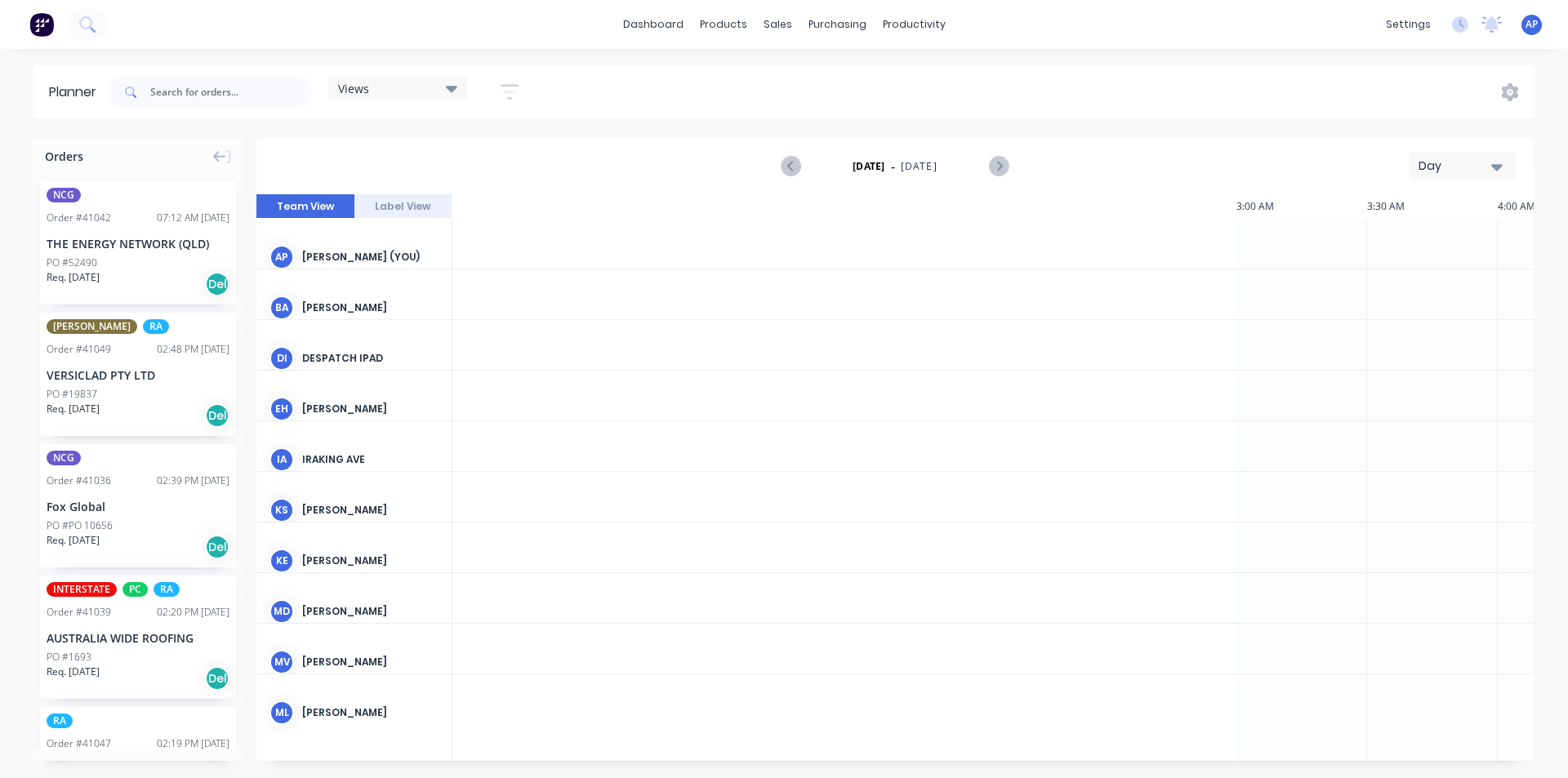
scroll to position [0, 1830]
click at [442, 98] on div "Views" at bounding box center [398, 89] width 139 height 25
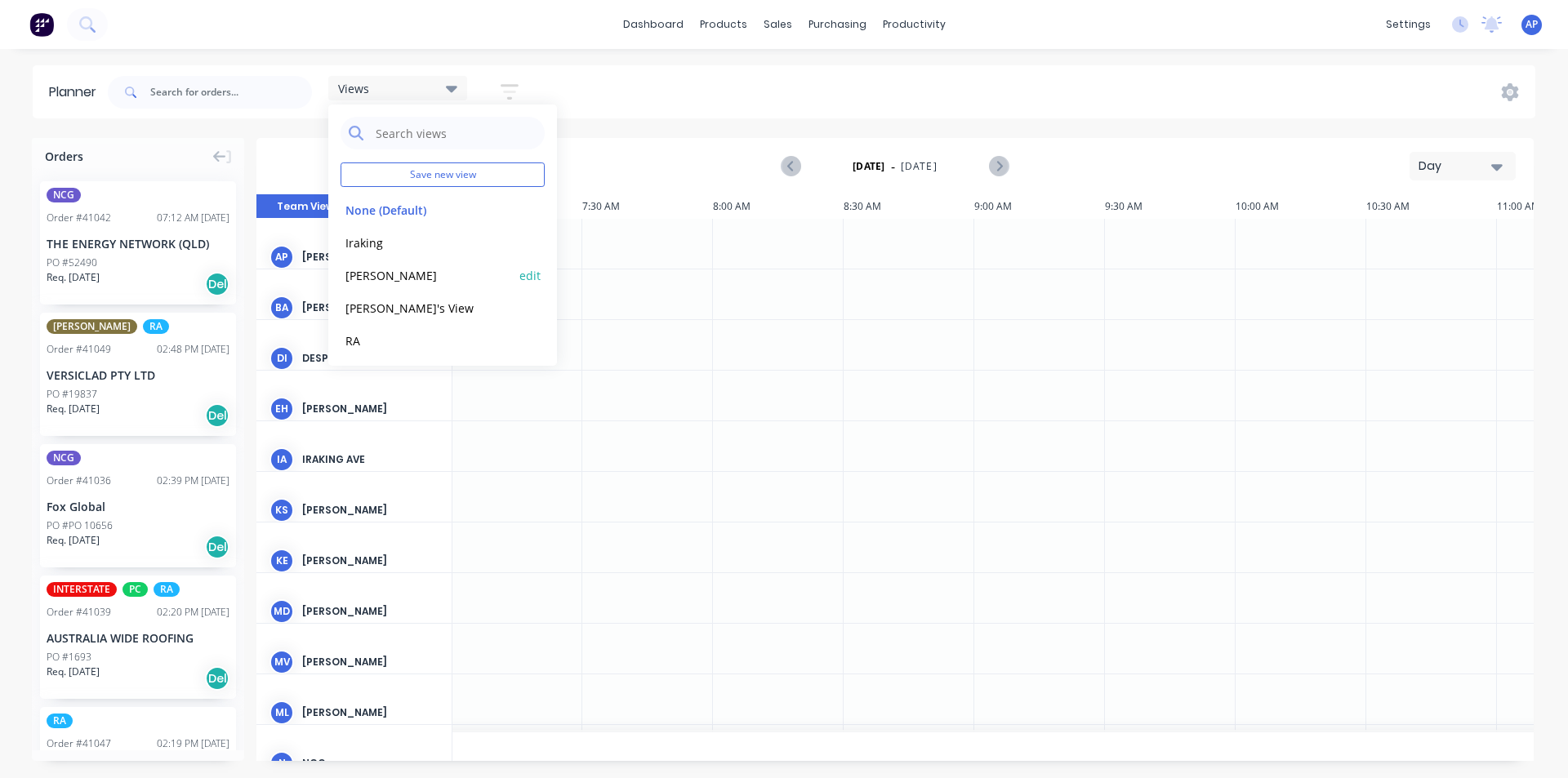
click at [381, 275] on button "[PERSON_NAME]" at bounding box center [428, 274] width 174 height 19
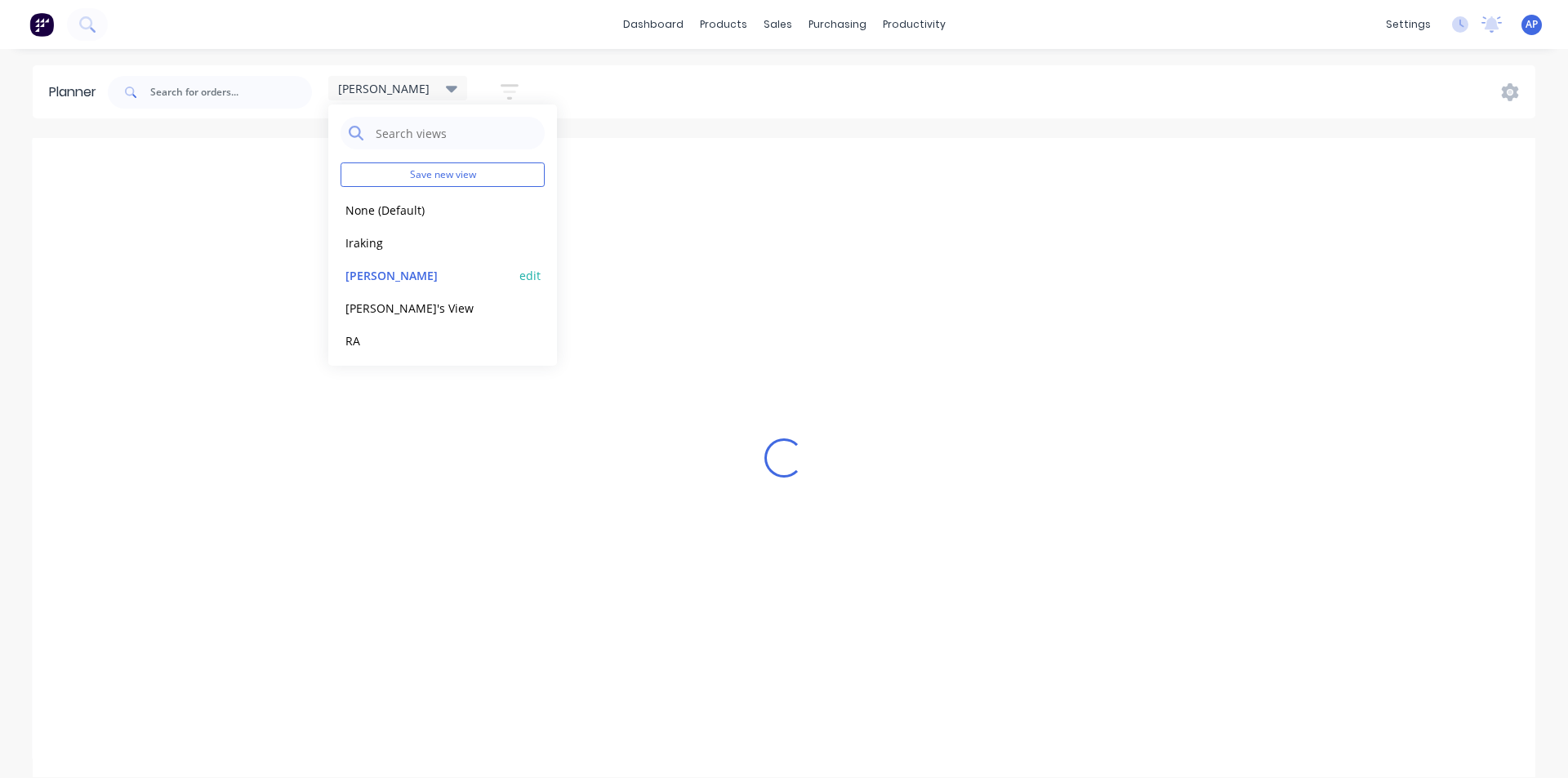
scroll to position [0, 1]
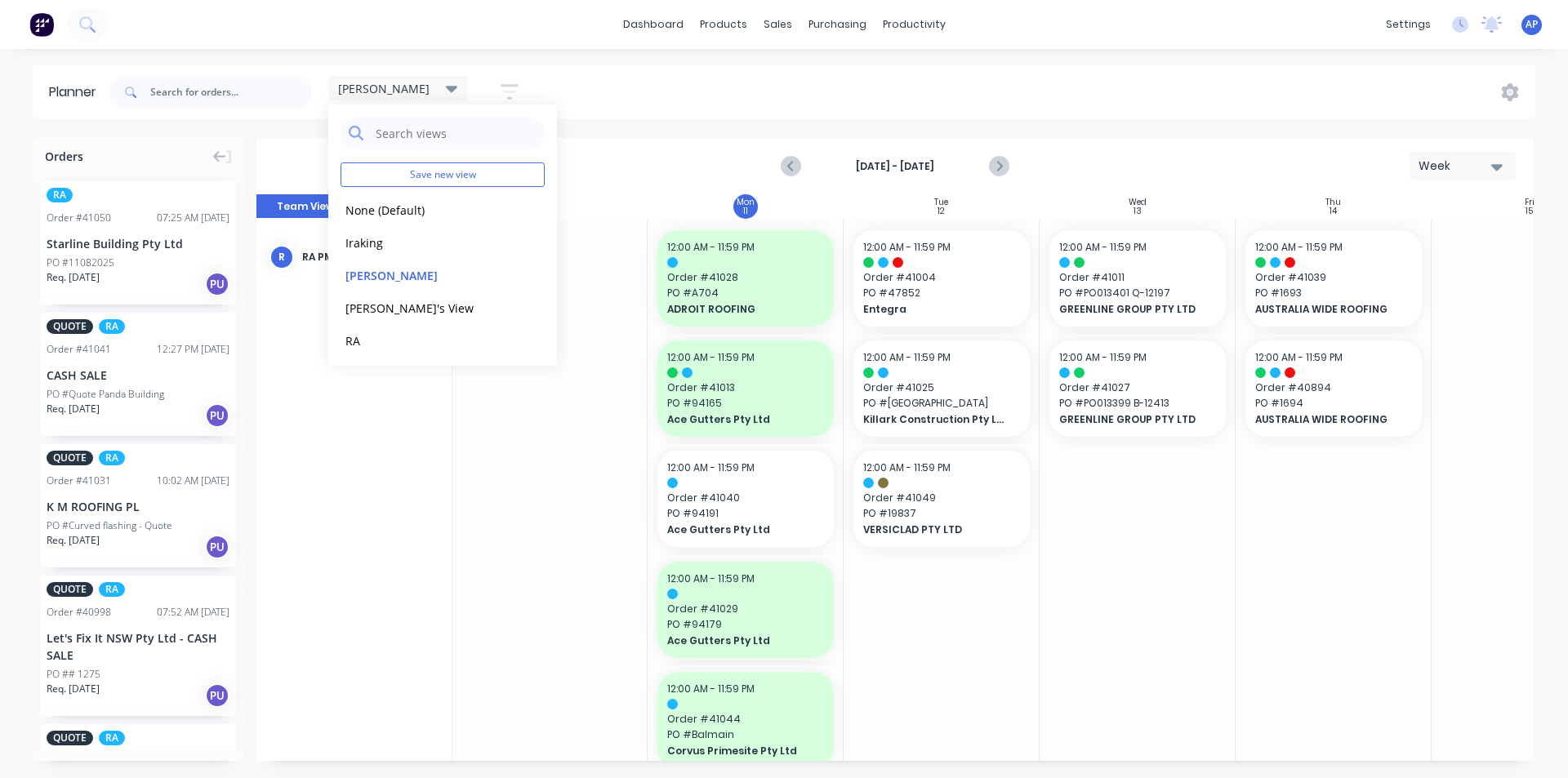
click at [1190, 122] on div "Planner kyle Save new view None (Default) edit Iraking edit kyle edit Michael's…" at bounding box center [784, 421] width 1568 height 712
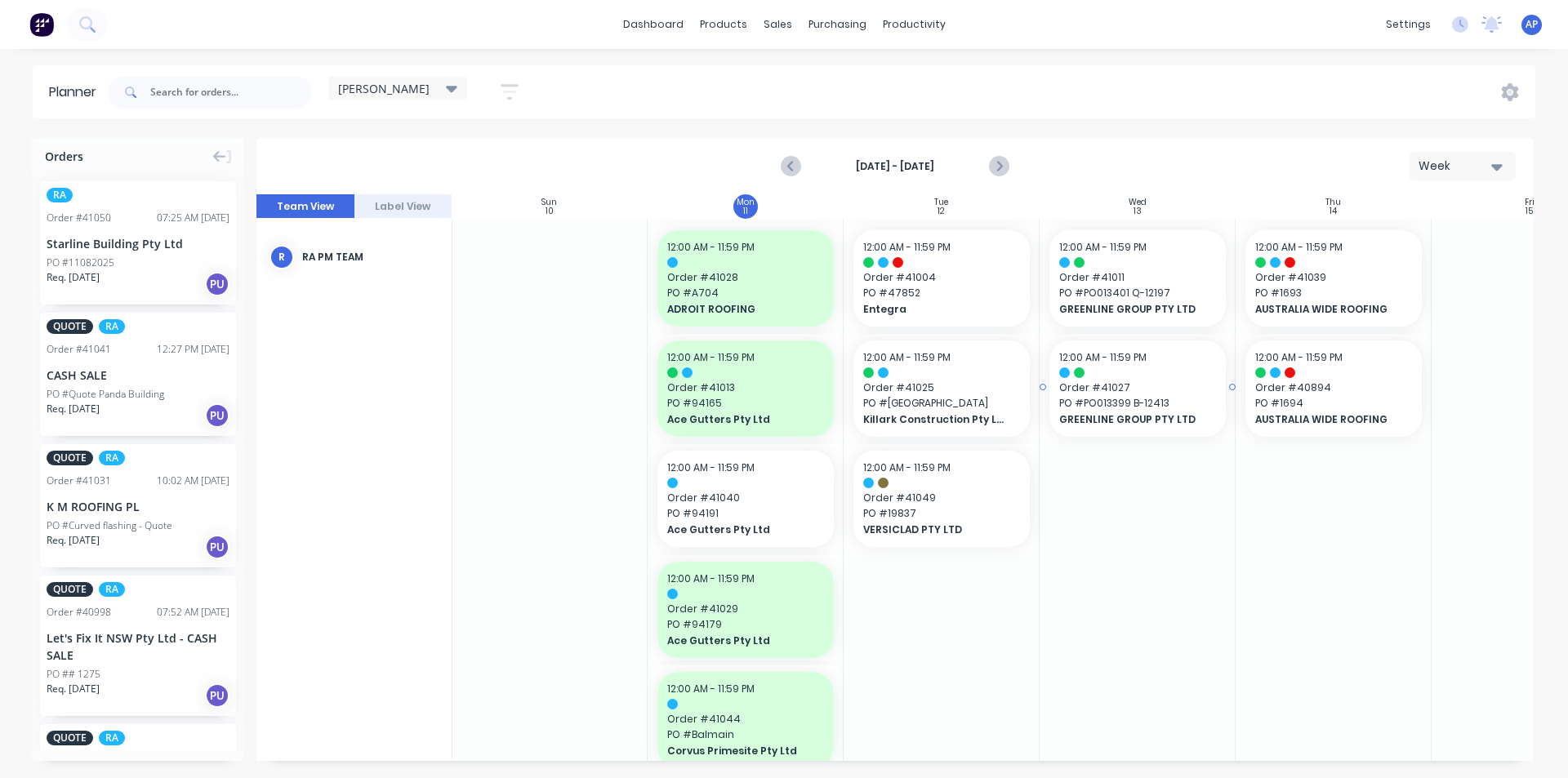
click at [1118, 329] on div "12:00 AM - 11:59 PM Order # 41027 PO # PO013399 B-12413 GREENLINE GROUP PTY LTD…" at bounding box center [1137, 384] width 196 height 111
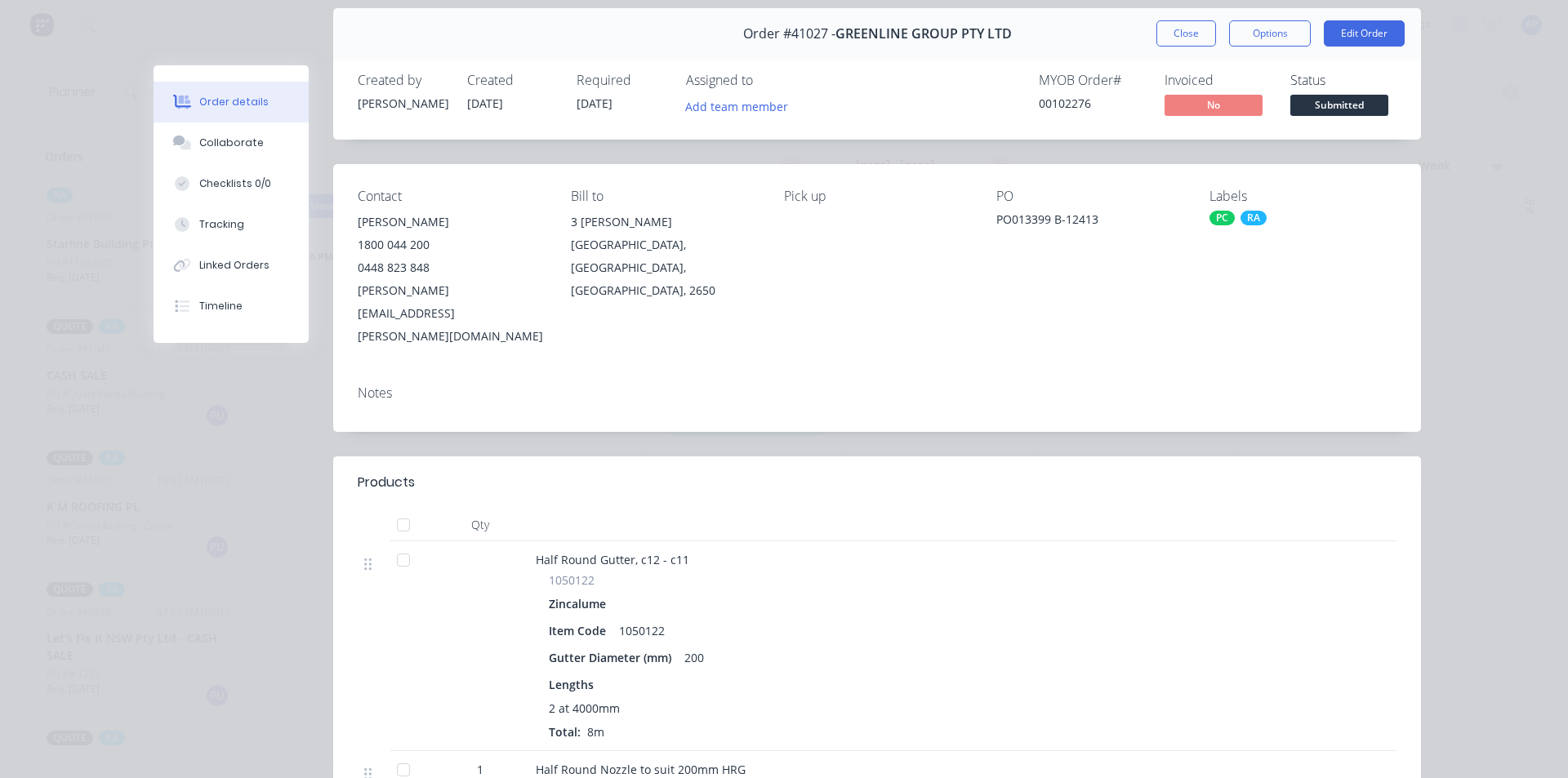
scroll to position [0, 0]
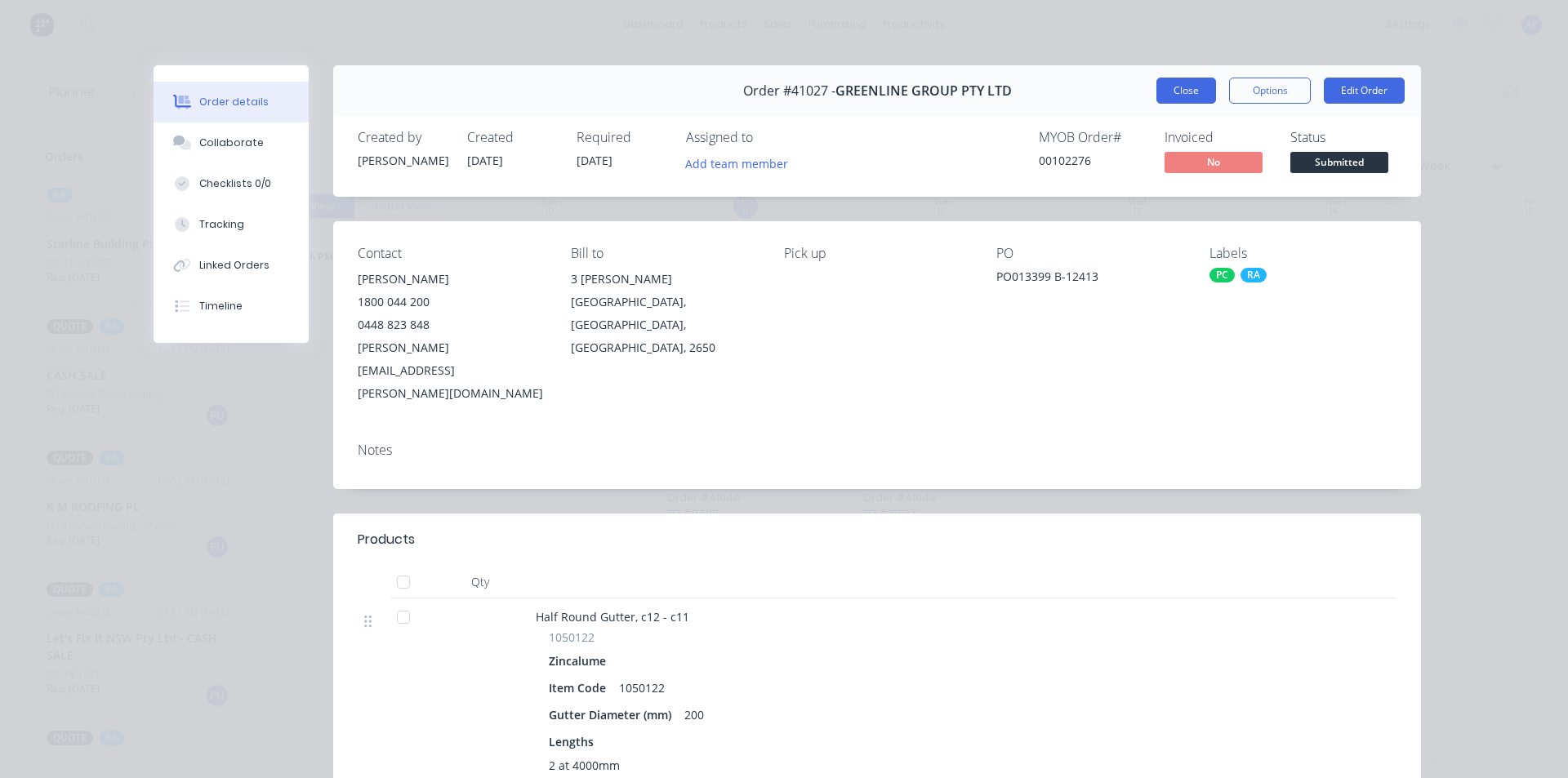
click at [1174, 89] on button "Close" at bounding box center [1186, 91] width 59 height 27
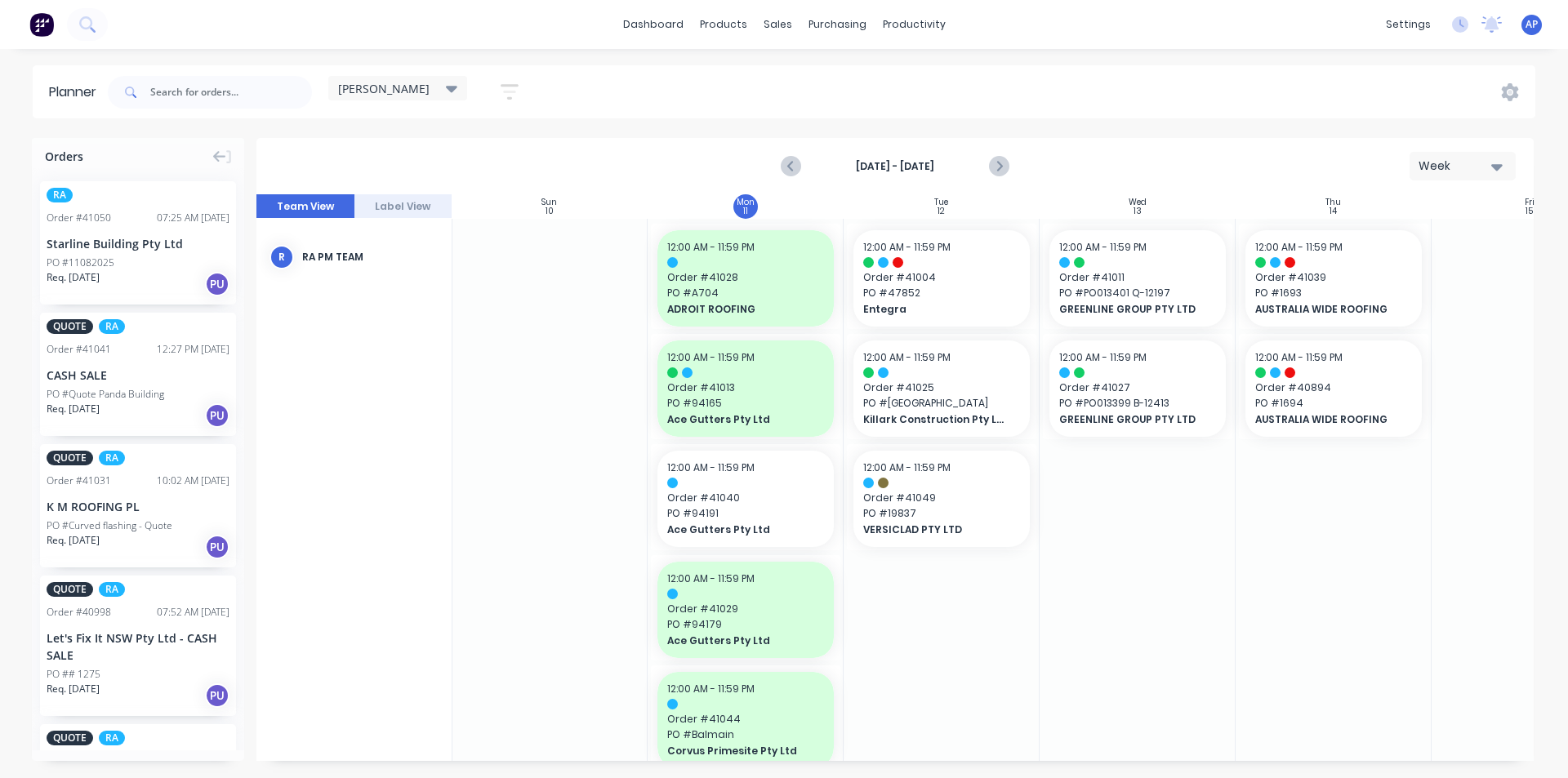
click at [1159, 433] on div "12:00 AM - 11:59 PM Order # 41027 PO # PO013399 B-12413 GREENLINE GROUP PTY LTD" at bounding box center [1137, 389] width 176 height 96
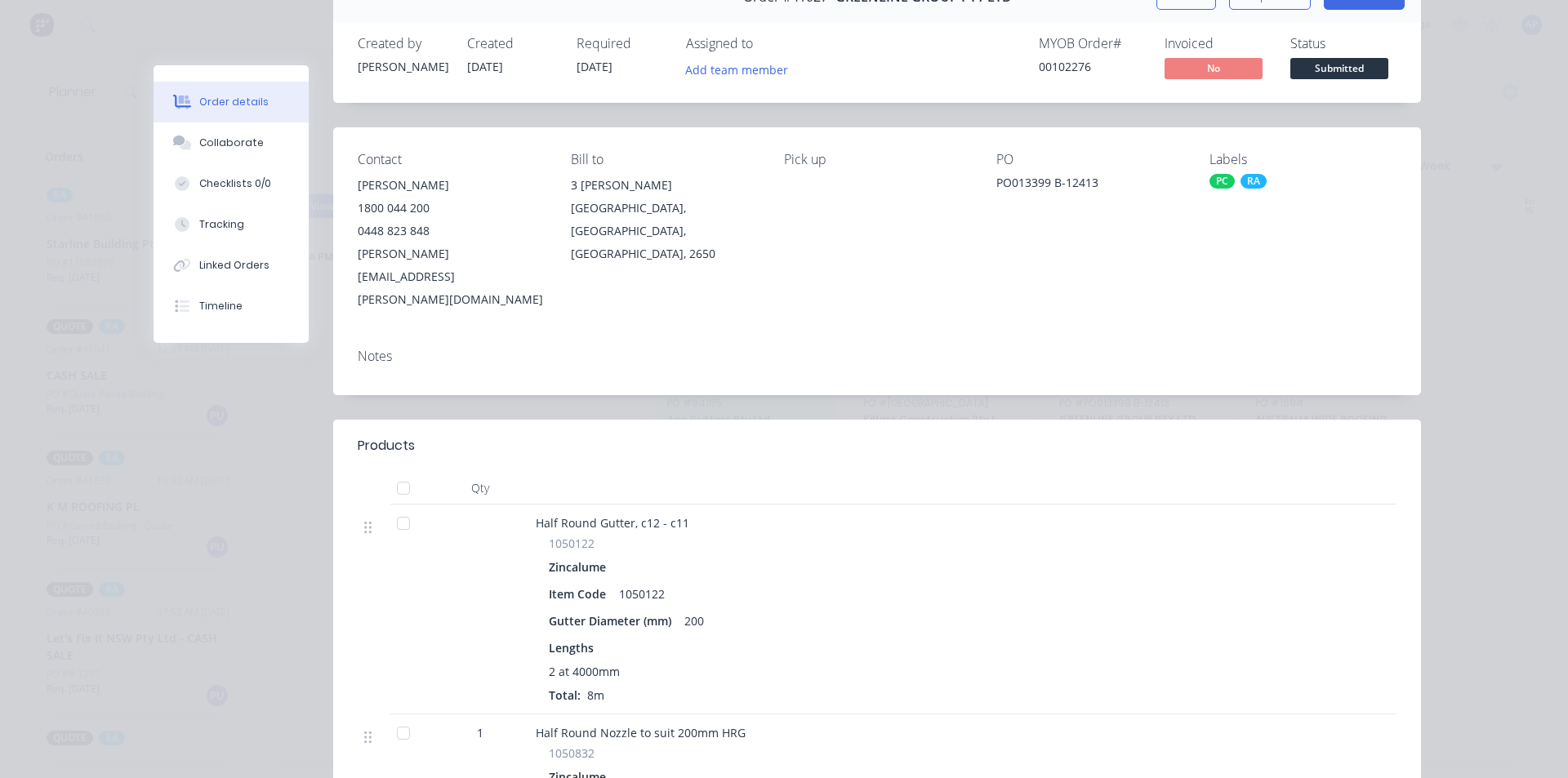
scroll to position [81, 0]
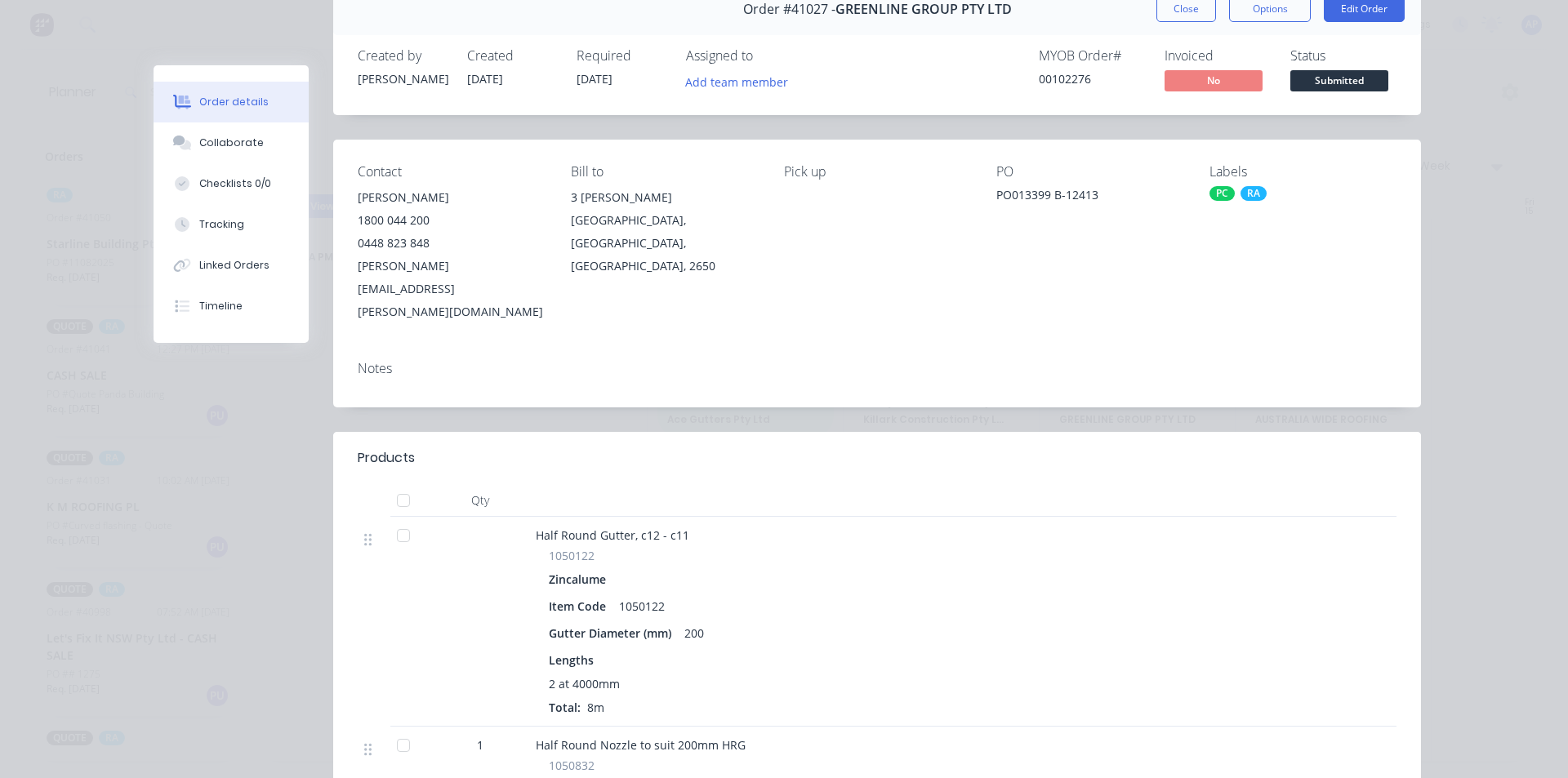
click at [1152, 25] on div "Order #41027 - GREENLINE GROUP PTY LTD Close Options Edit Order" at bounding box center [877, 10] width 1088 height 51
click at [1164, 6] on button "Close" at bounding box center [1186, 9] width 59 height 27
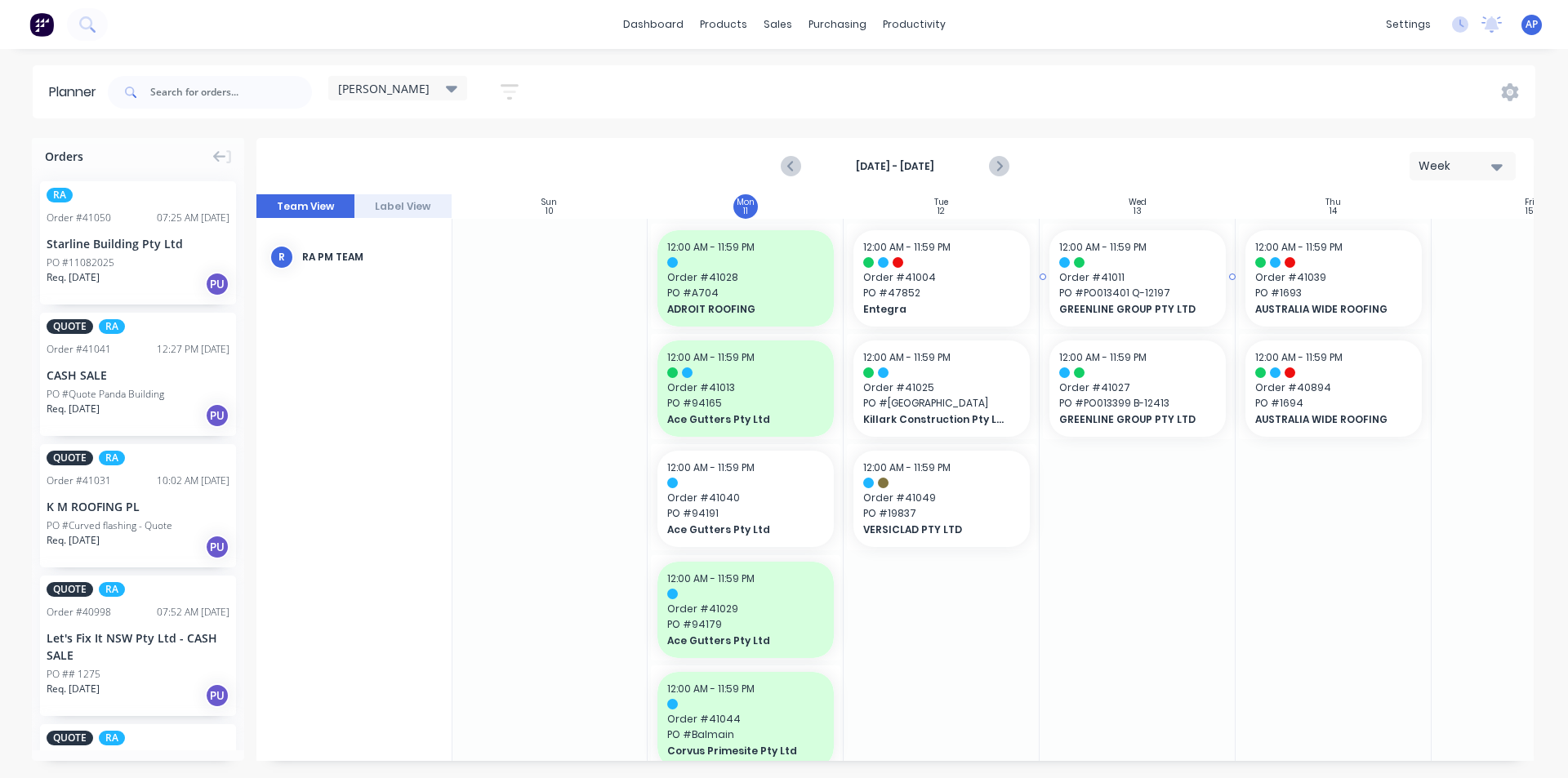
click at [1120, 284] on span "Order # 41011" at bounding box center [1137, 277] width 157 height 15
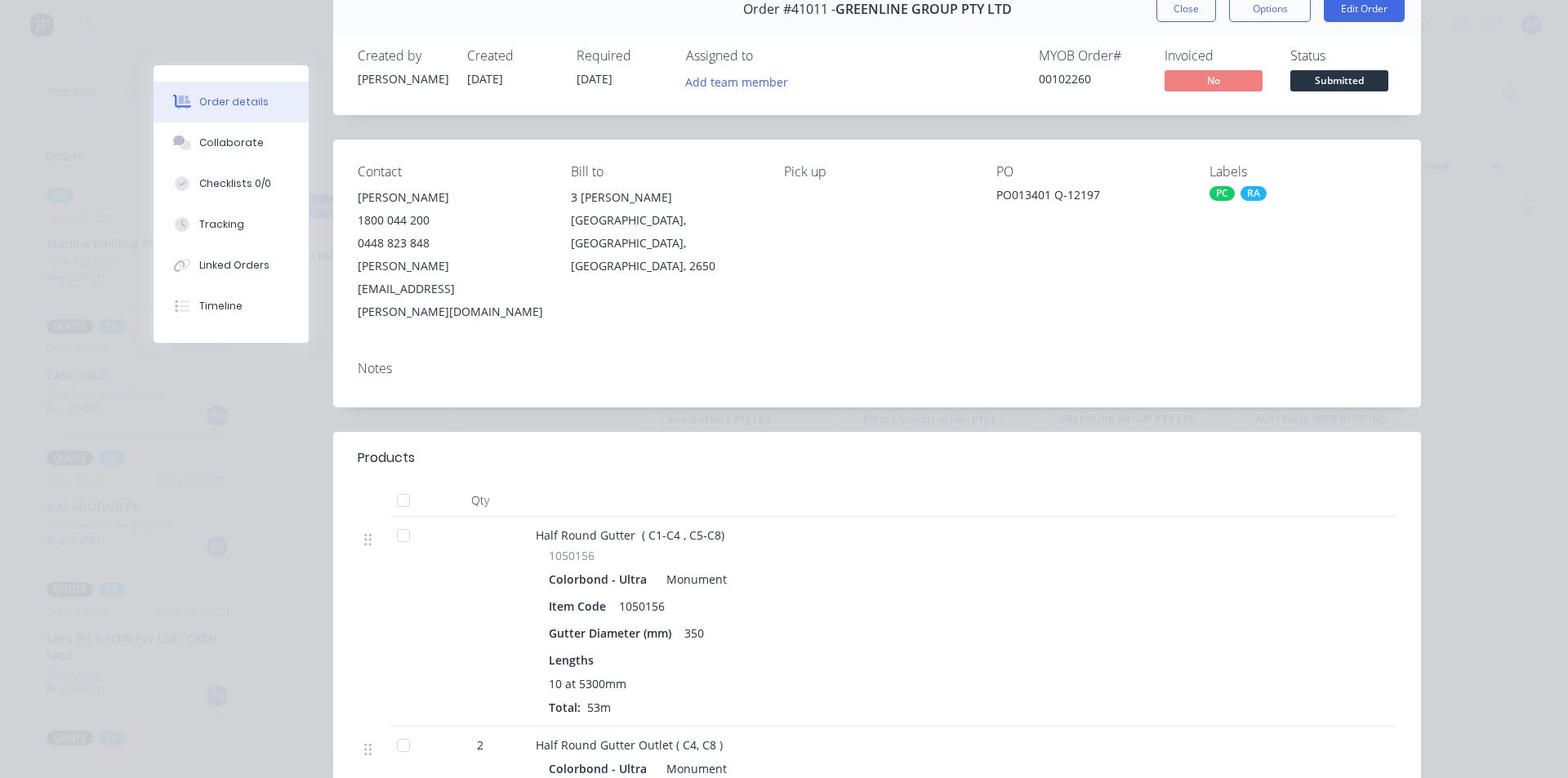
scroll to position [0, 0]
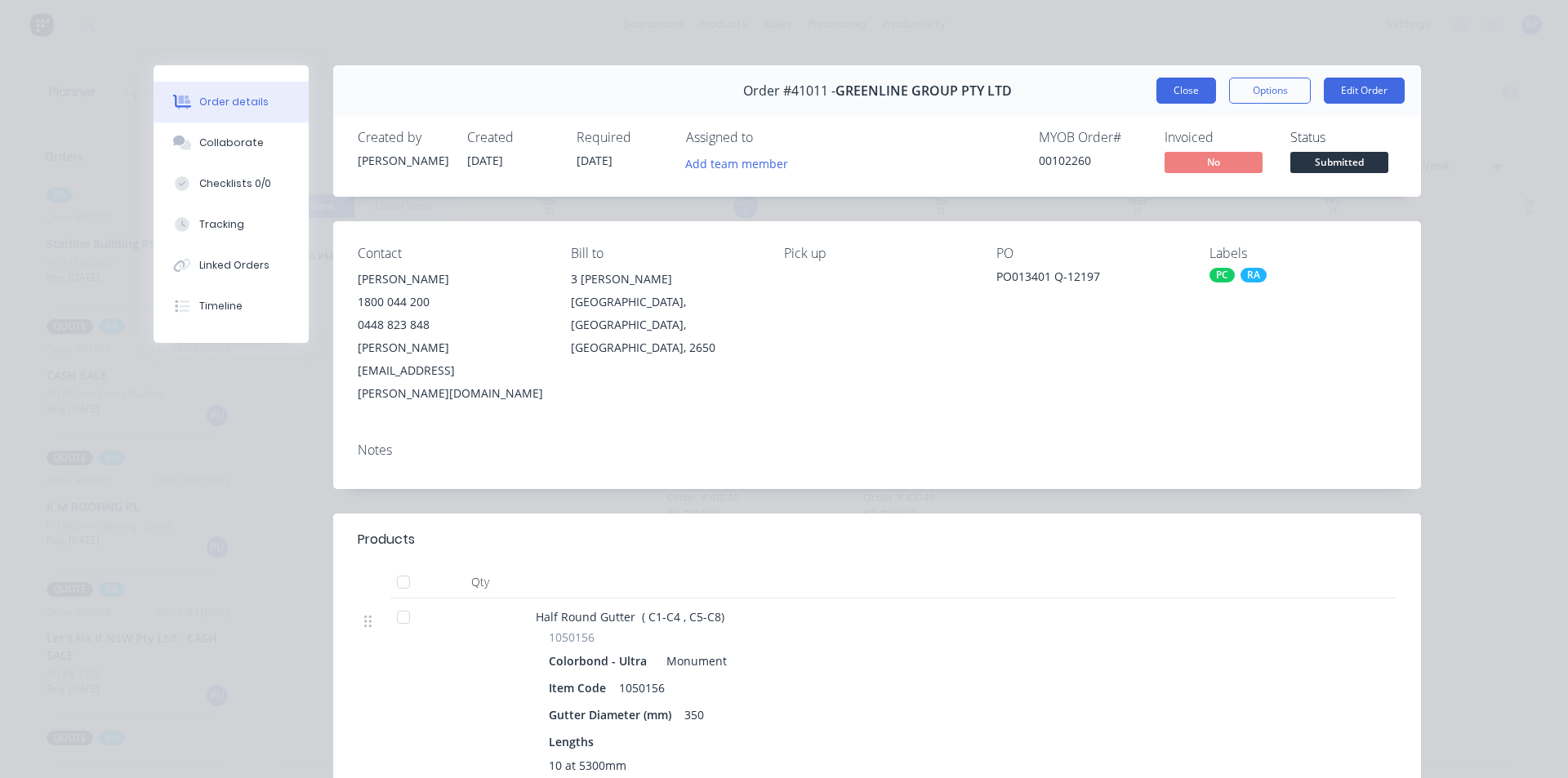
click at [1165, 94] on button "Close" at bounding box center [1186, 91] width 59 height 27
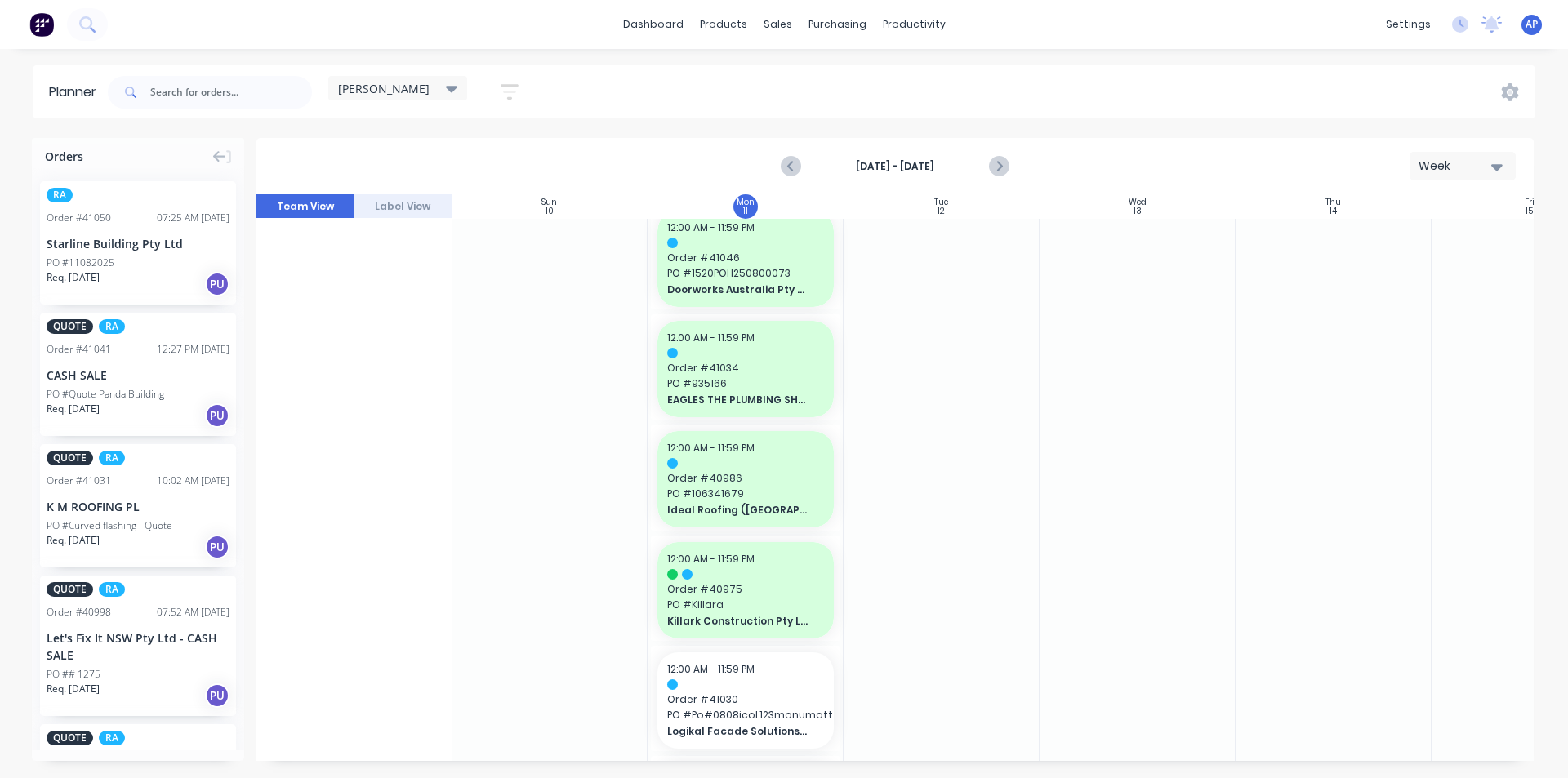
scroll to position [817, 1]
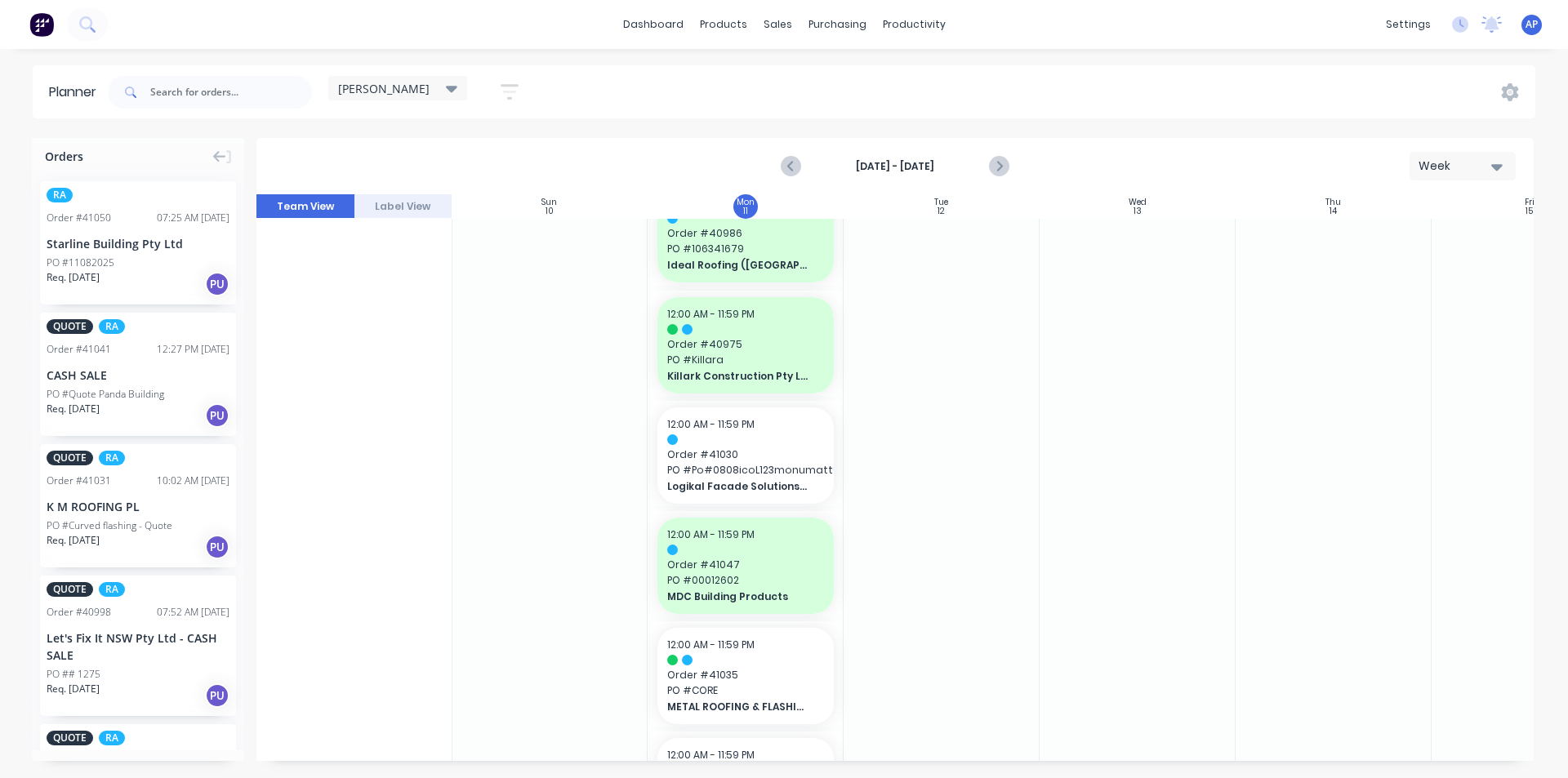
click at [1271, 510] on div at bounding box center [1333, 567] width 196 height 2330
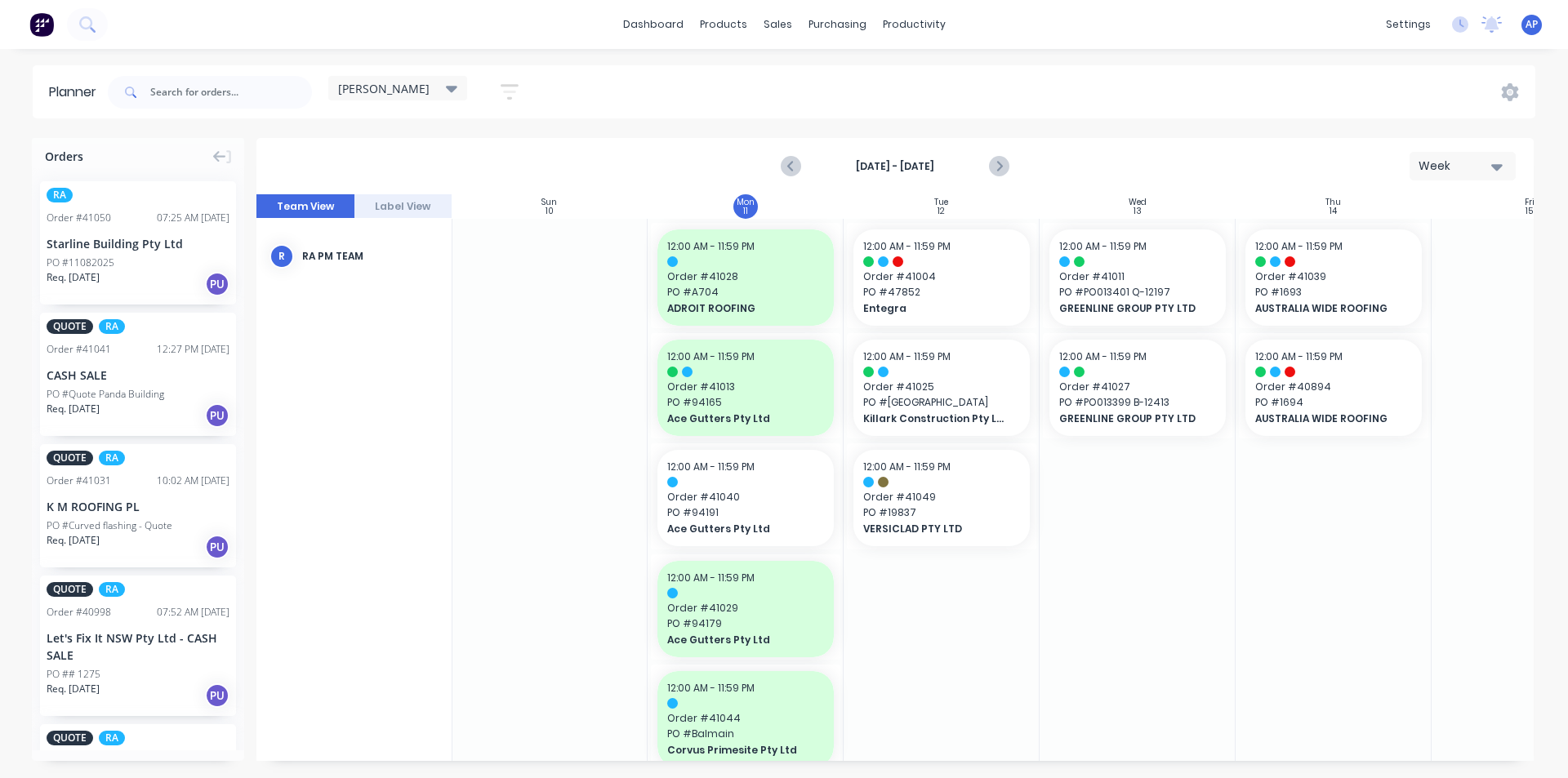
scroll to position [0, 1]
click at [1358, 300] on div "12:00 AM - 11:59 PM Order # 41039 PO # 1693 AUSTRALIA WIDE ROOFING" at bounding box center [1333, 278] width 176 height 96
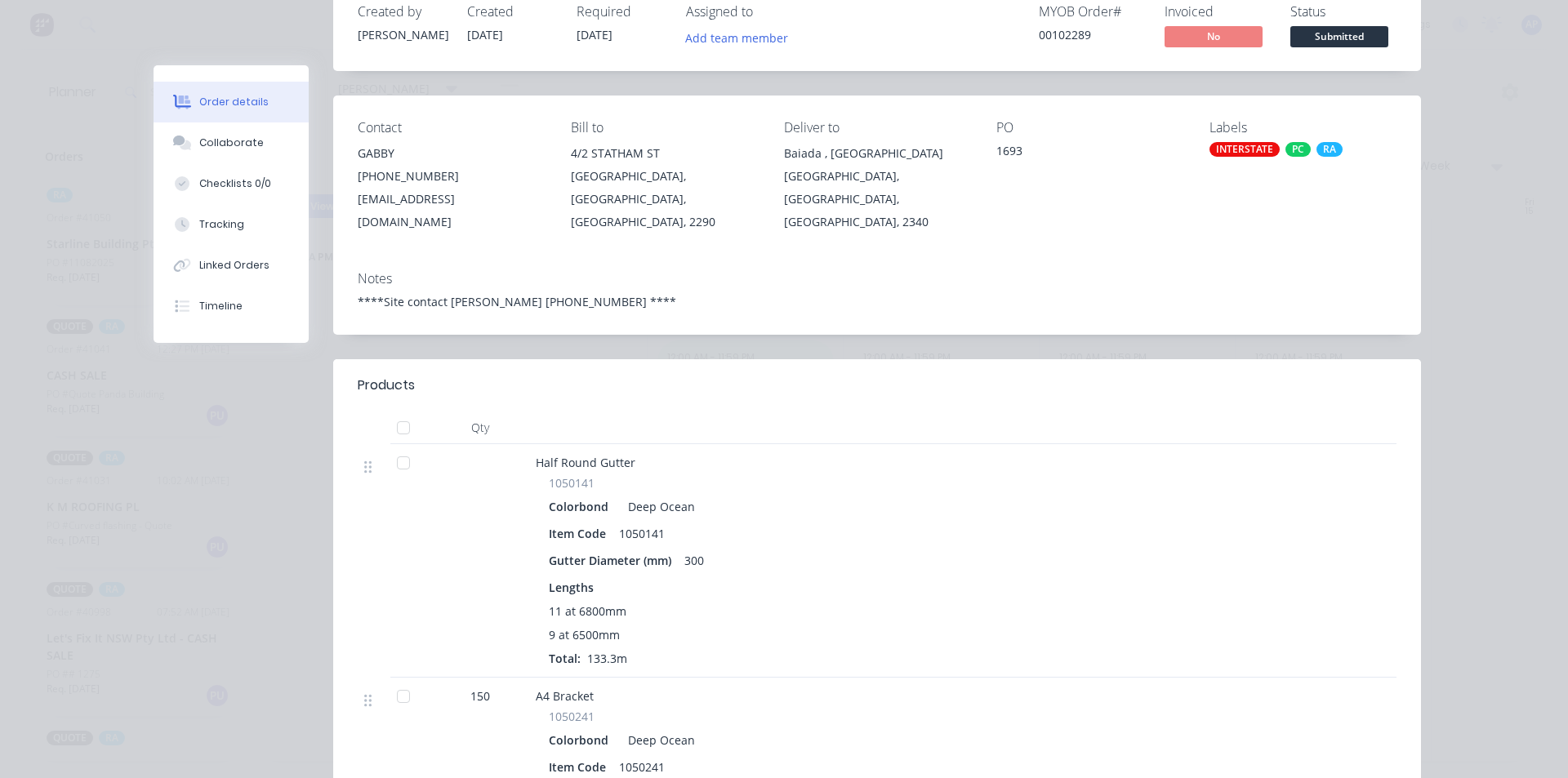
scroll to position [26, 0]
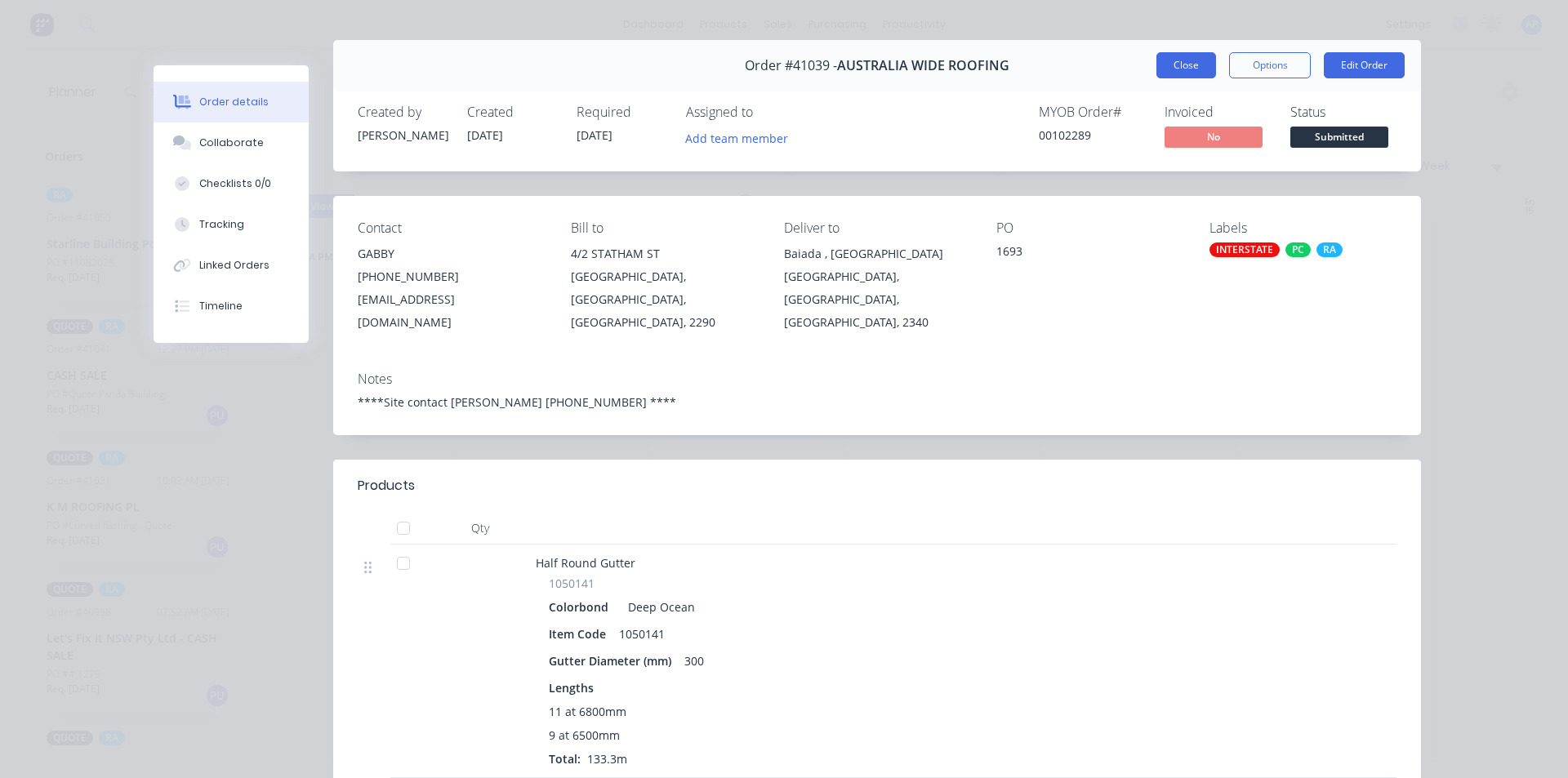
click at [1197, 60] on button "Close" at bounding box center [1186, 65] width 59 height 27
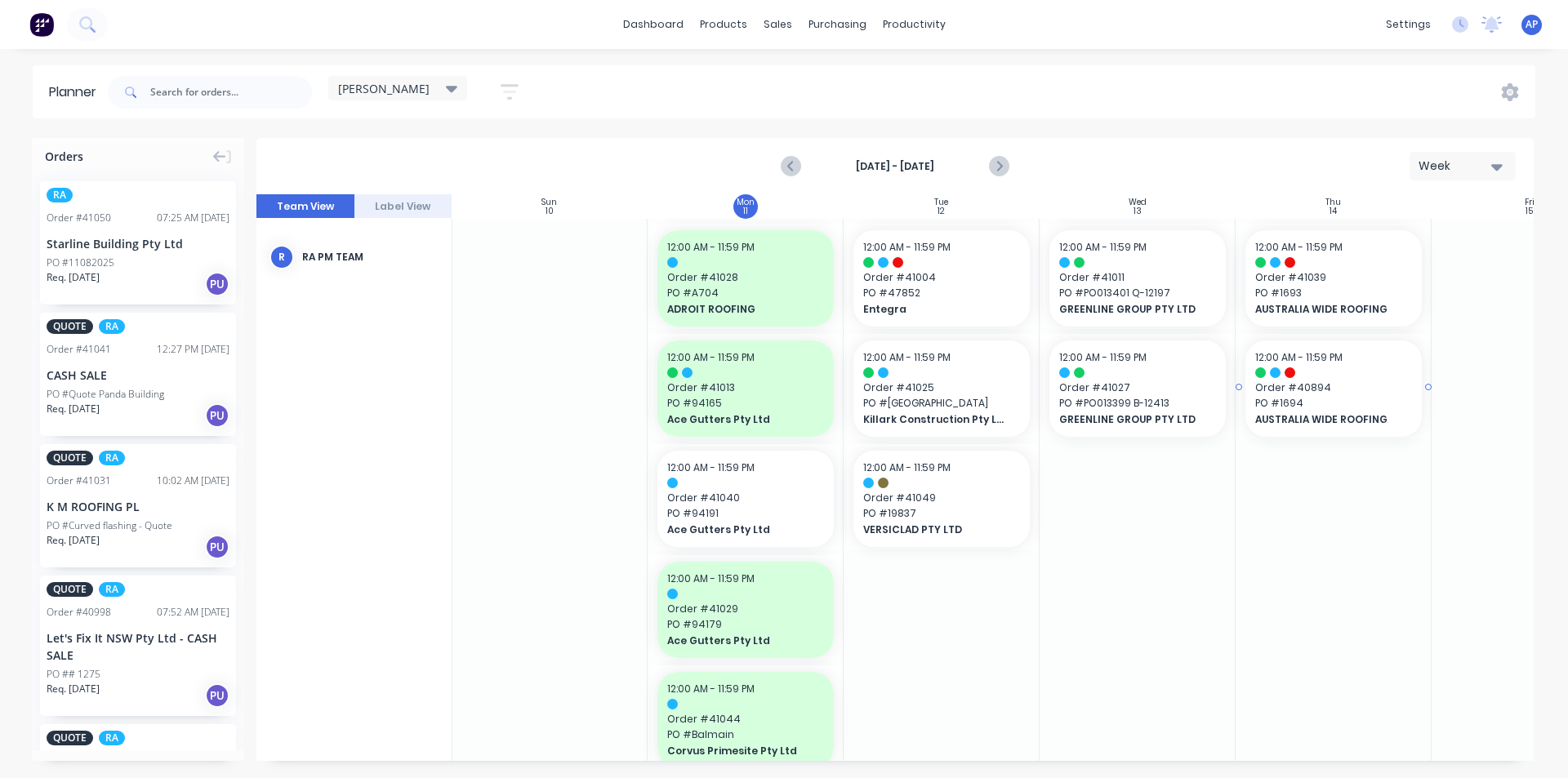
click at [1298, 411] on span "PO # 1694" at bounding box center [1333, 403] width 157 height 15
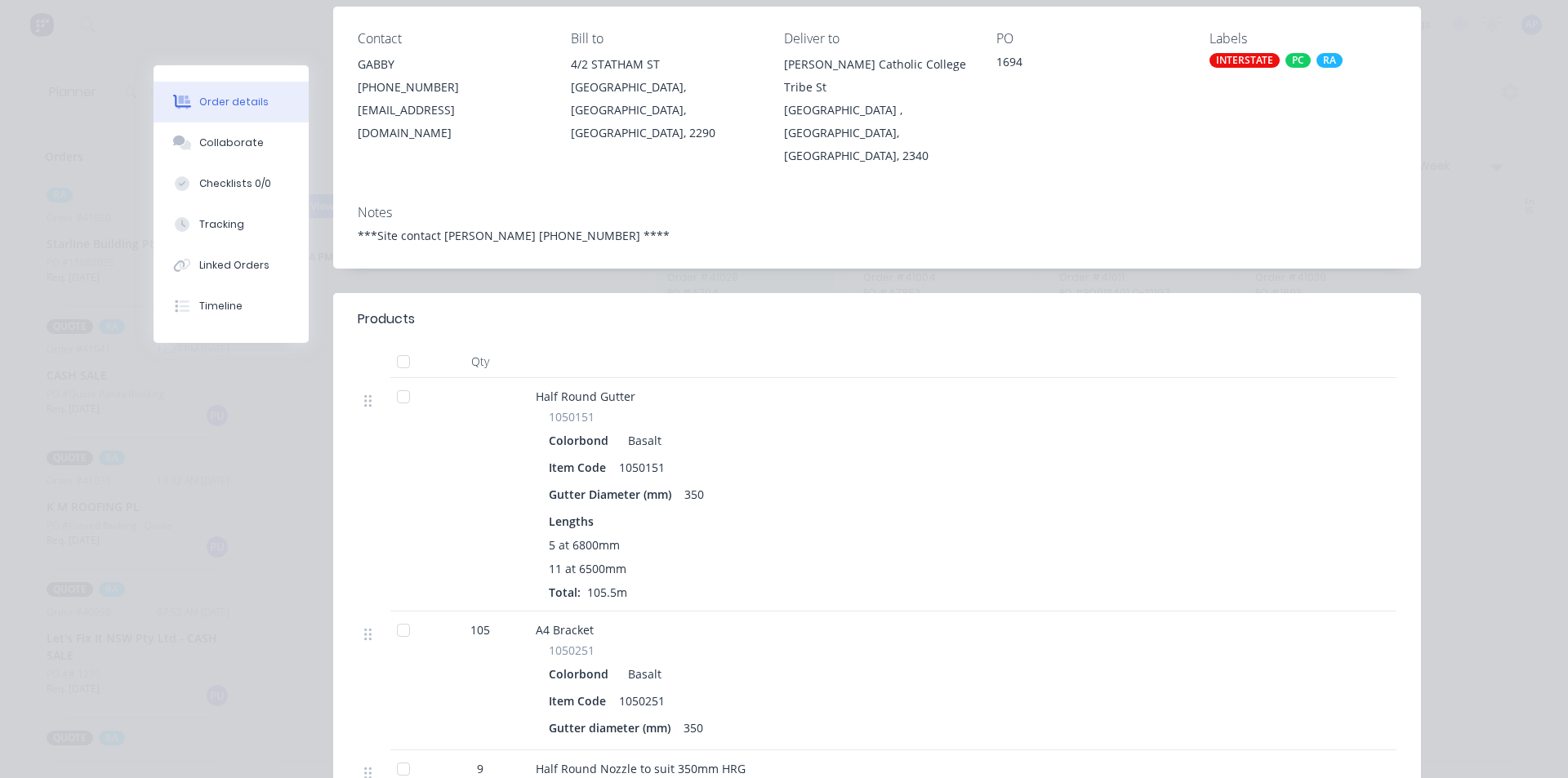
scroll to position [0, 0]
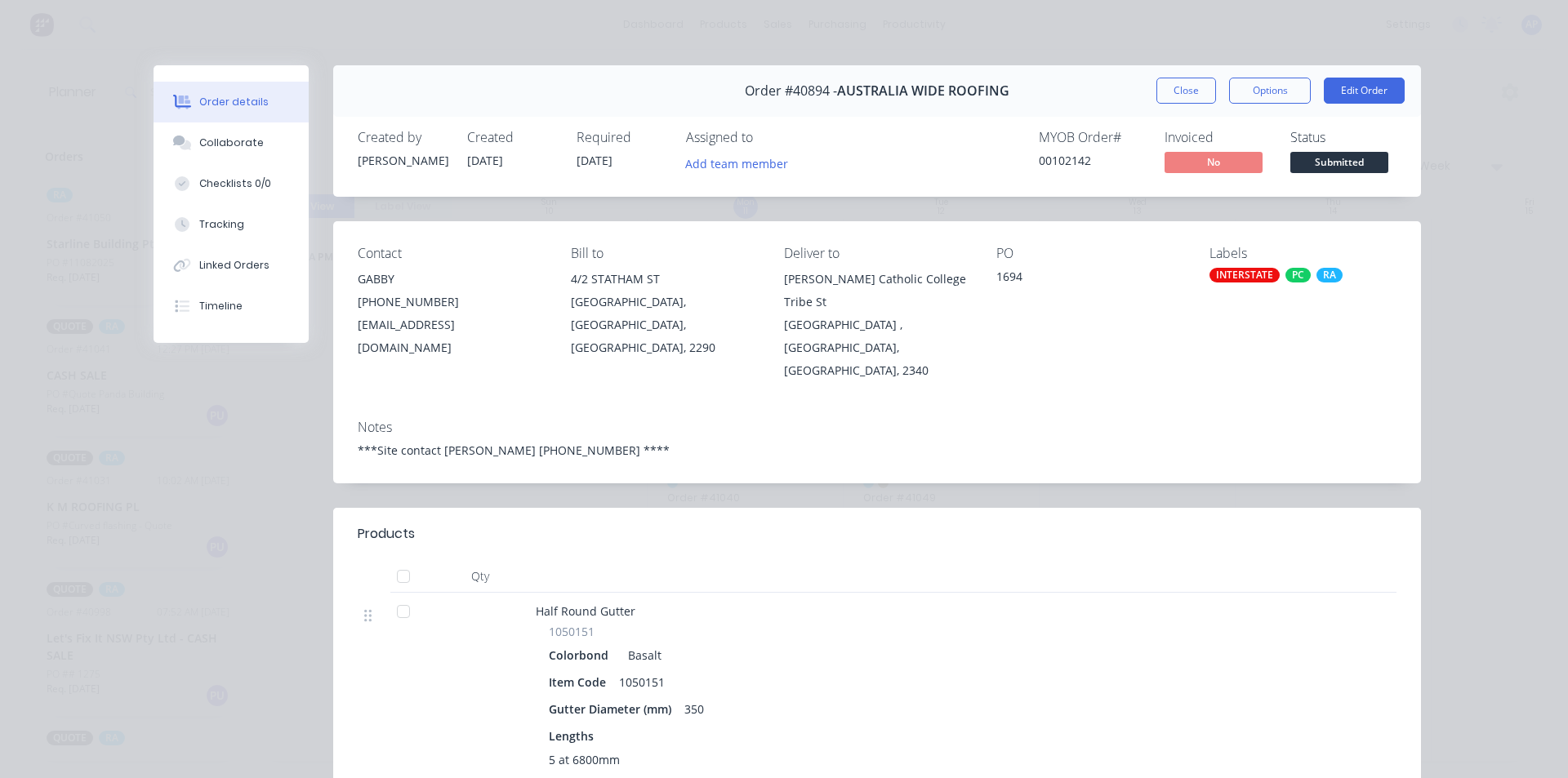
click at [1184, 105] on div "Order #40894 - AUSTRALIA WIDE ROOFING Close Options Edit Order" at bounding box center [877, 91] width 1088 height 51
click at [1175, 77] on div "Order #40894 - AUSTRALIA WIDE ROOFING Close Options Edit Order" at bounding box center [877, 91] width 1088 height 51
click at [1171, 85] on button "Close" at bounding box center [1186, 91] width 59 height 27
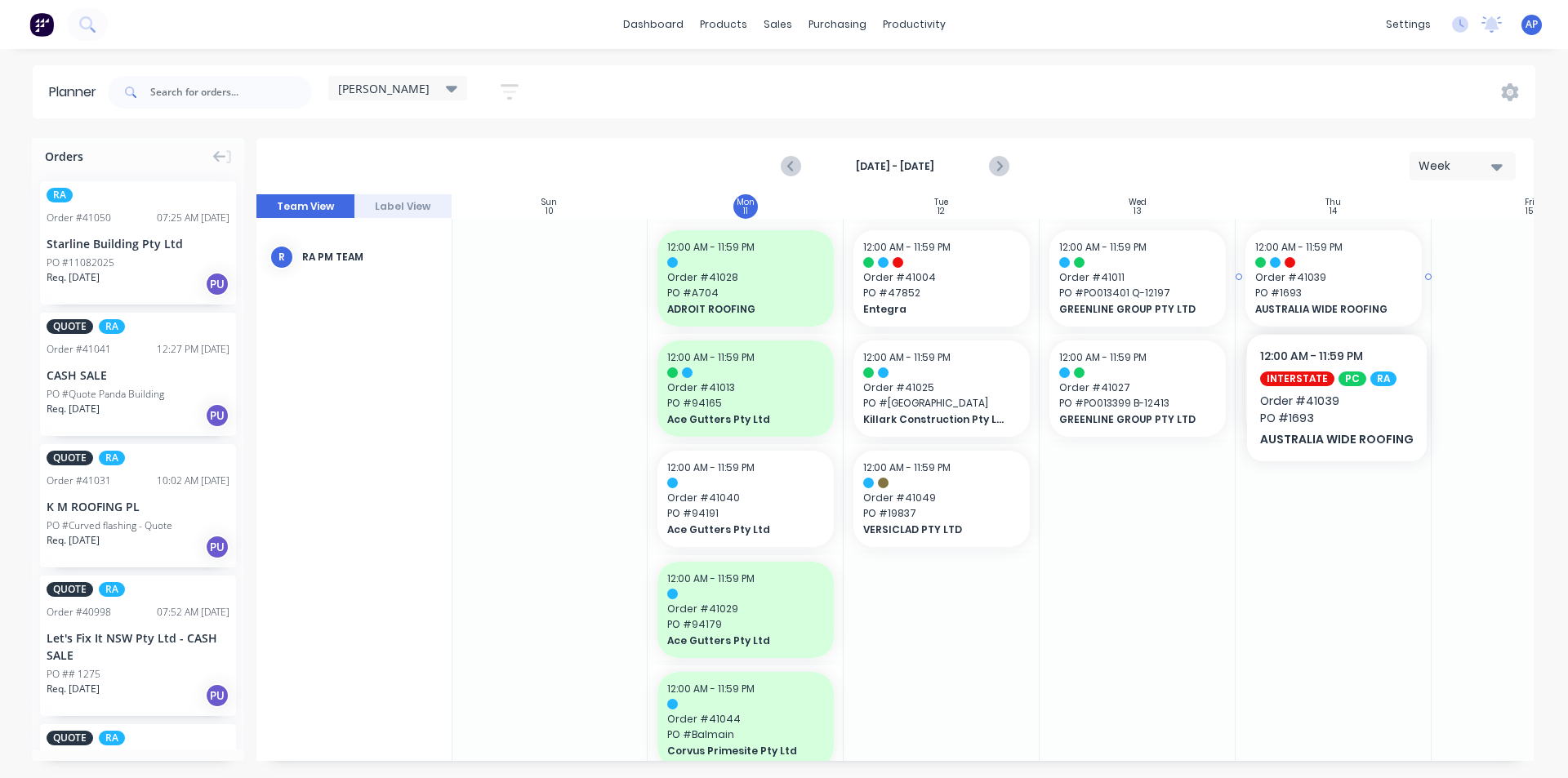
click at [1346, 291] on span "PO # 1693" at bounding box center [1333, 293] width 157 height 15
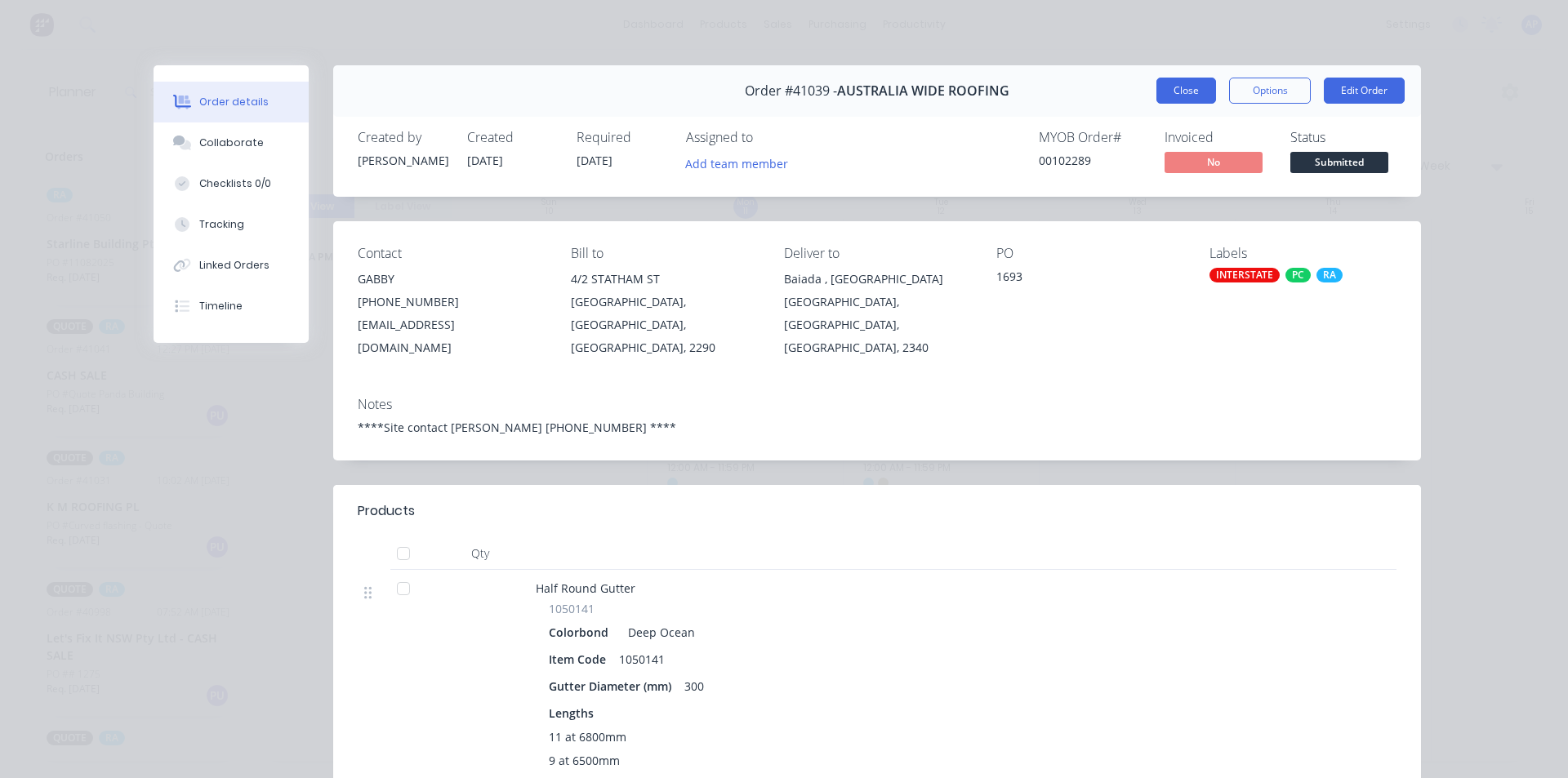
click at [1184, 92] on button "Close" at bounding box center [1186, 91] width 59 height 27
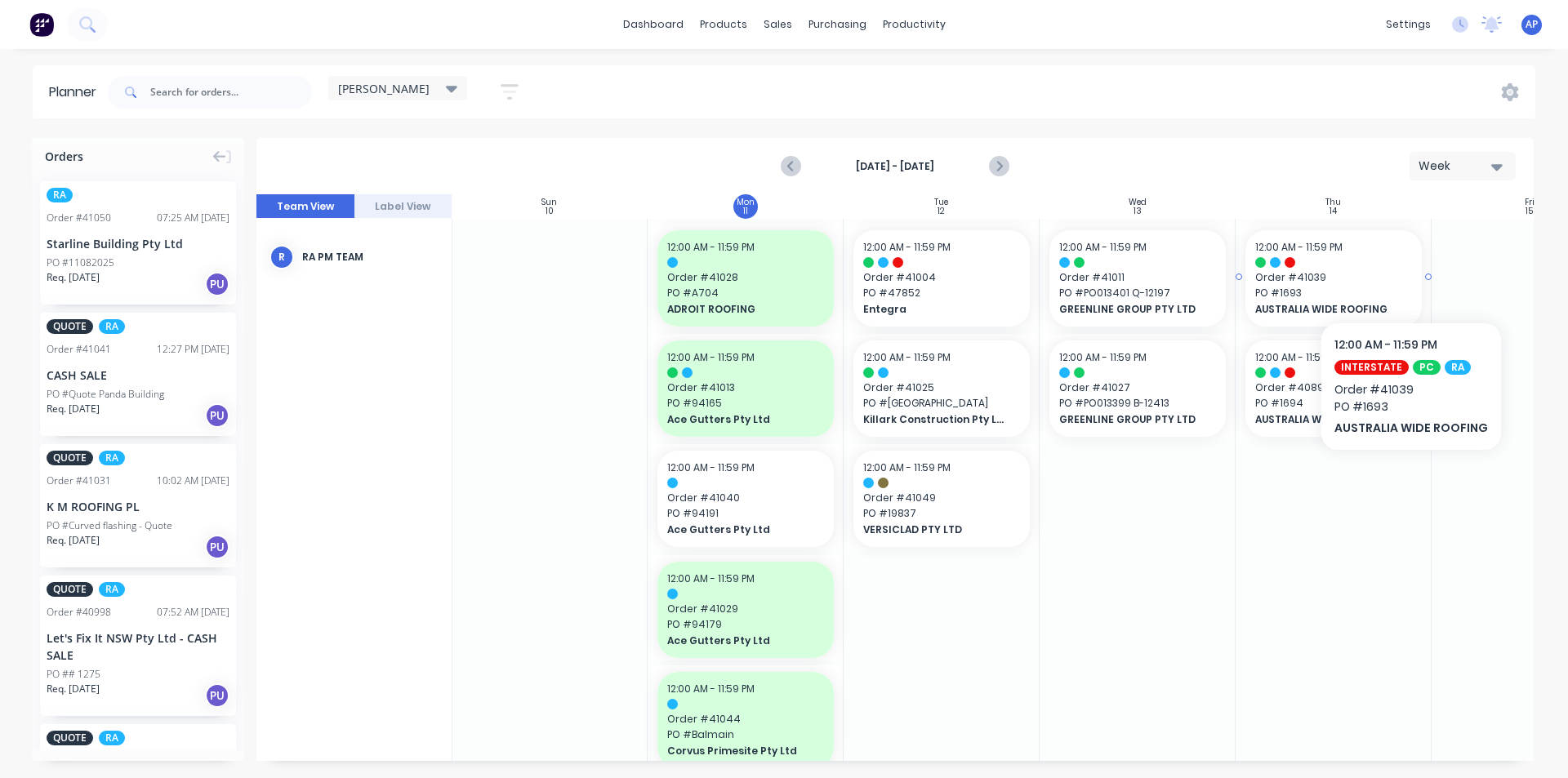
click at [1408, 273] on span "Order # 41039" at bounding box center [1333, 277] width 157 height 15
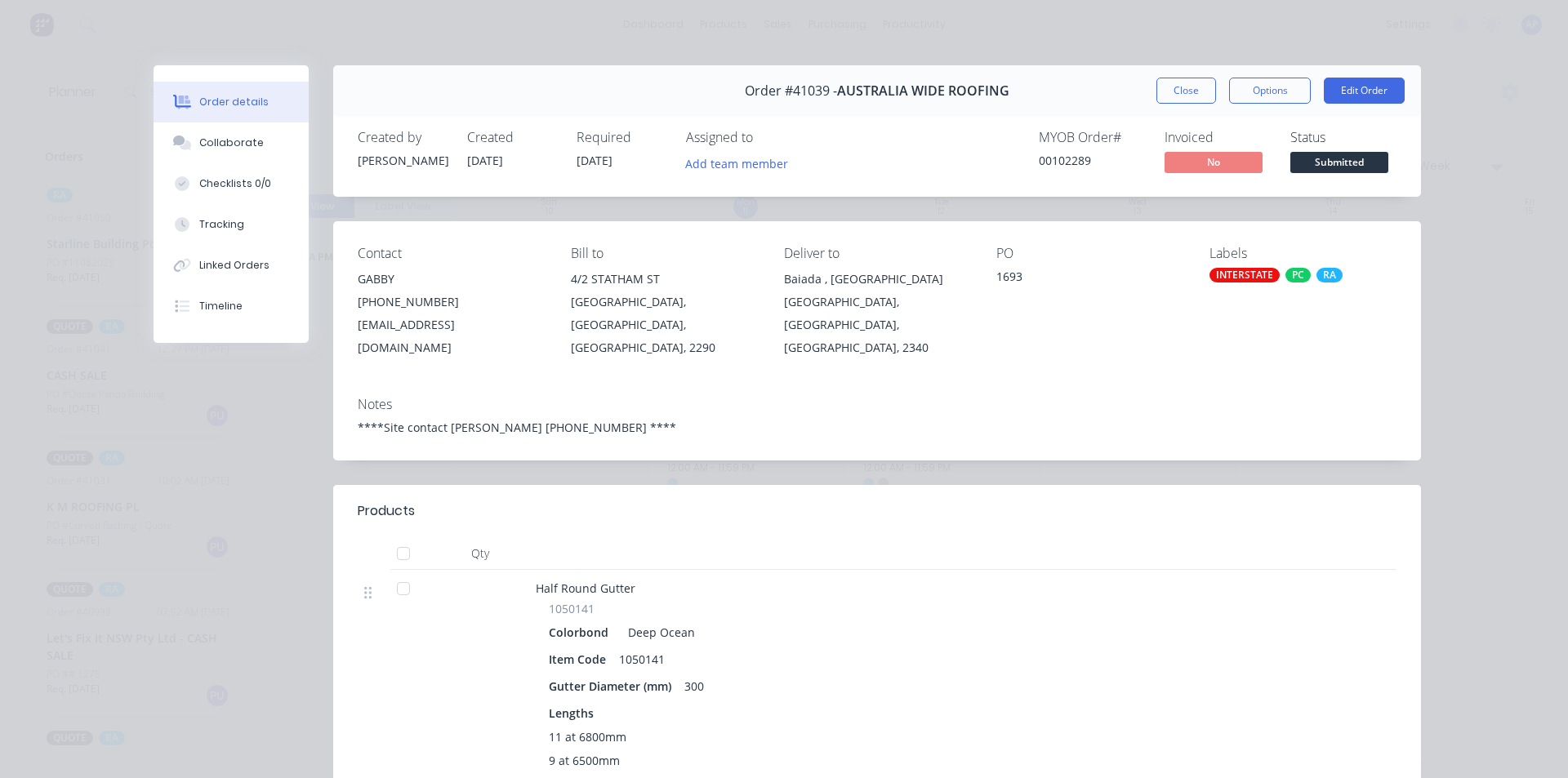
click at [1193, 80] on button "Close" at bounding box center [1186, 91] width 59 height 27
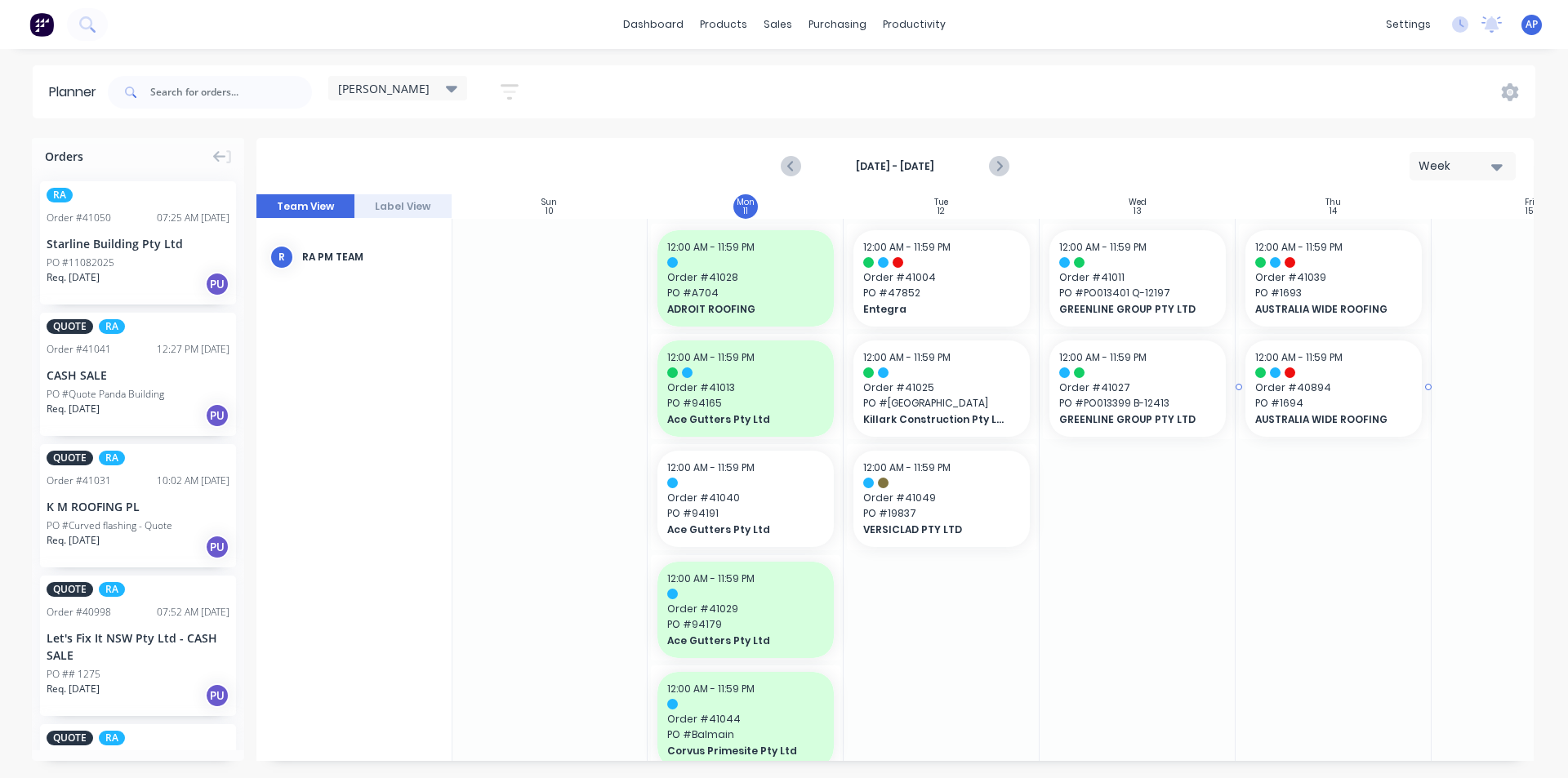
click at [1368, 395] on div "12:00 AM - 11:59 PM Order # 40894 PO # 1694 AUSTRALIA WIDE ROOFING" at bounding box center [1333, 389] width 176 height 96
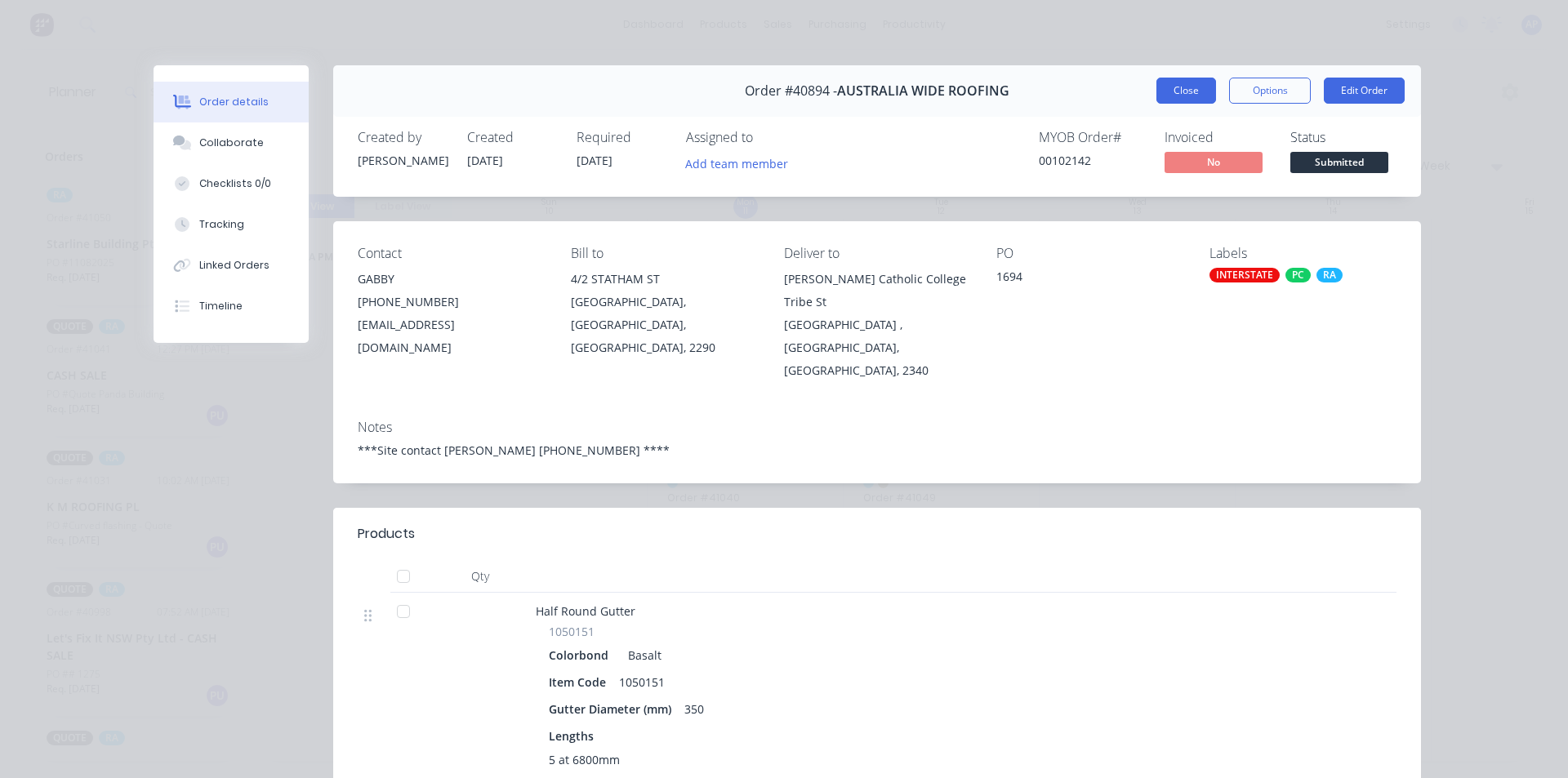
click at [1192, 87] on button "Close" at bounding box center [1186, 91] width 59 height 27
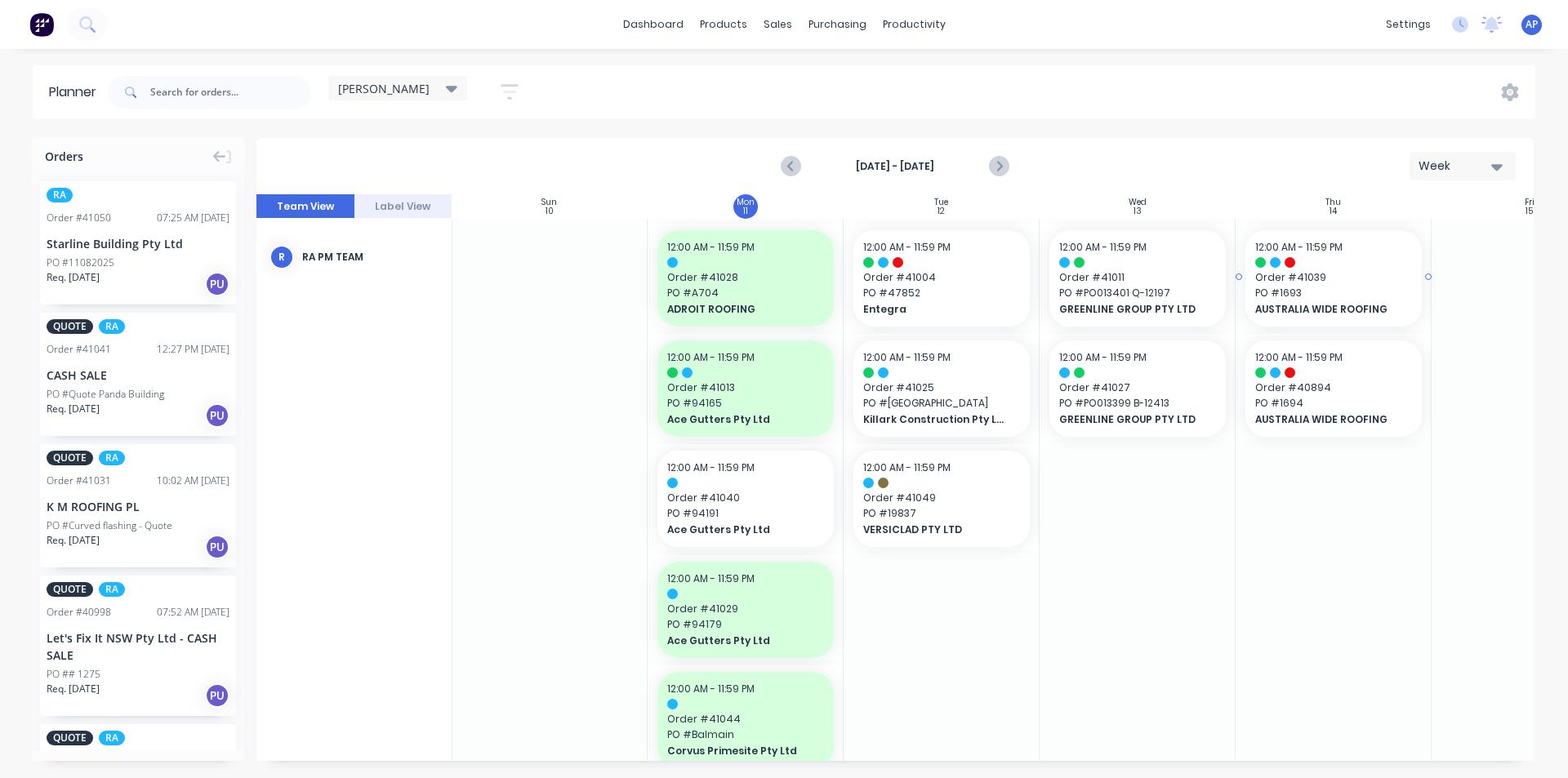
click at [1278, 273] on span "Order # 41039" at bounding box center [1333, 277] width 157 height 15
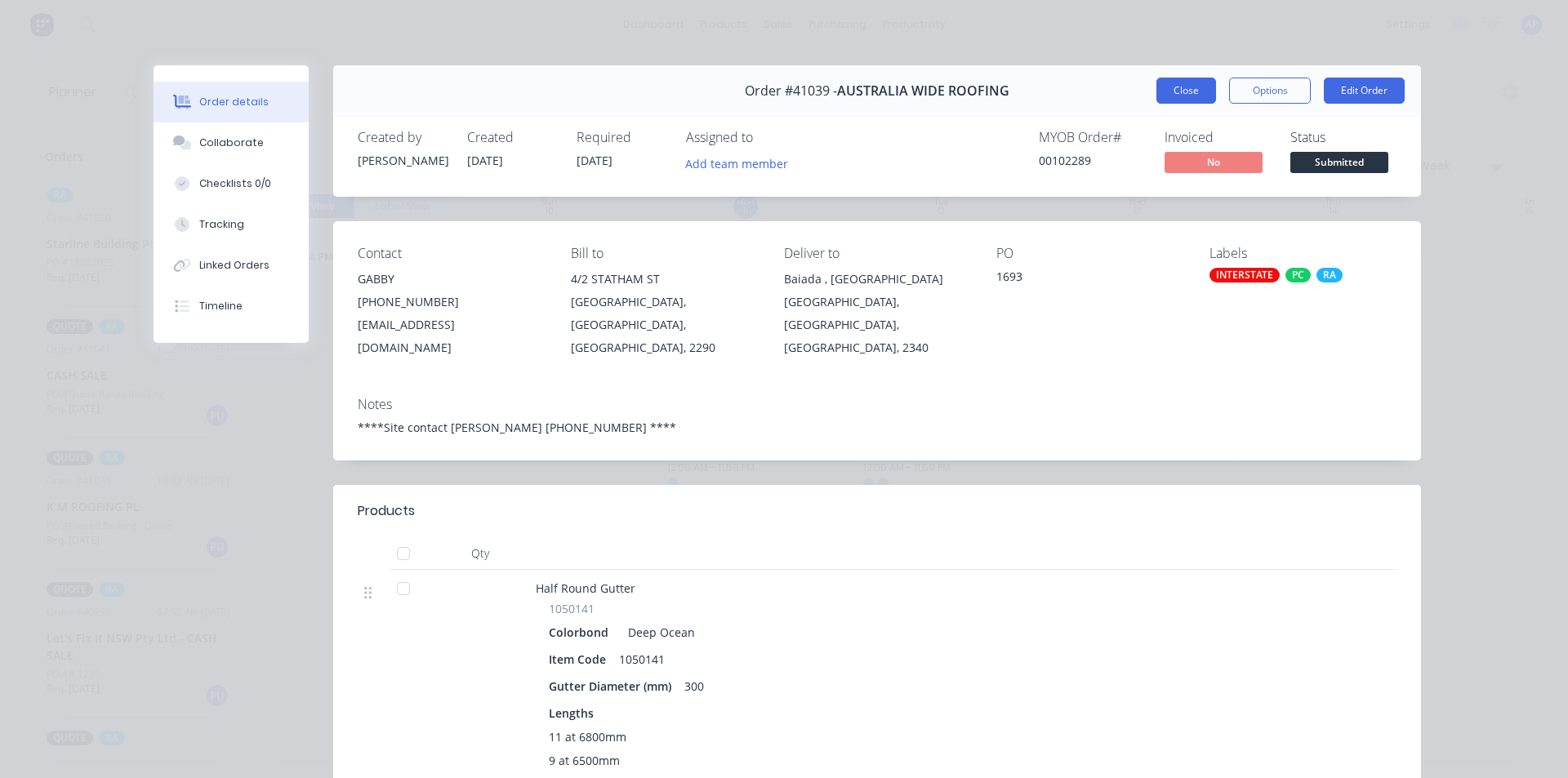
click at [1173, 83] on button "Close" at bounding box center [1186, 91] width 59 height 27
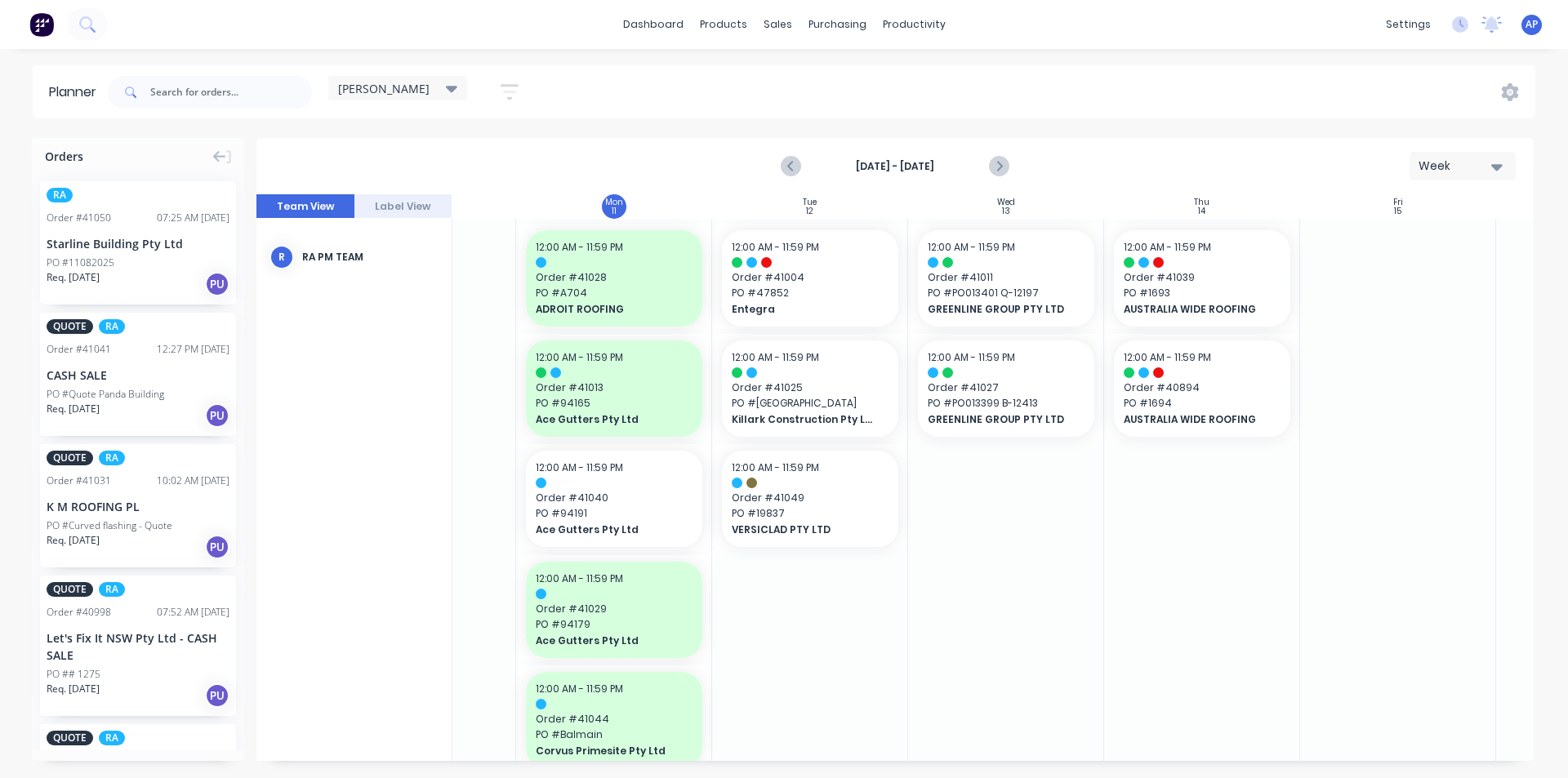
scroll to position [0, 129]
click at [1059, 308] on span "GREENLINE GROUP PTY LTD" at bounding box center [1002, 309] width 142 height 15
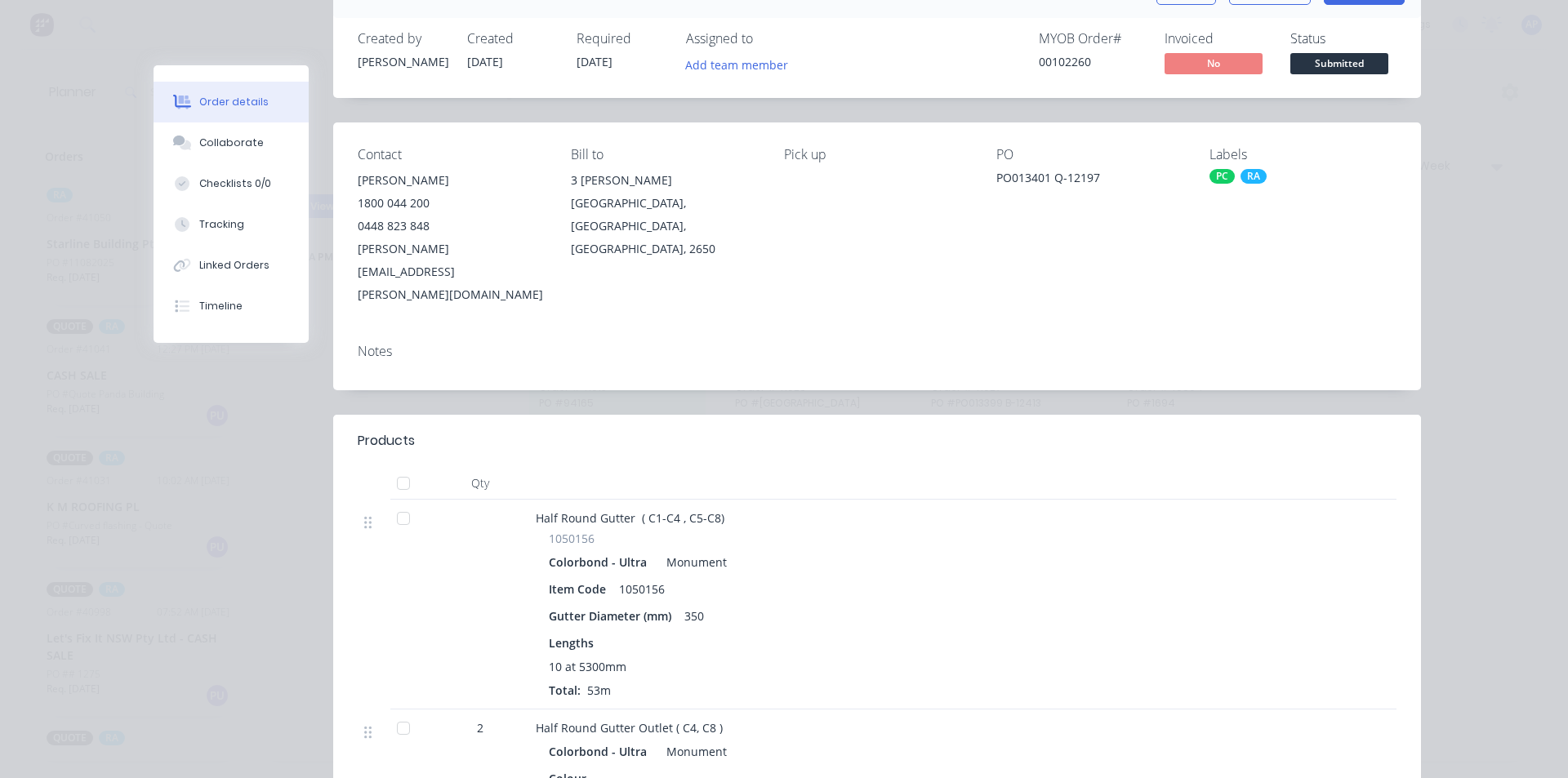
scroll to position [0, 0]
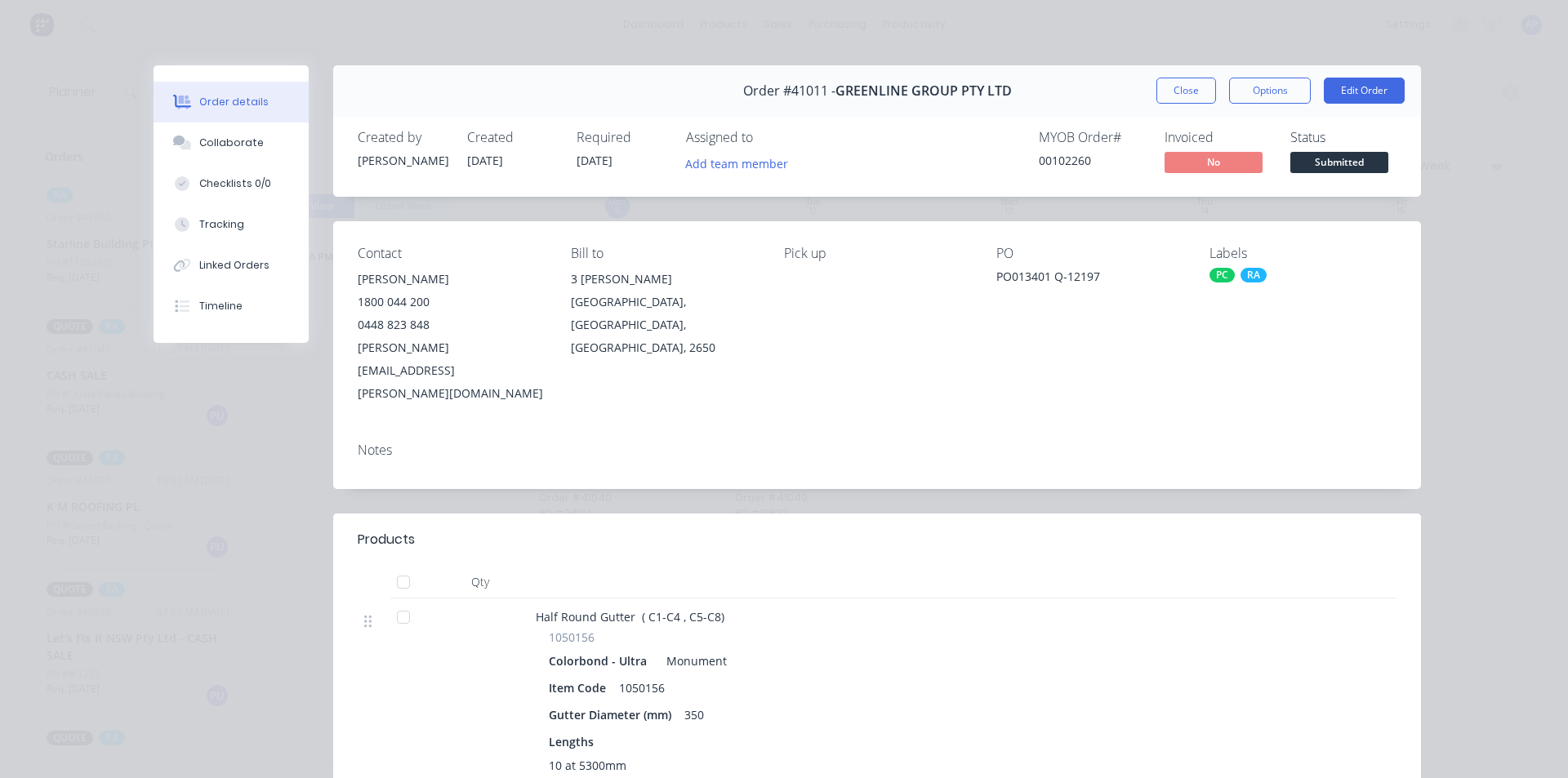
click at [1186, 58] on div "Order details Collaborate Checklists 0/0 Tracking Linked Orders Timeline Order …" at bounding box center [784, 389] width 1568 height 778
click at [1186, 69] on div "Order #41011 - GREENLINE GROUP PTY LTD Close Options Edit Order" at bounding box center [877, 91] width 1088 height 51
click at [1190, 83] on button "Close" at bounding box center [1186, 91] width 59 height 27
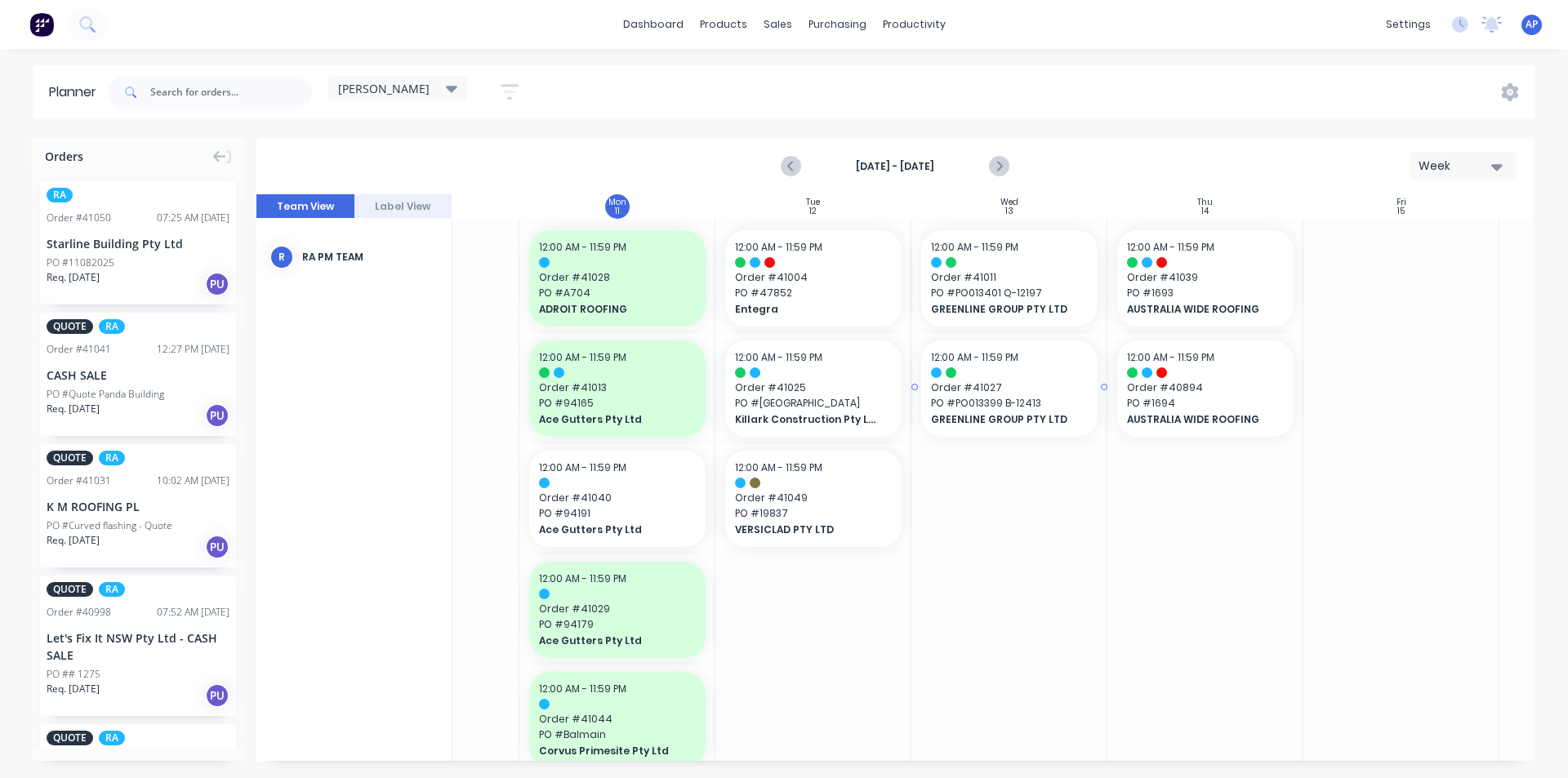
click at [1025, 387] on span "Order # 41027" at bounding box center [1009, 388] width 157 height 15
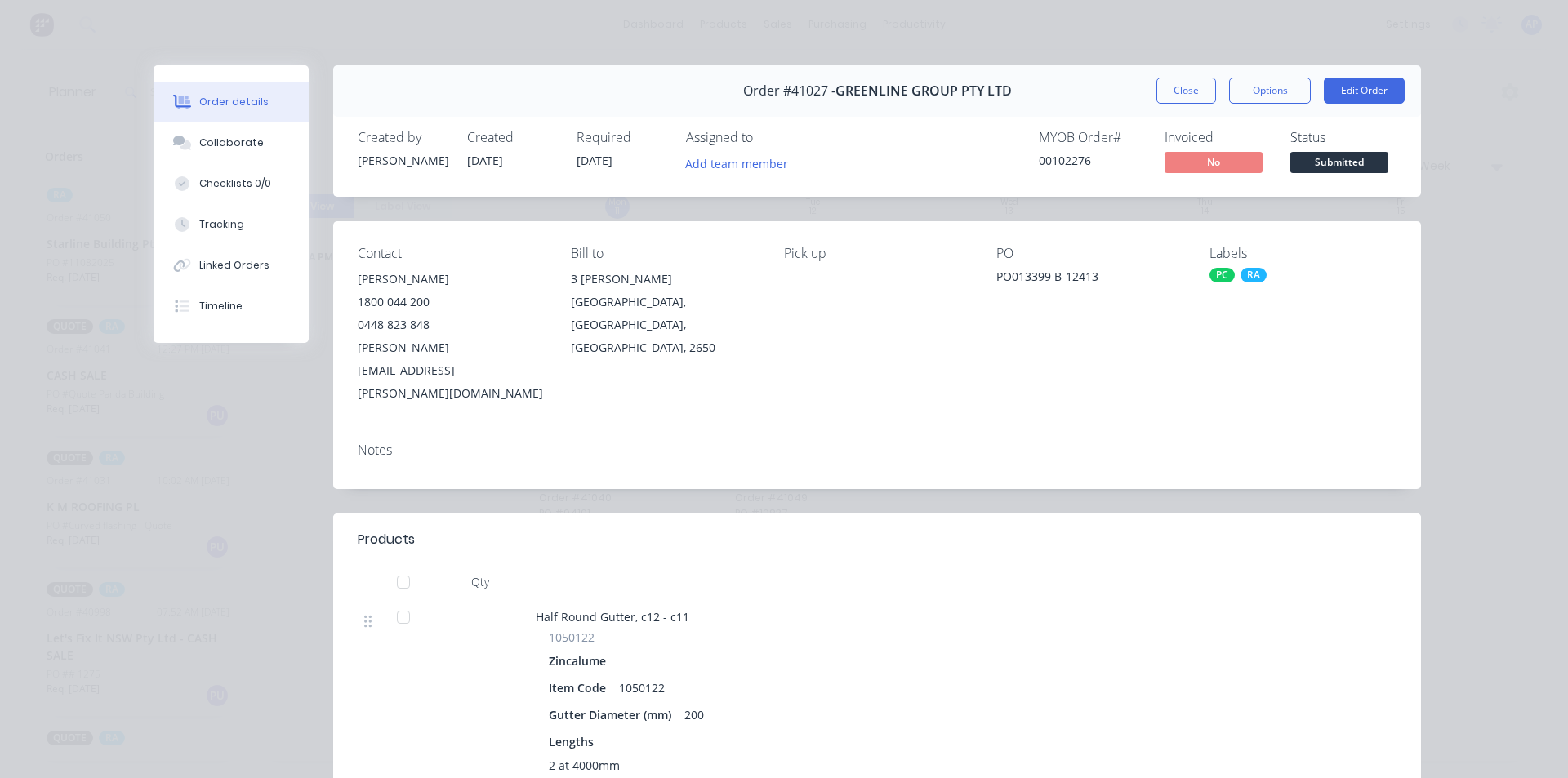
click at [1173, 76] on div "Order #41027 - GREENLINE GROUP PTY LTD Close Options Edit Order" at bounding box center [877, 91] width 1088 height 51
click at [1171, 85] on button "Close" at bounding box center [1186, 91] width 59 height 27
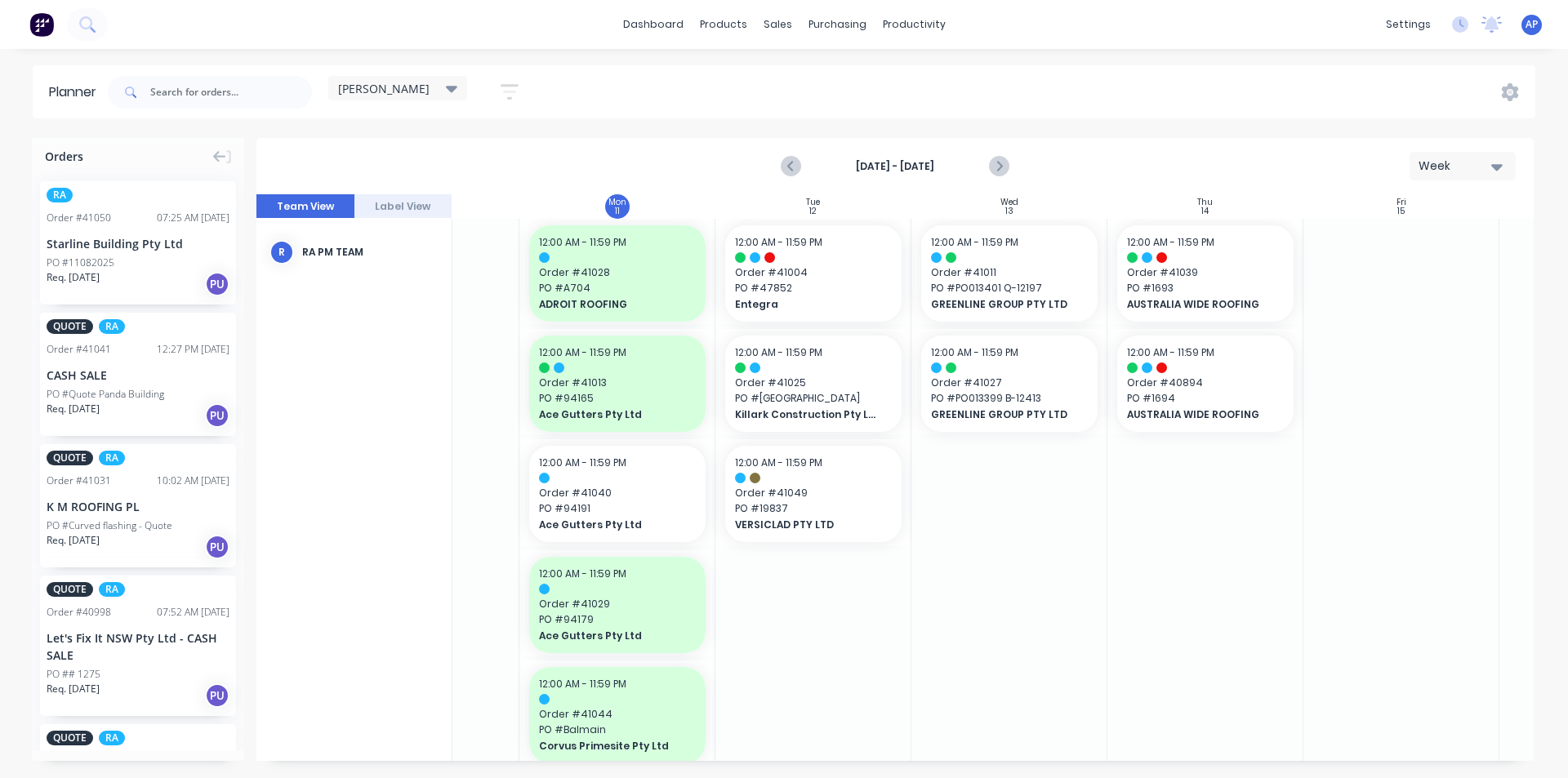
scroll to position [0, 129]
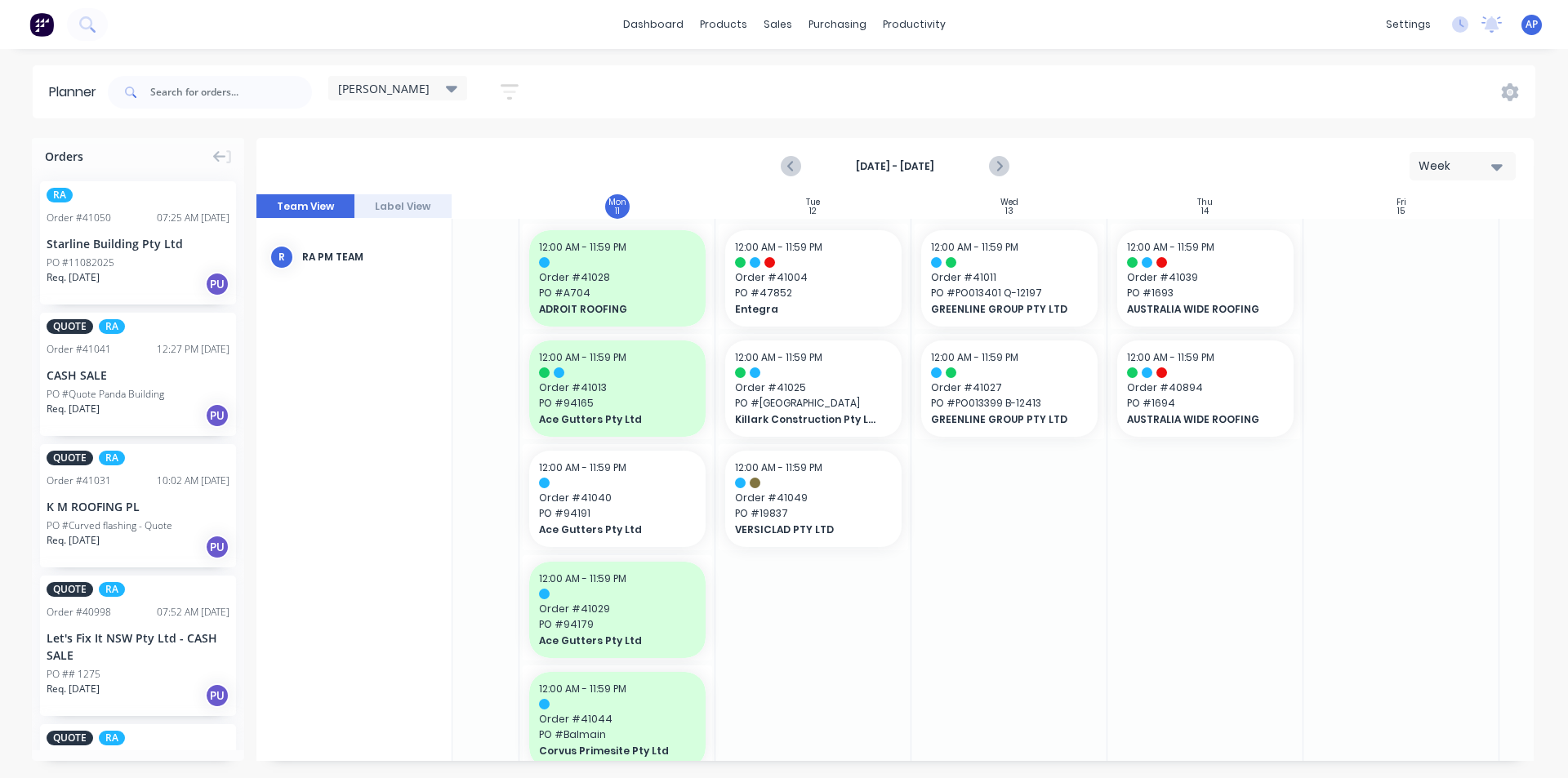
click at [958, 143] on div "Delivery Scheduling" at bounding box center [969, 143] width 102 height 15
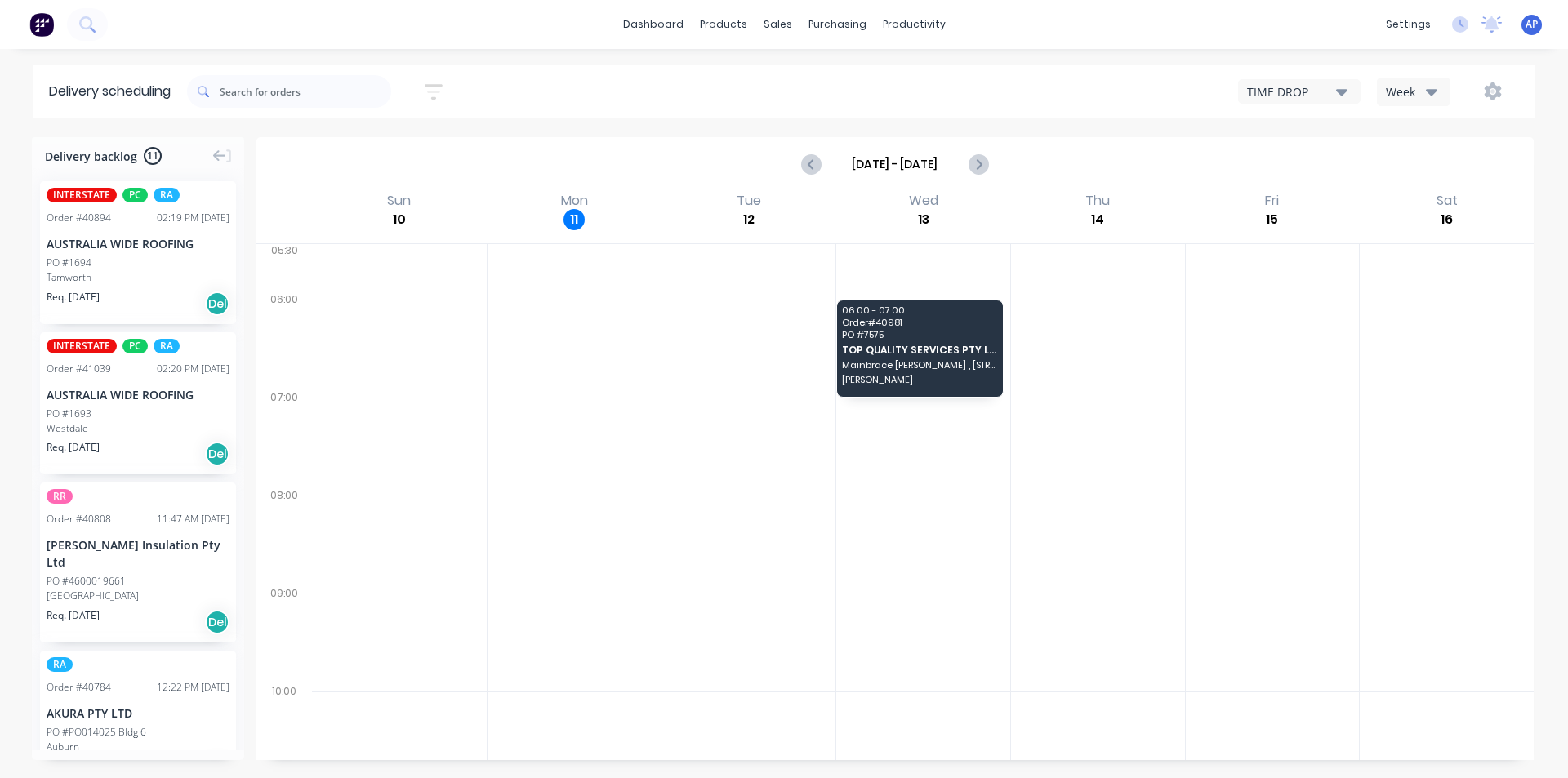
click at [1387, 97] on div "Week" at bounding box center [1410, 91] width 48 height 17
click at [1414, 179] on div "Vehicle" at bounding box center [1458, 167] width 162 height 33
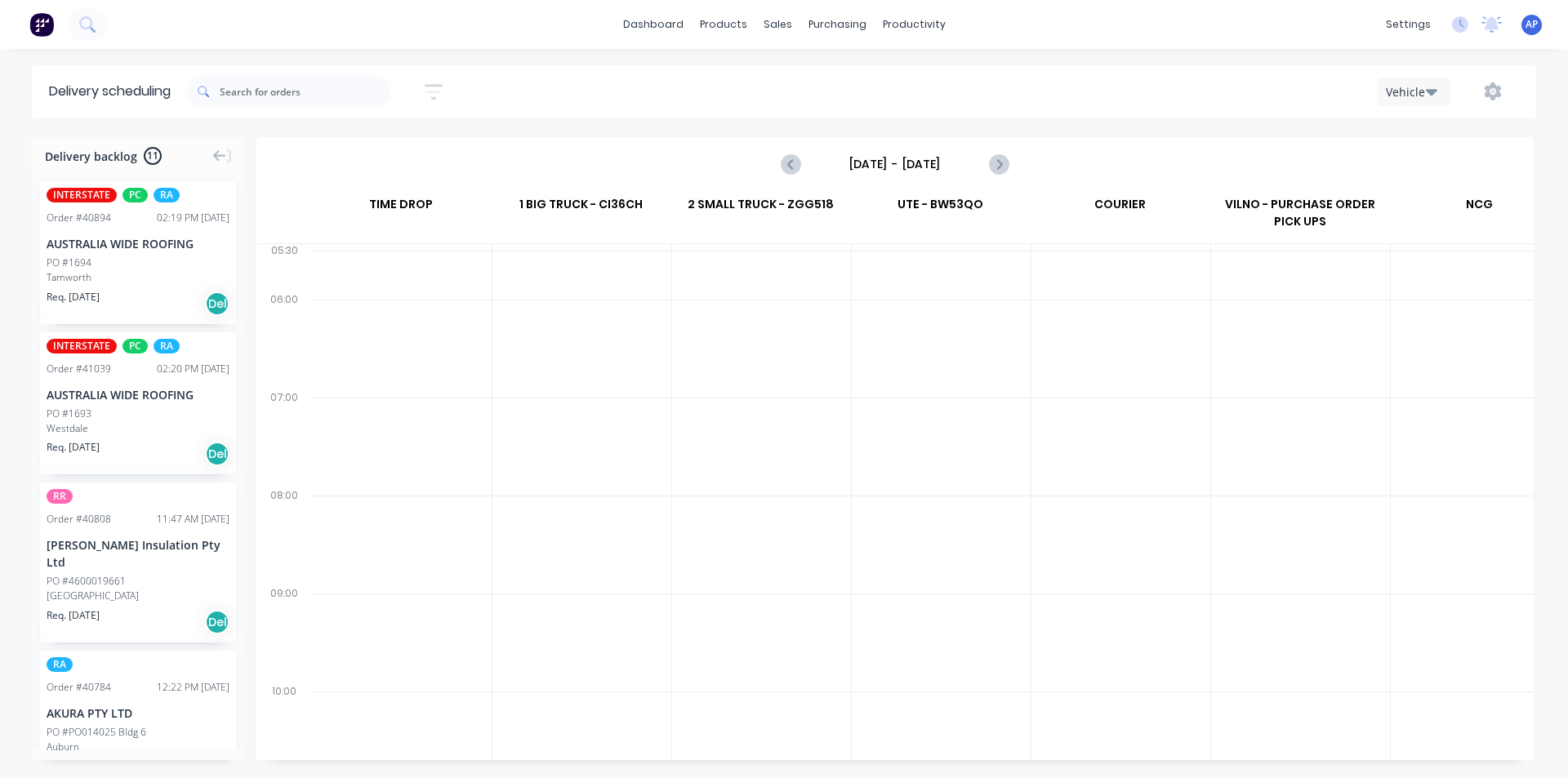
scroll to position [0, 1]
click at [810, 179] on div "Sunday - 10/08/25" at bounding box center [895, 164] width 1274 height 50
click at [1001, 164] on icon "Next page" at bounding box center [999, 164] width 7 height 13
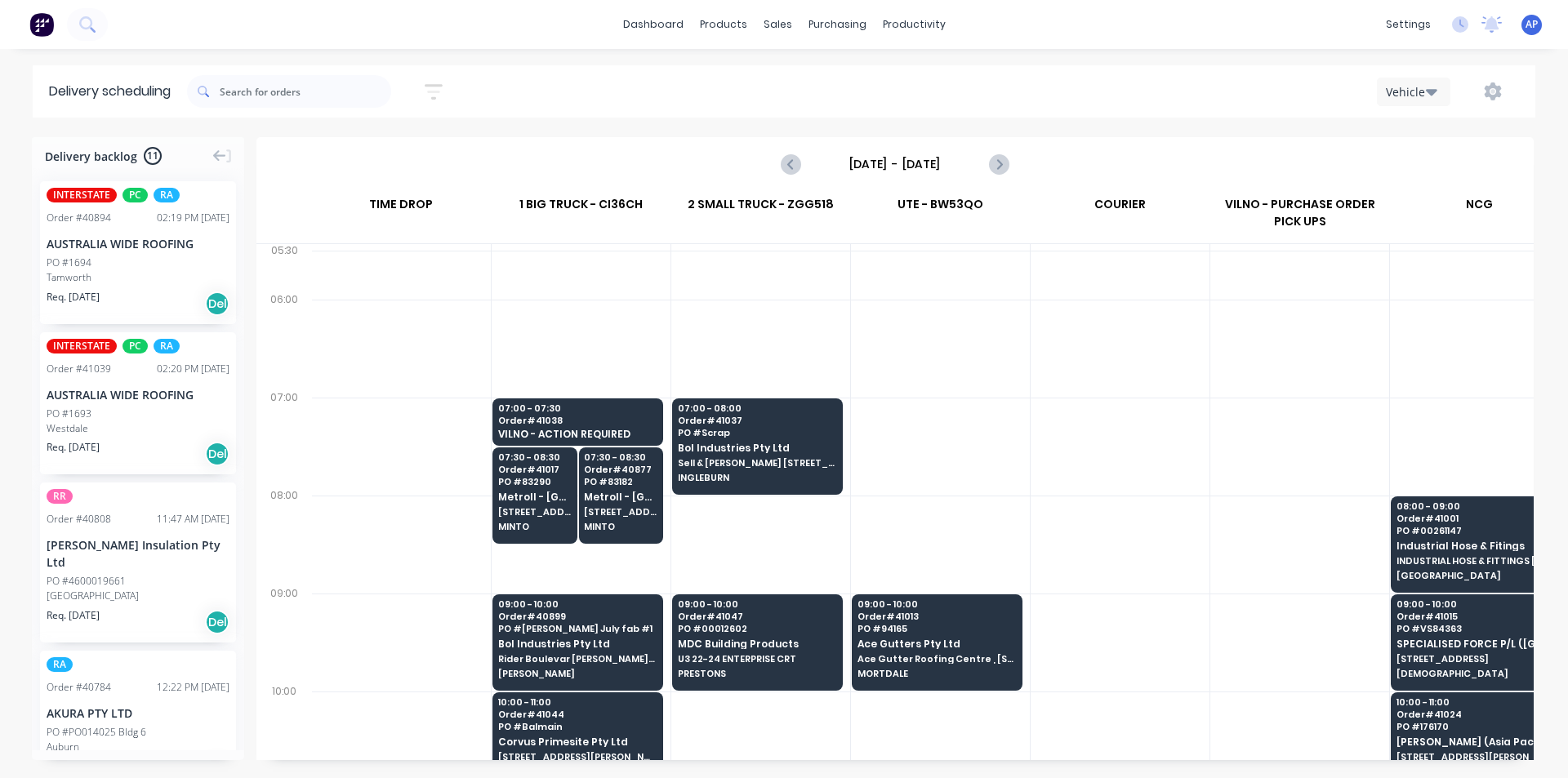
click at [820, 164] on input "Monday - 11/08/25" at bounding box center [895, 165] width 162 height 25
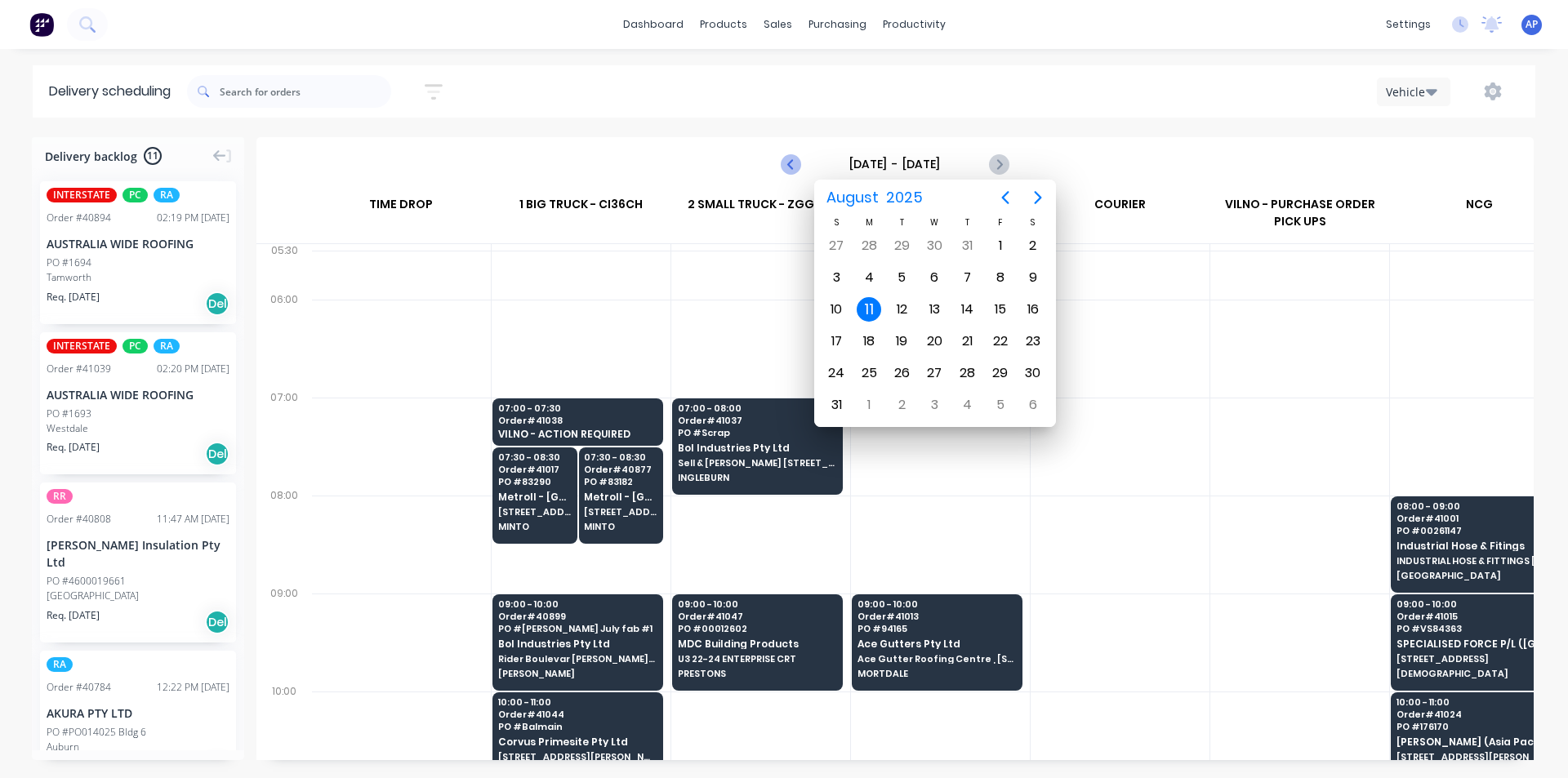
click at [806, 167] on button "Previous page" at bounding box center [791, 164] width 33 height 33
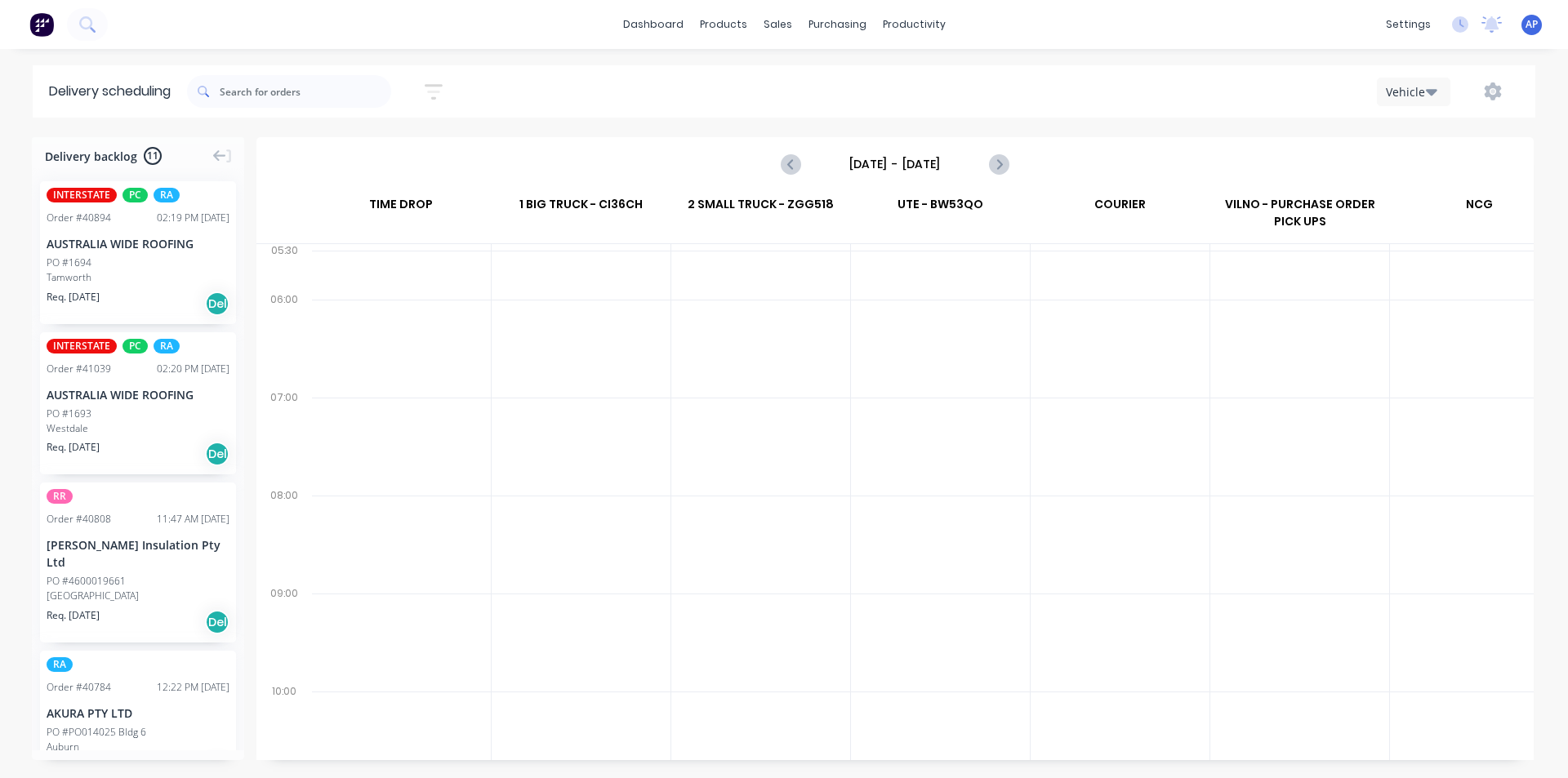
click at [918, 166] on input "Sunday - 10/08/25" at bounding box center [895, 165] width 162 height 25
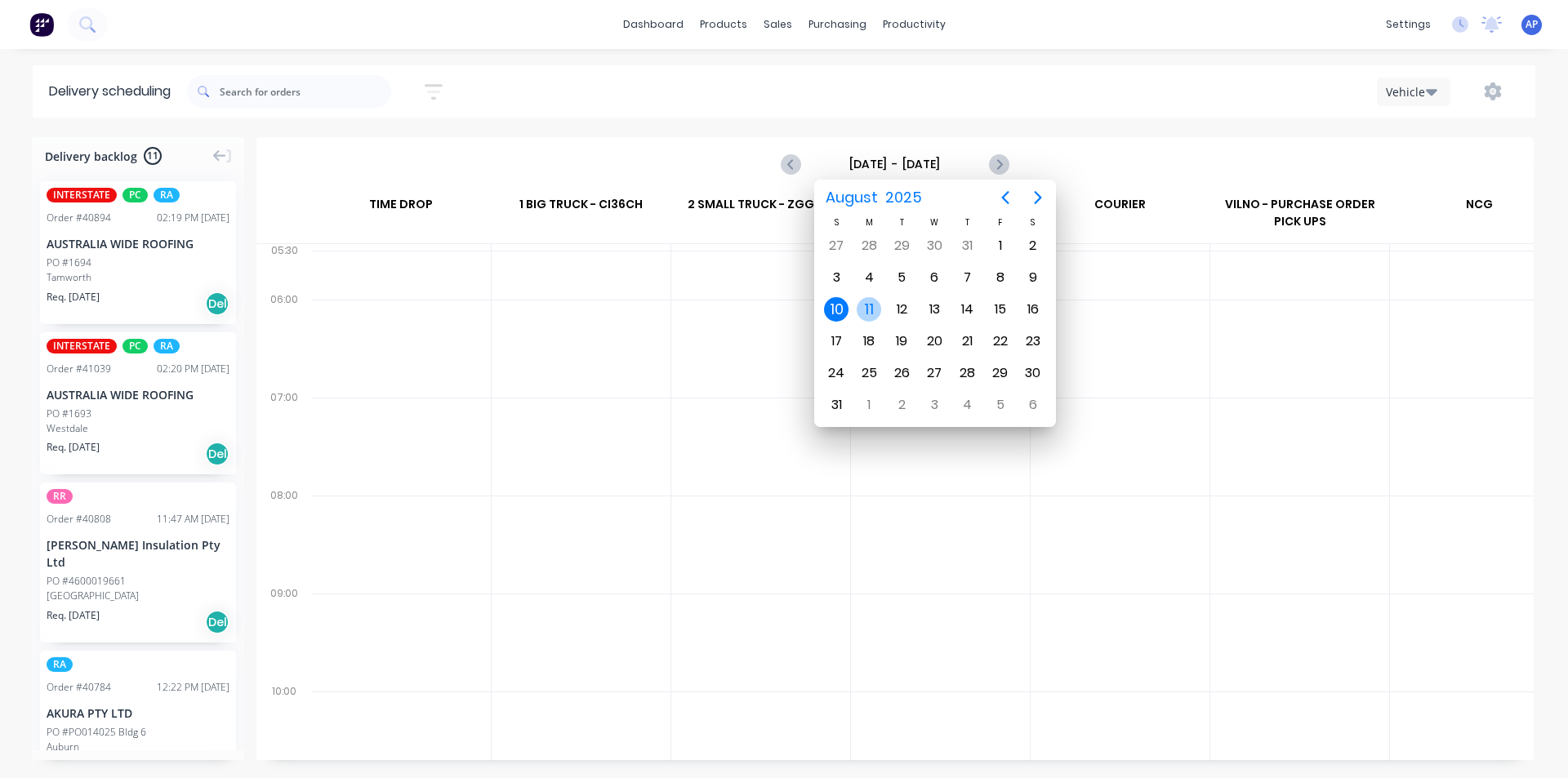
click at [877, 312] on div "11" at bounding box center [869, 310] width 25 height 25
type input "Monday - 11/08/25"
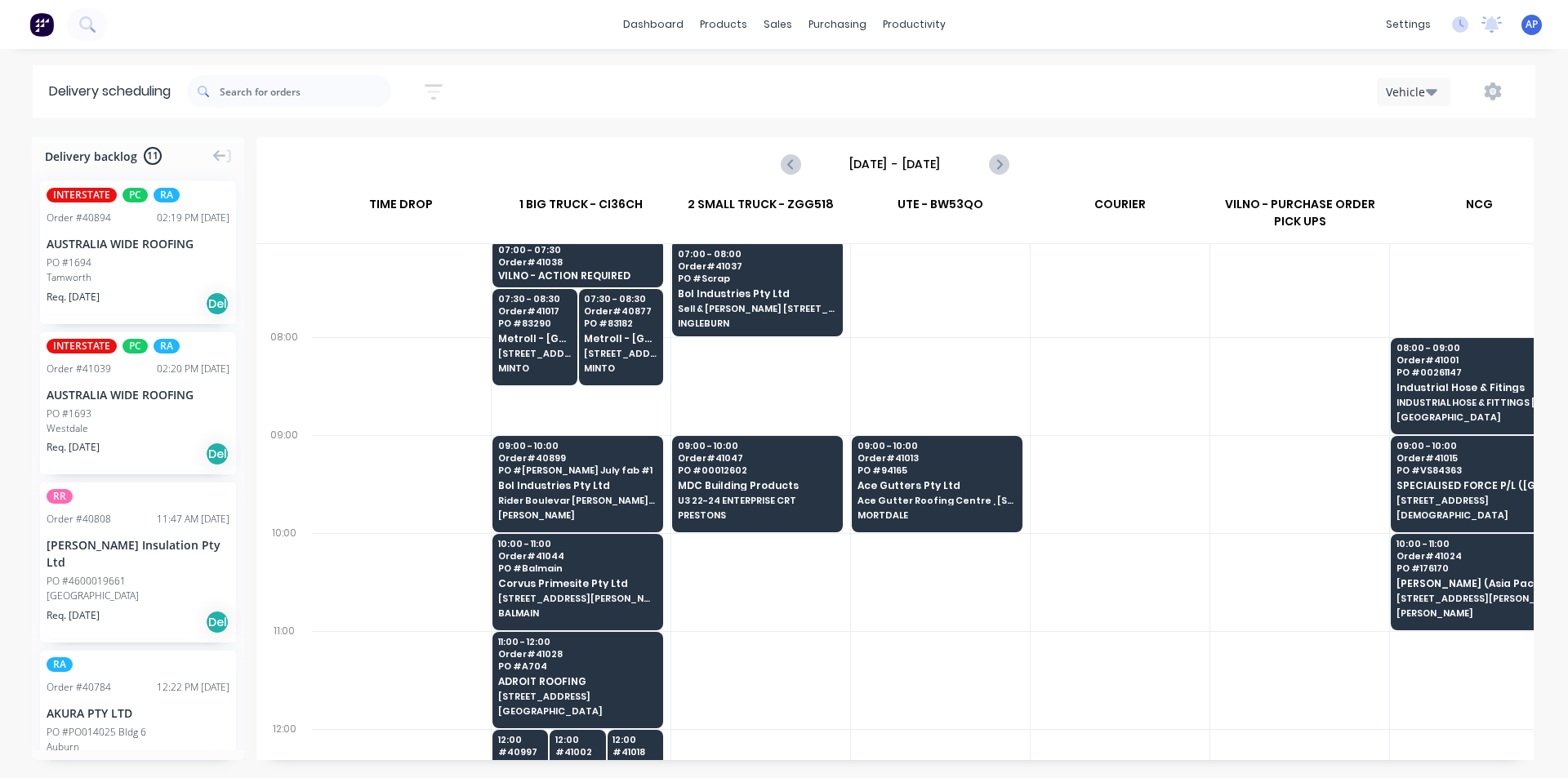
scroll to position [164, 1]
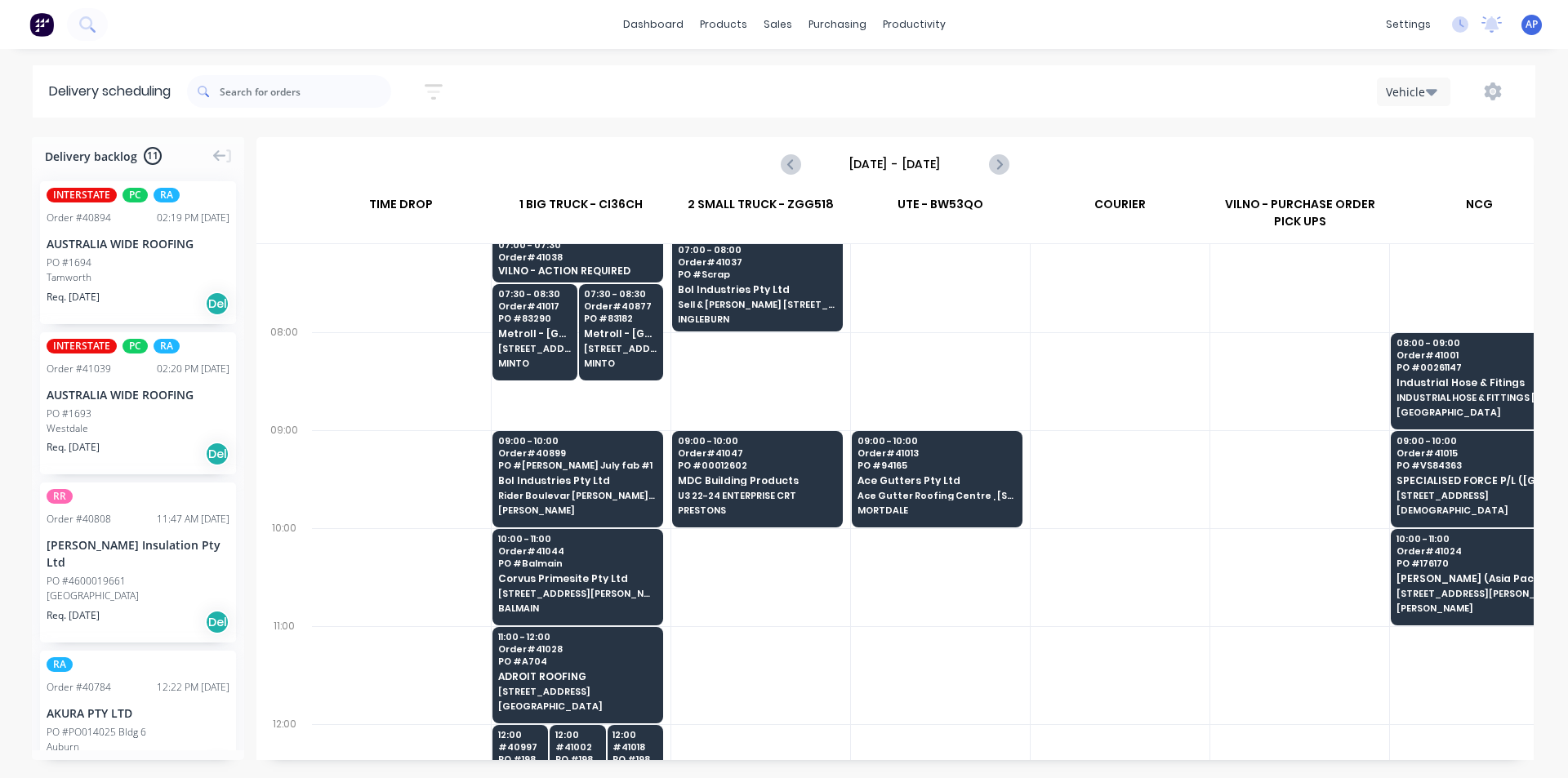
click at [1080, 464] on div at bounding box center [1120, 479] width 179 height 98
click at [1061, 511] on div at bounding box center [1120, 479] width 179 height 98
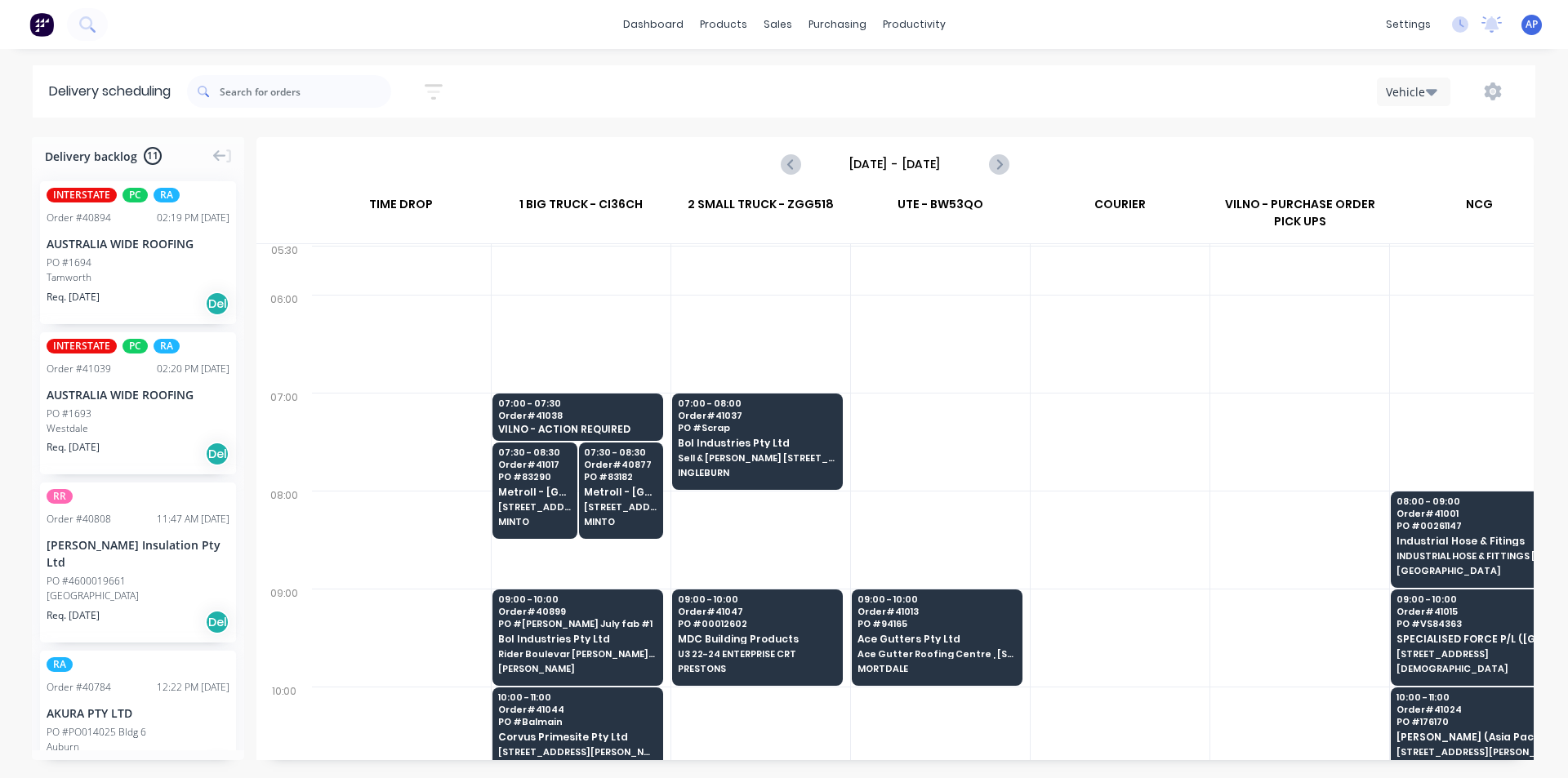
scroll to position [0, 1]
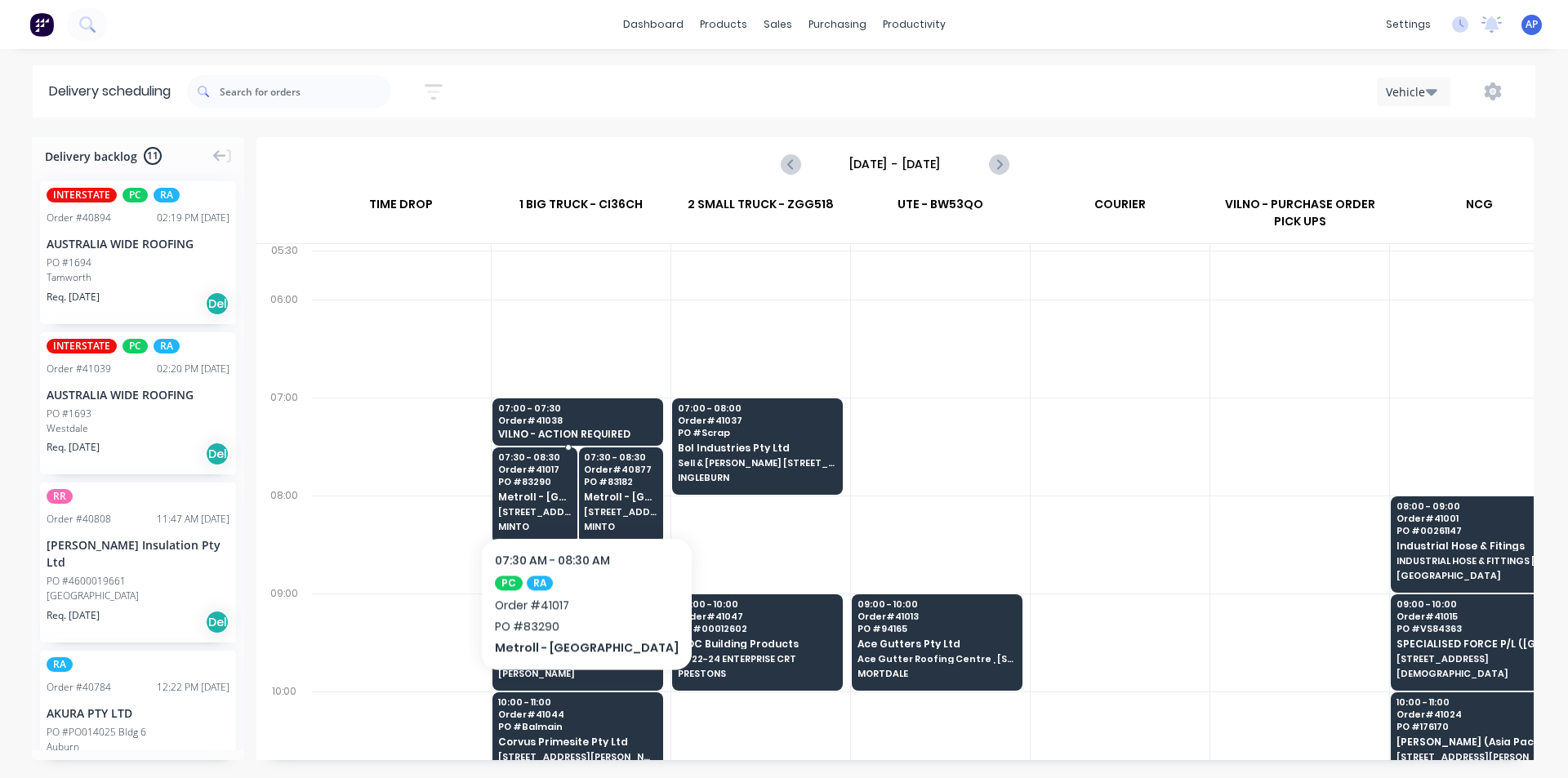
click at [552, 488] on div "07:30 - 08:30 Order # 41017 PO # 83290 Metroll - Tamworth 165 AIRDS RD MINTO" at bounding box center [535, 493] width 83 height 91
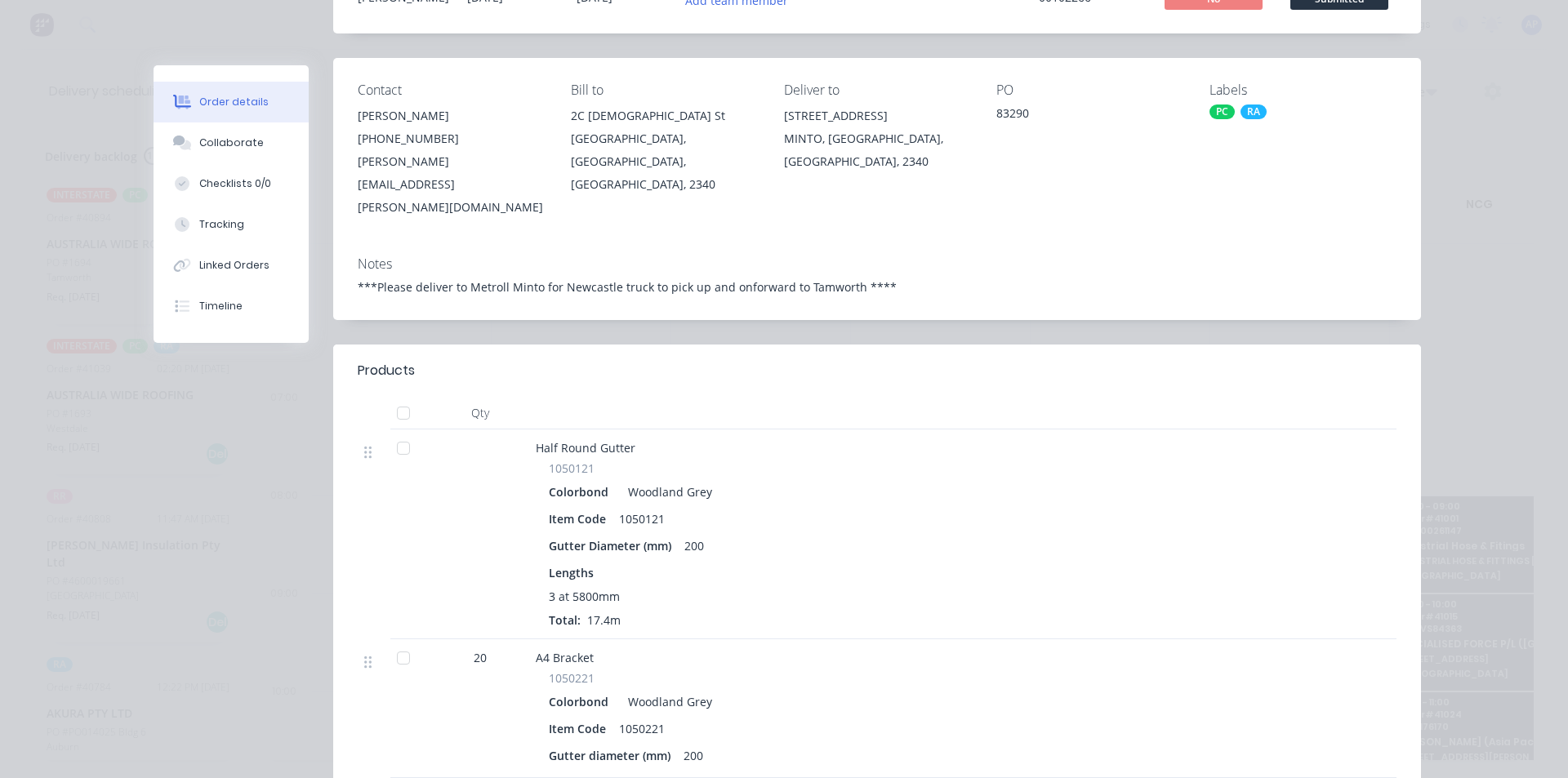
scroll to position [0, 0]
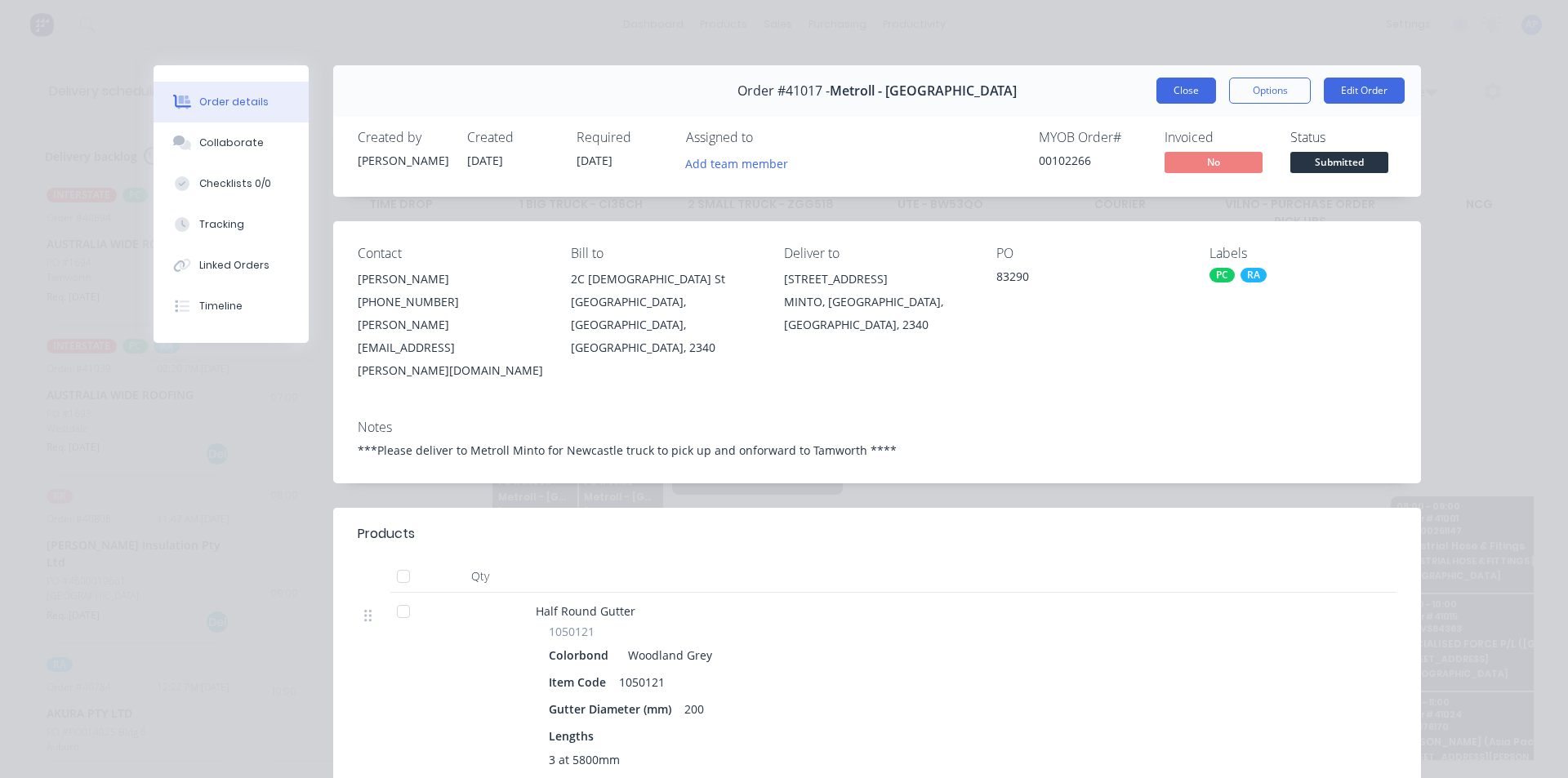
click at [1208, 88] on button "Close" at bounding box center [1186, 91] width 59 height 27
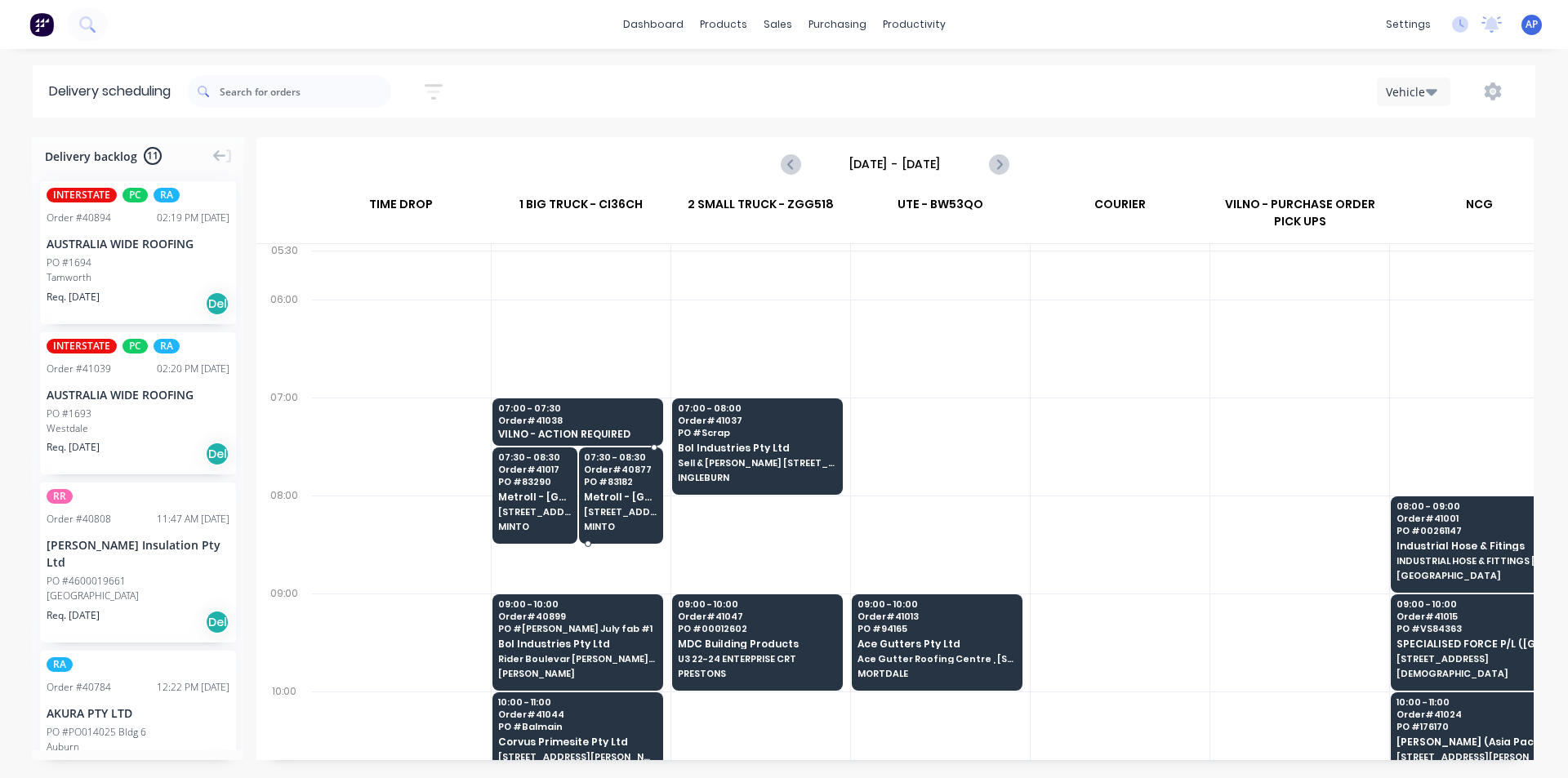
click at [627, 474] on div "07:30 - 08:30 Order # 40877 PO # 83182 Metroll - Tamworth 165 AIRDS RD MINTO" at bounding box center [622, 493] width 83 height 91
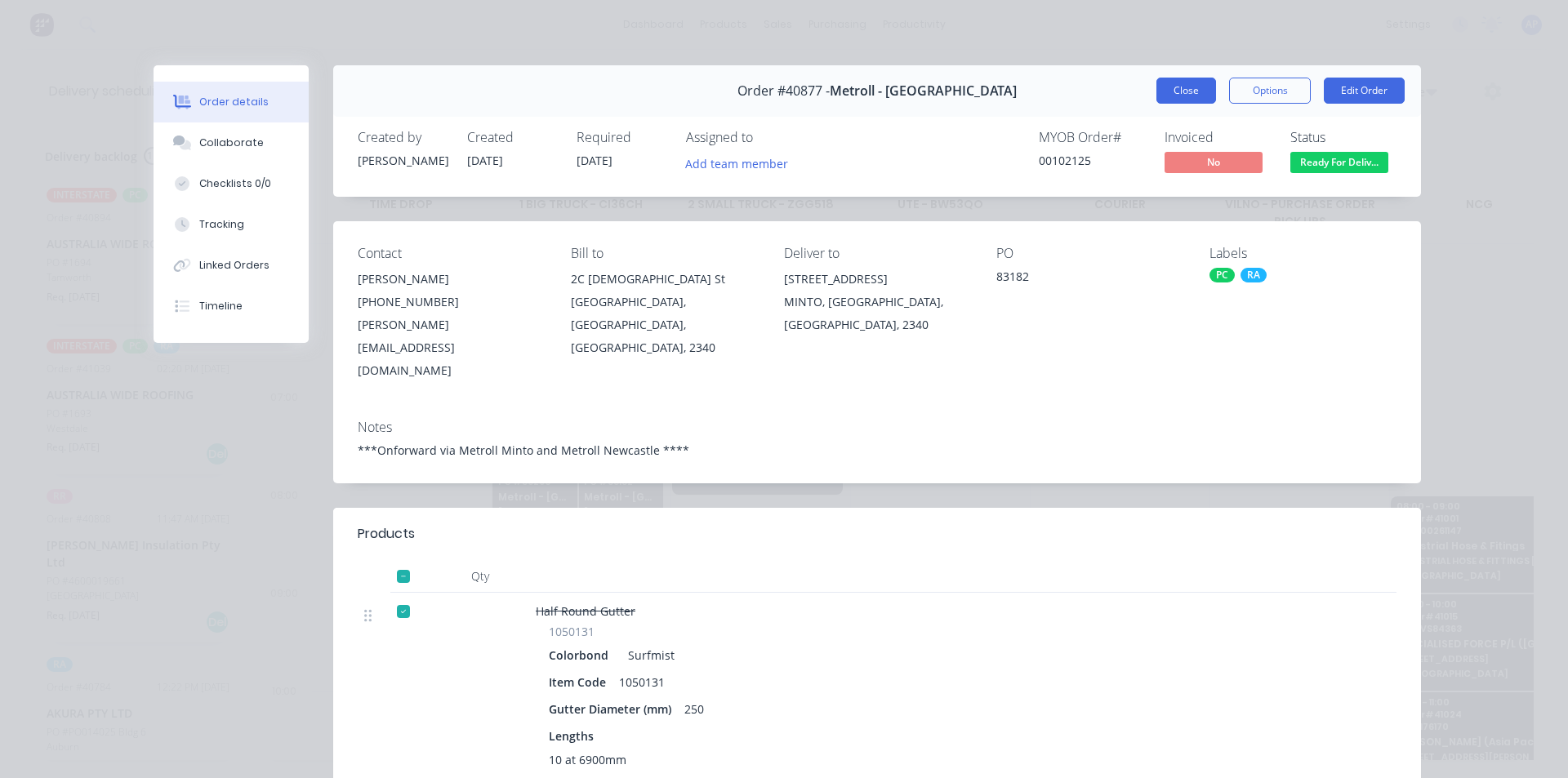
click at [1167, 96] on button "Close" at bounding box center [1186, 91] width 59 height 27
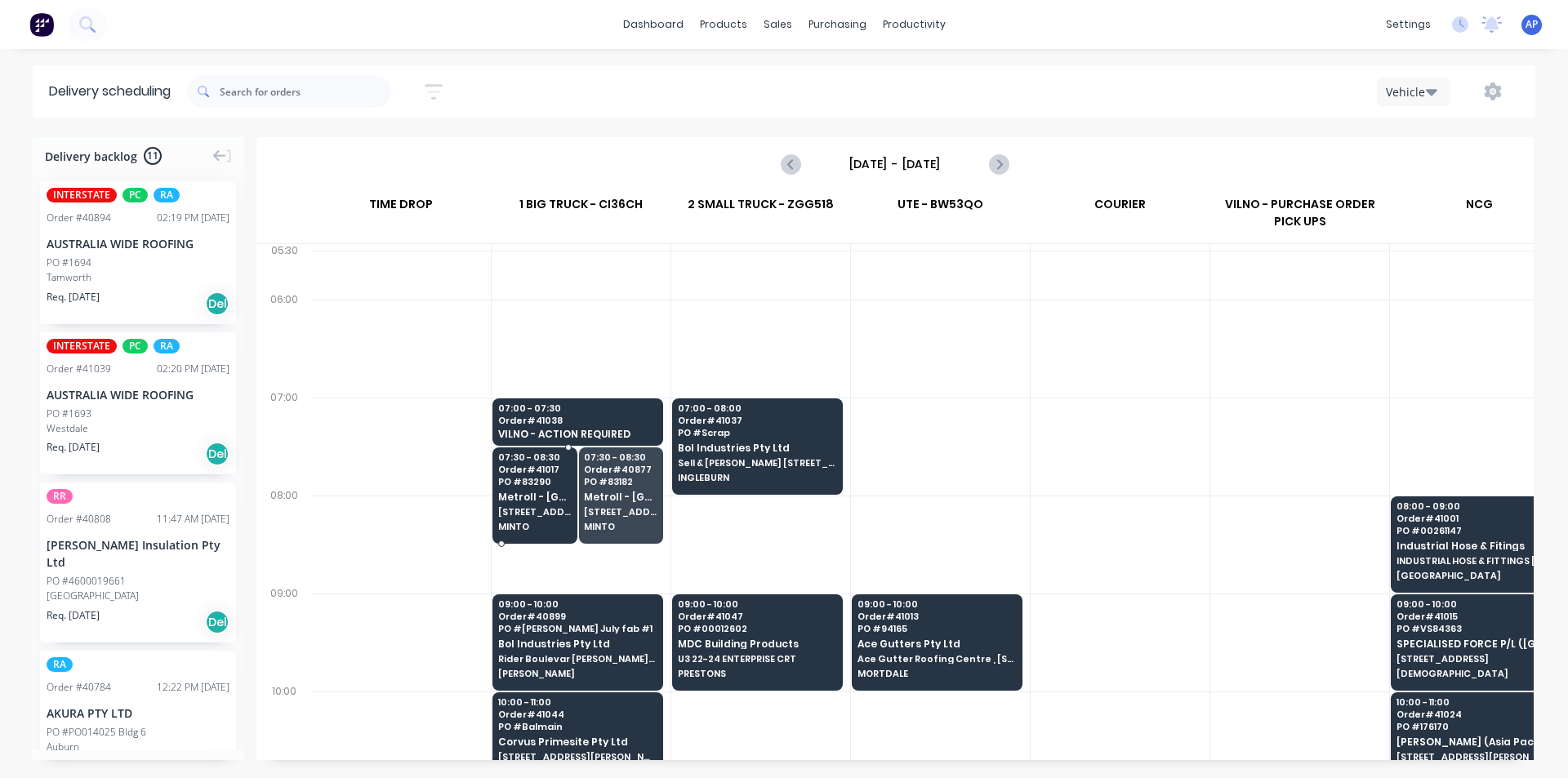
click at [545, 514] on span "165 AIRDS RD" at bounding box center [535, 512] width 73 height 10
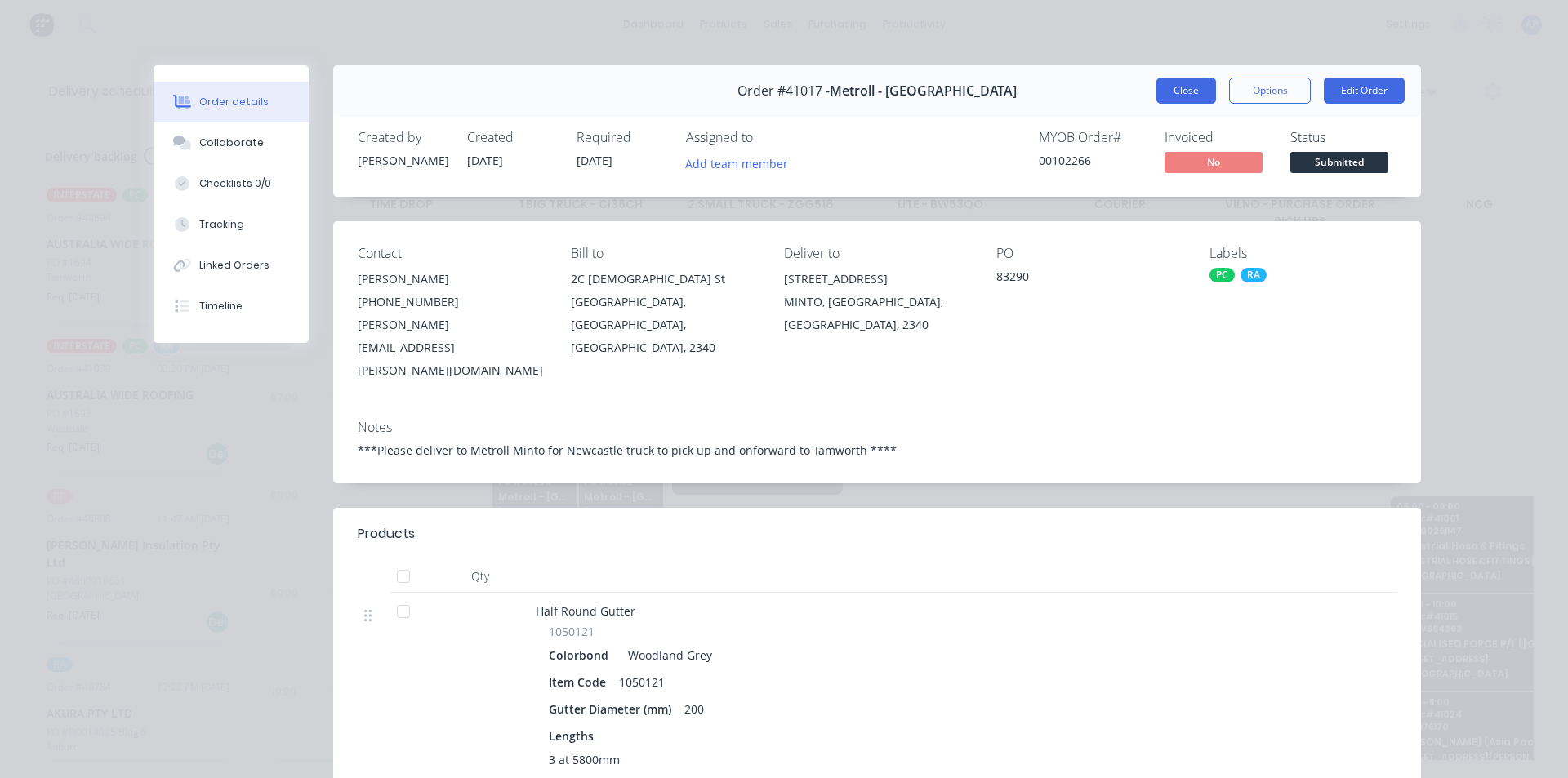
click at [1175, 82] on button "Close" at bounding box center [1186, 91] width 59 height 27
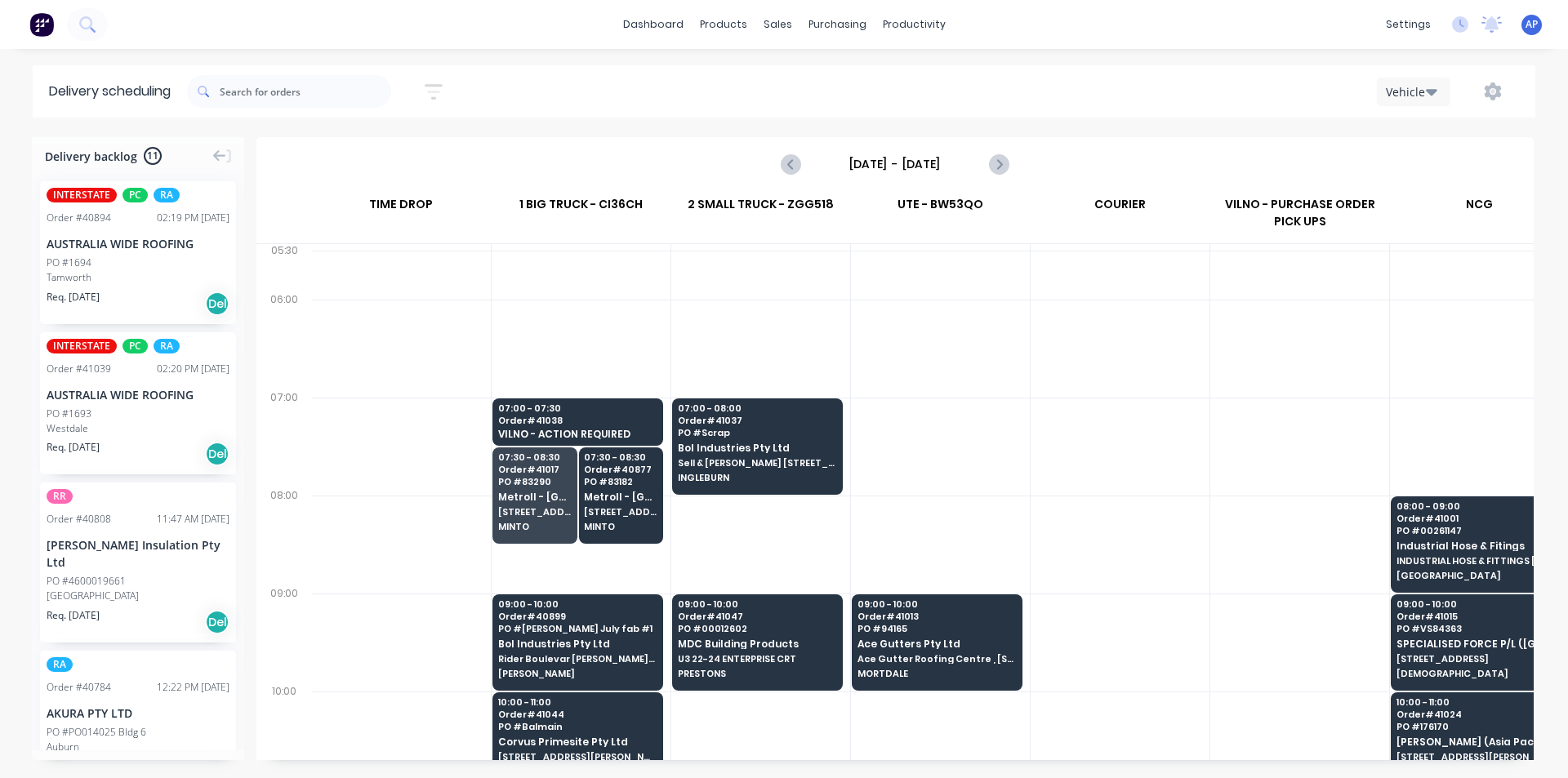
click at [1041, 381] on div at bounding box center [1120, 349] width 179 height 98
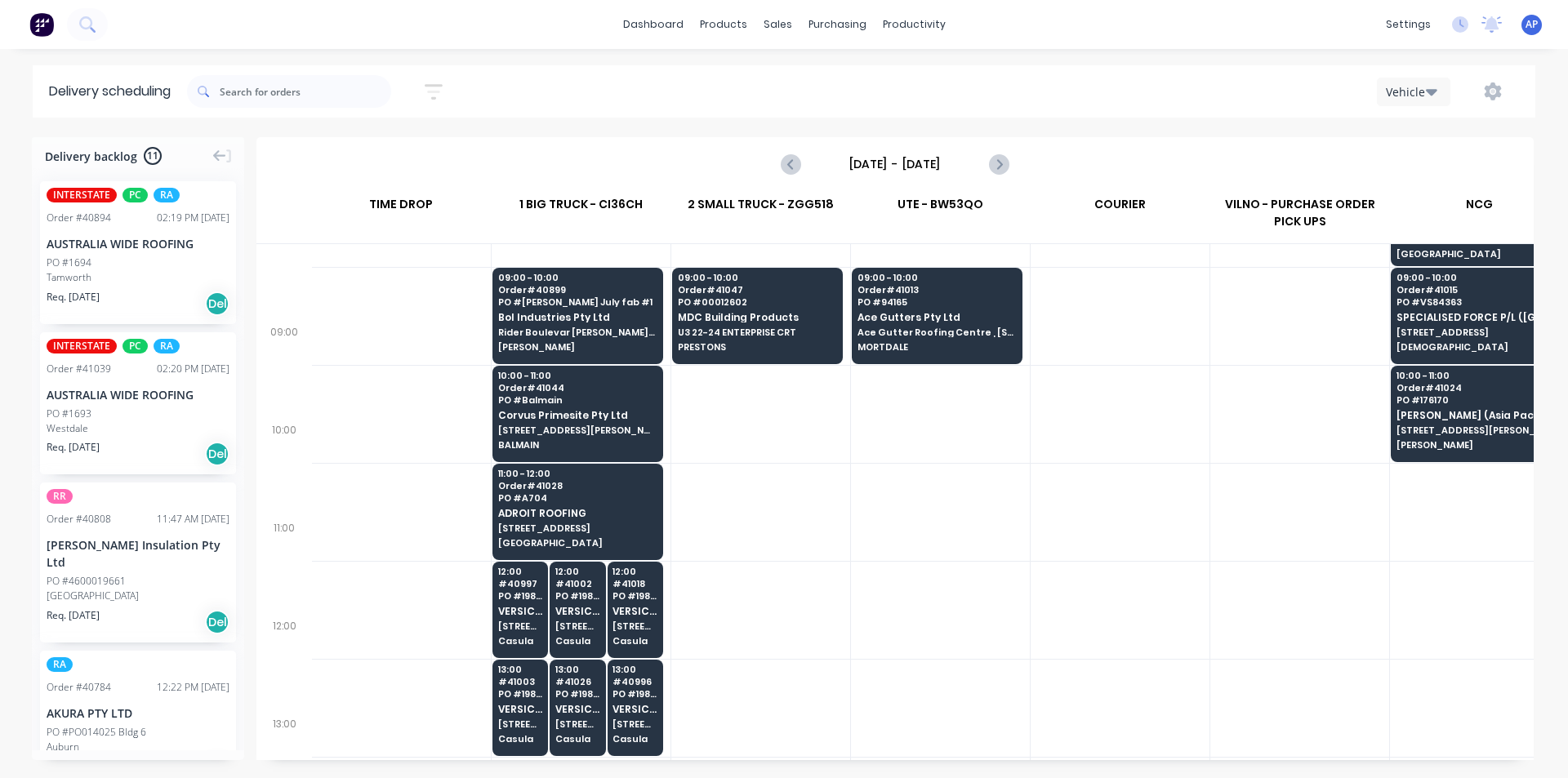
scroll to position [245, 1]
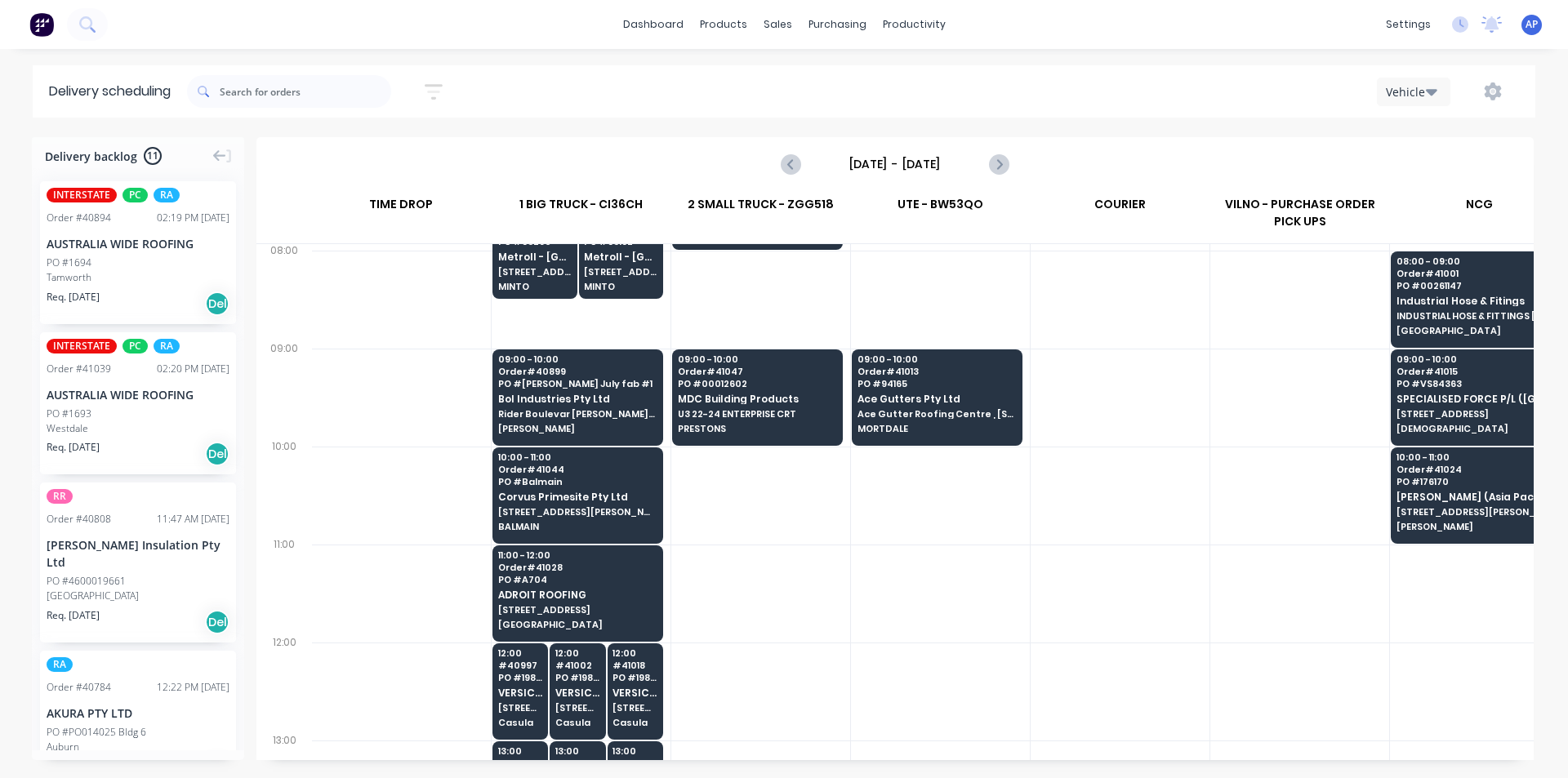
click at [945, 423] on div "09:00 - 10:00 Order # 41013 PO # 94165 Ace Gutters Pty Ltd Ace Gutter Roofing C…" at bounding box center [937, 395] width 169 height 91
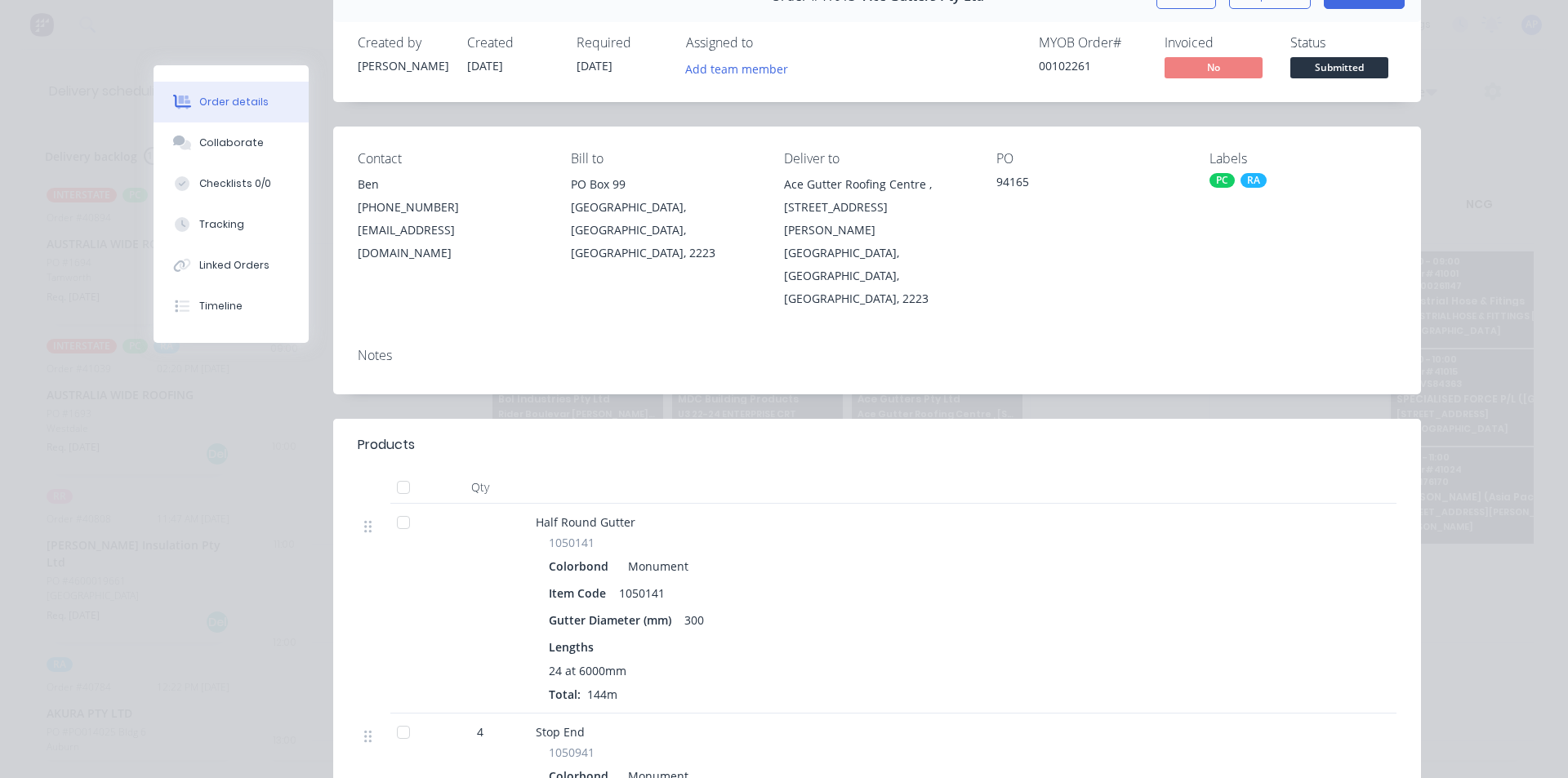
scroll to position [0, 0]
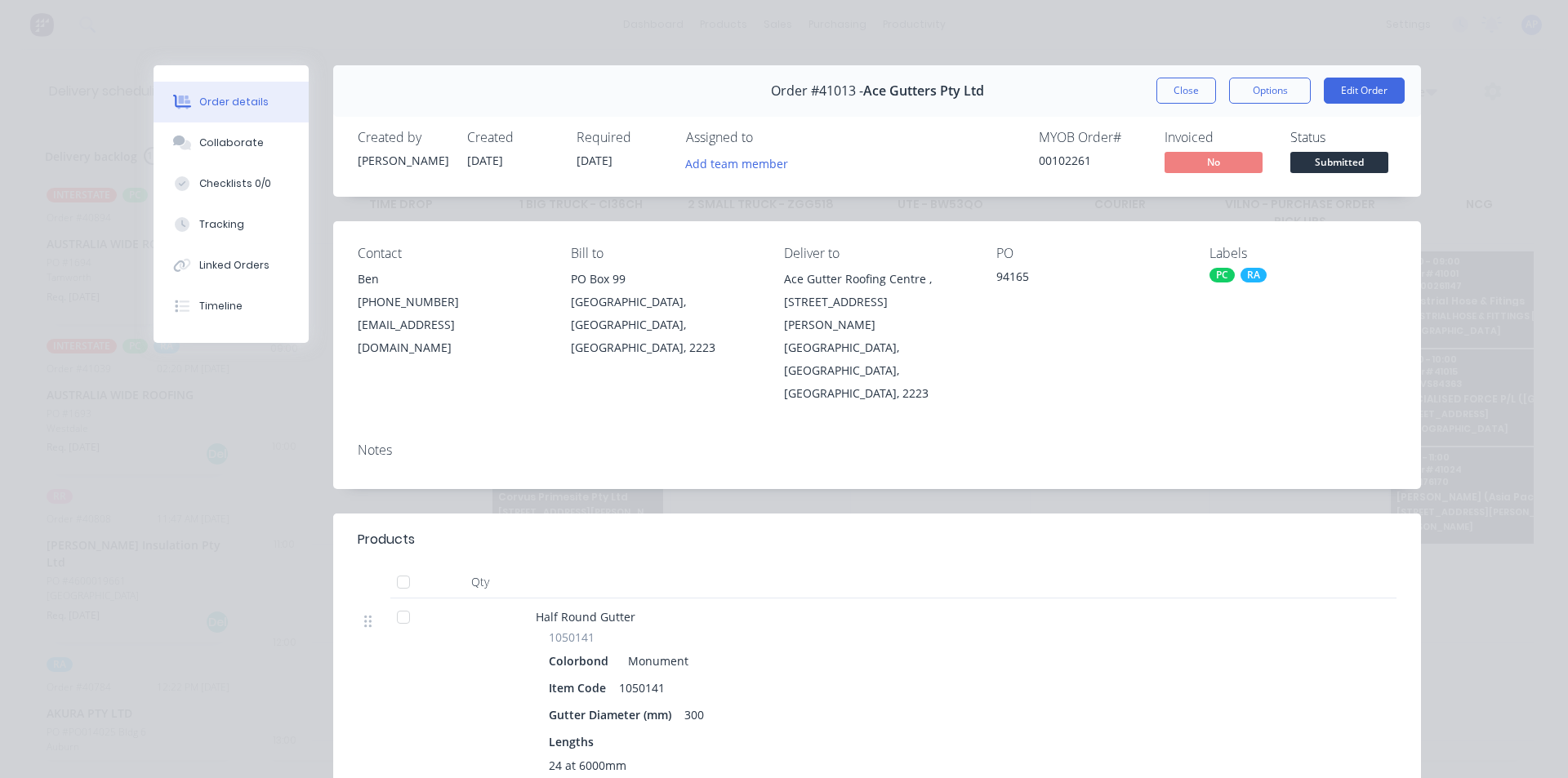
click at [1132, 102] on div "Order #41013 - Ace Gutters Pty Ltd Close Options Edit Order" at bounding box center [877, 91] width 1088 height 51
click at [1200, 89] on button "Close" at bounding box center [1186, 91] width 59 height 27
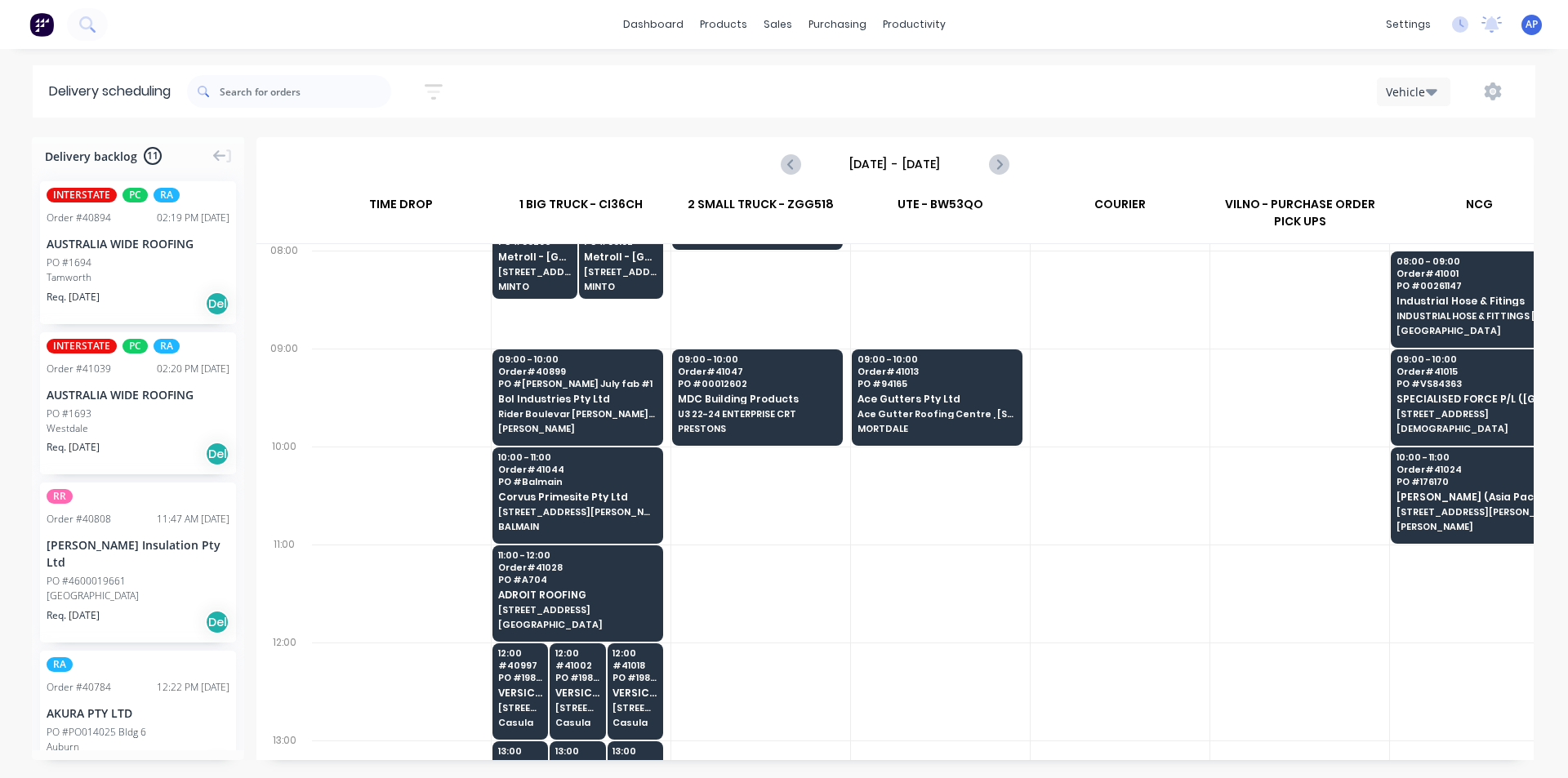
drag, startPoint x: 1064, startPoint y: 577, endPoint x: 1039, endPoint y: 606, distance: 38.3
click at [1066, 577] on div at bounding box center [1120, 593] width 179 height 98
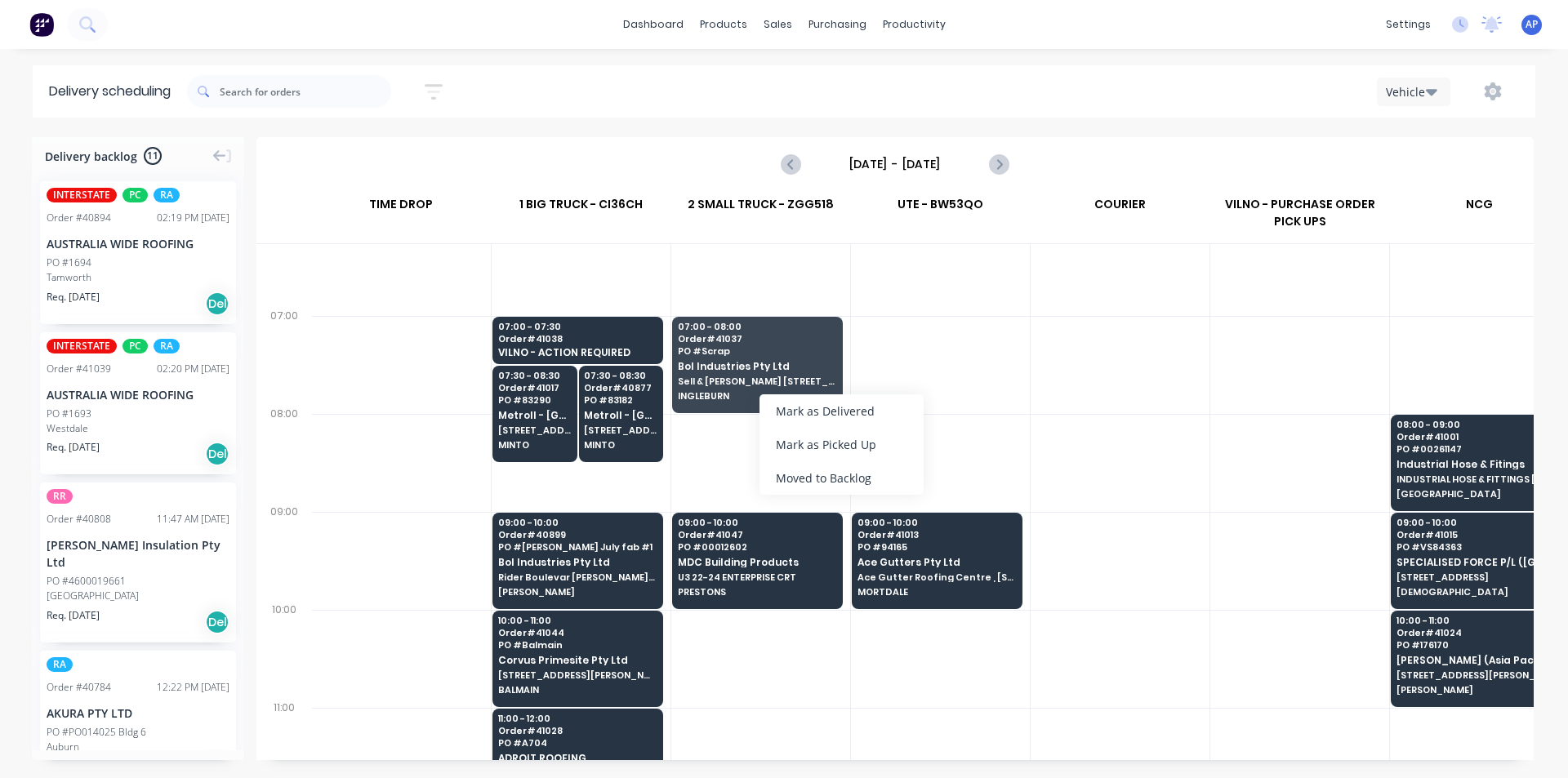
click at [841, 472] on div "Moved to Backlog" at bounding box center [841, 478] width 164 height 34
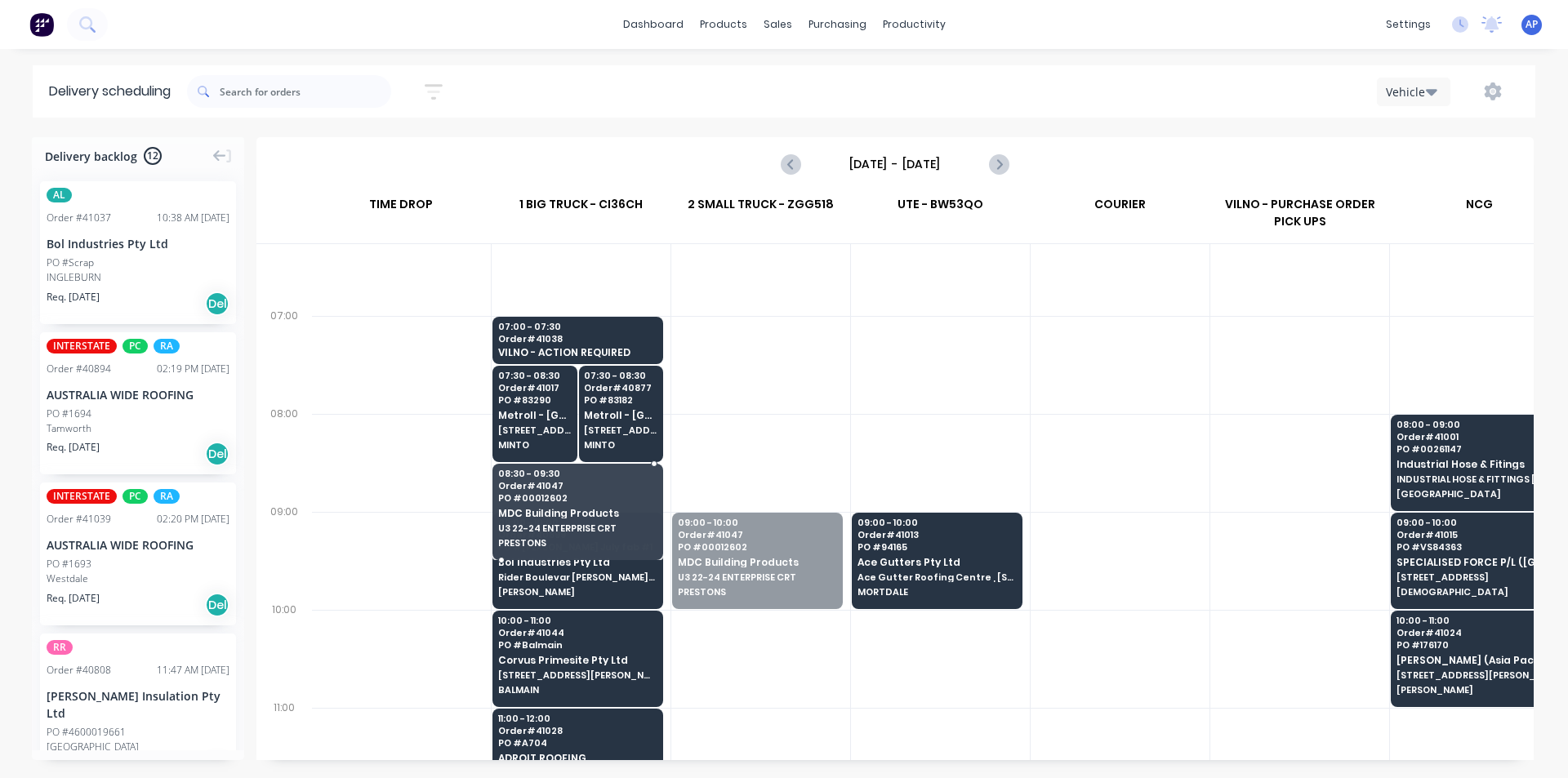
drag, startPoint x: 815, startPoint y: 585, endPoint x: 581, endPoint y: 524, distance: 241.8
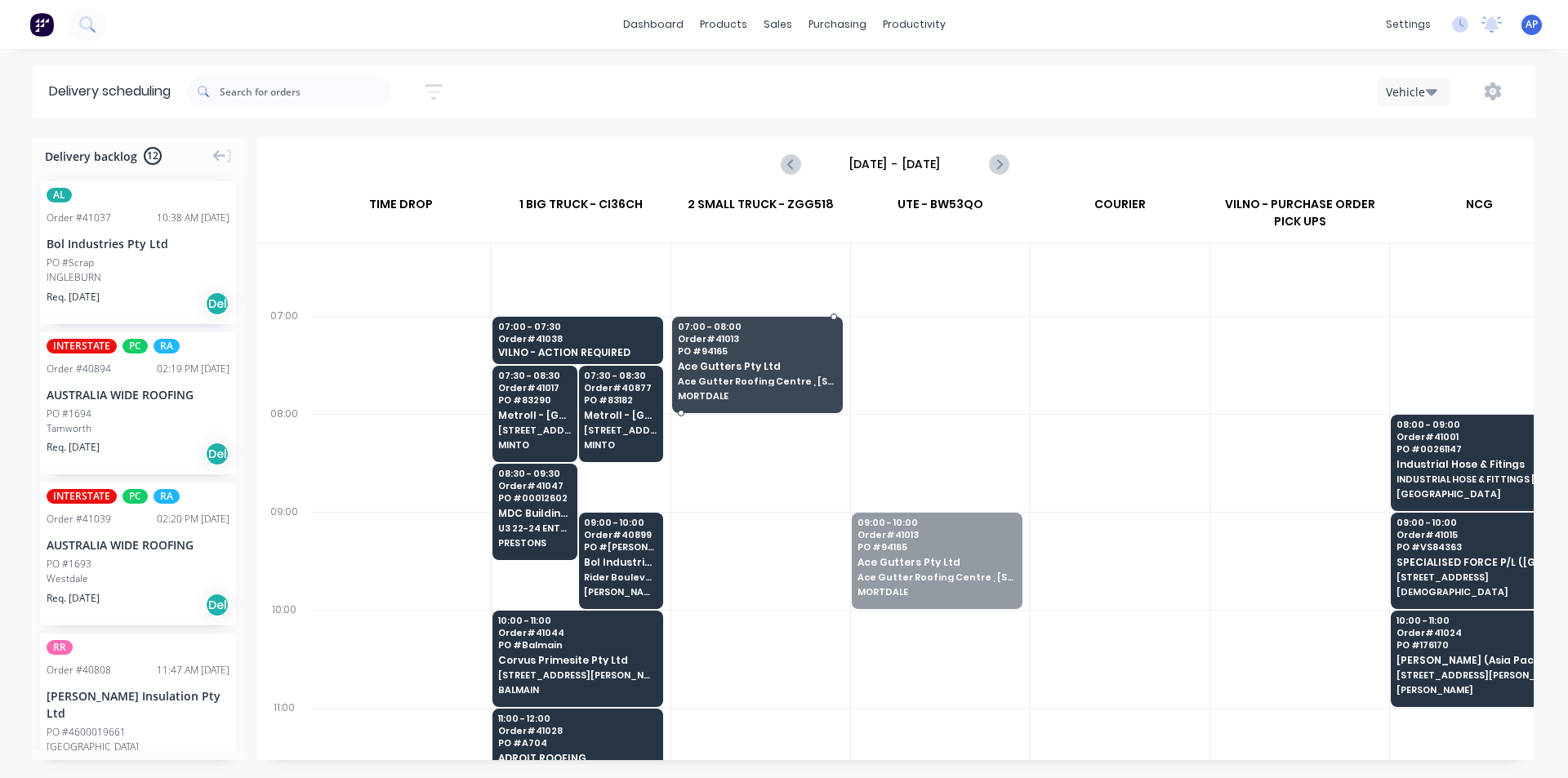
drag, startPoint x: 950, startPoint y: 579, endPoint x: 787, endPoint y: 383, distance: 254.9
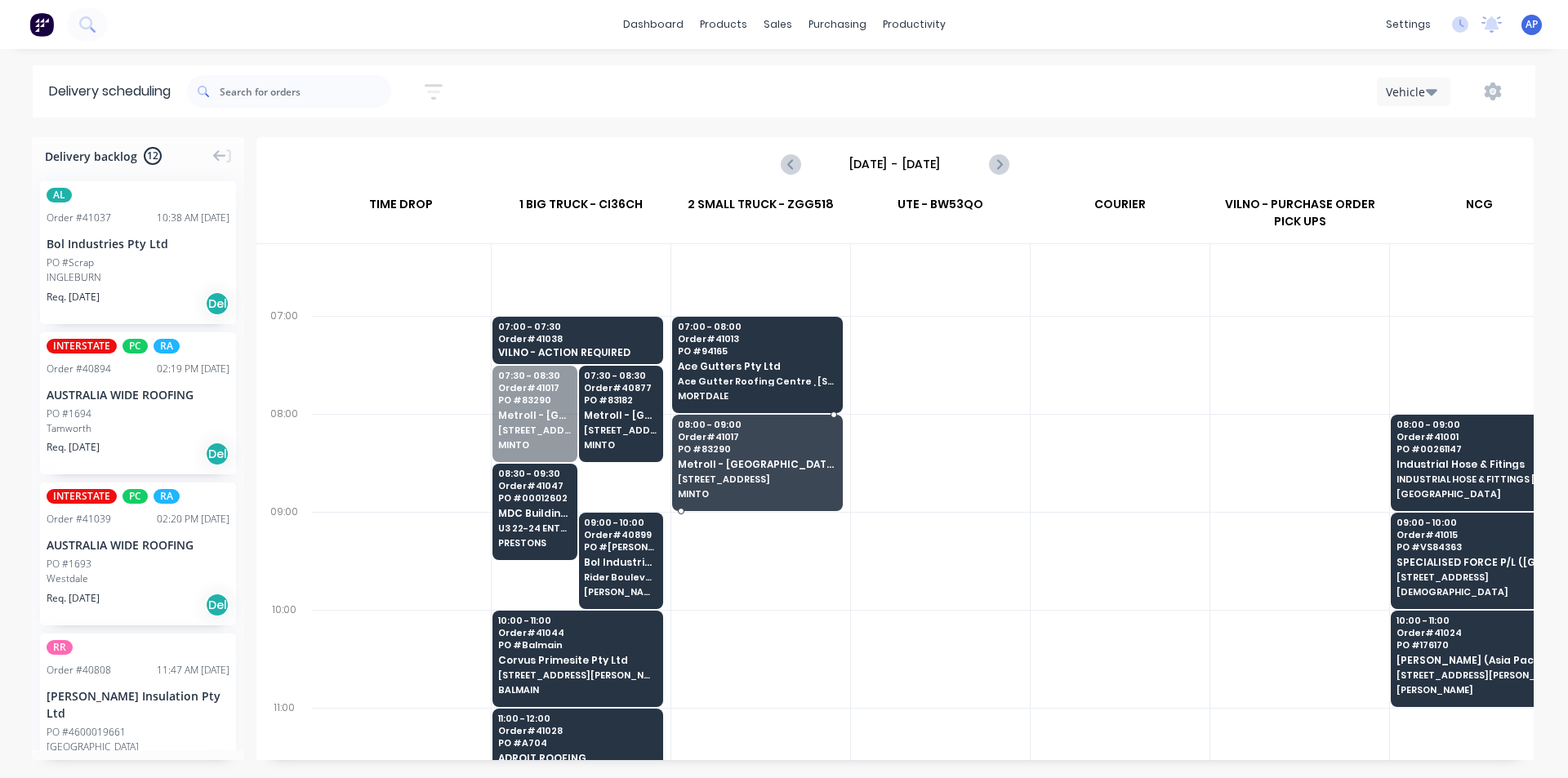
drag, startPoint x: 550, startPoint y: 409, endPoint x: 774, endPoint y: 456, distance: 228.9
drag, startPoint x: 605, startPoint y: 427, endPoint x: 766, endPoint y: 484, distance: 170.8
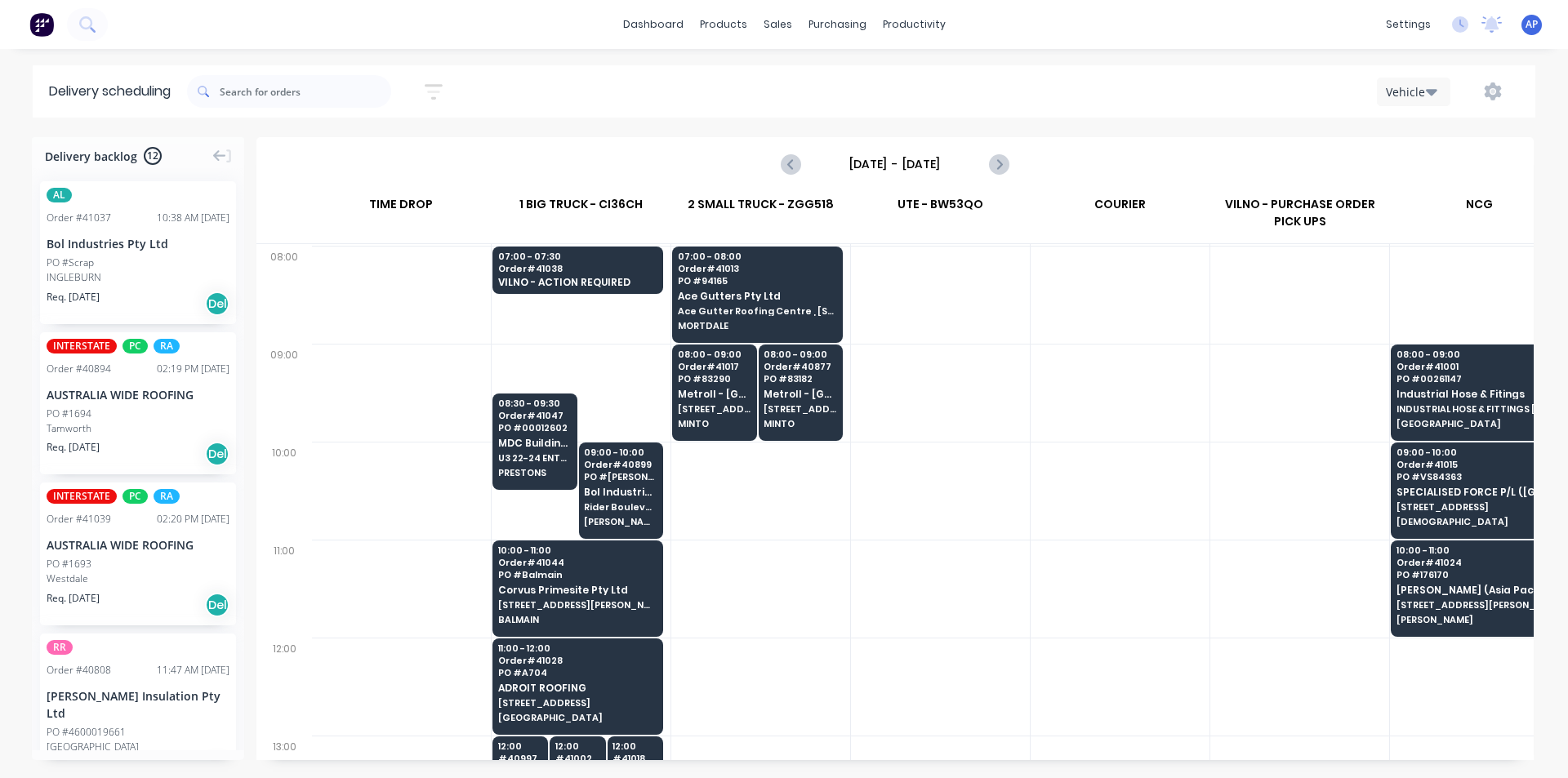
scroll to position [245, 1]
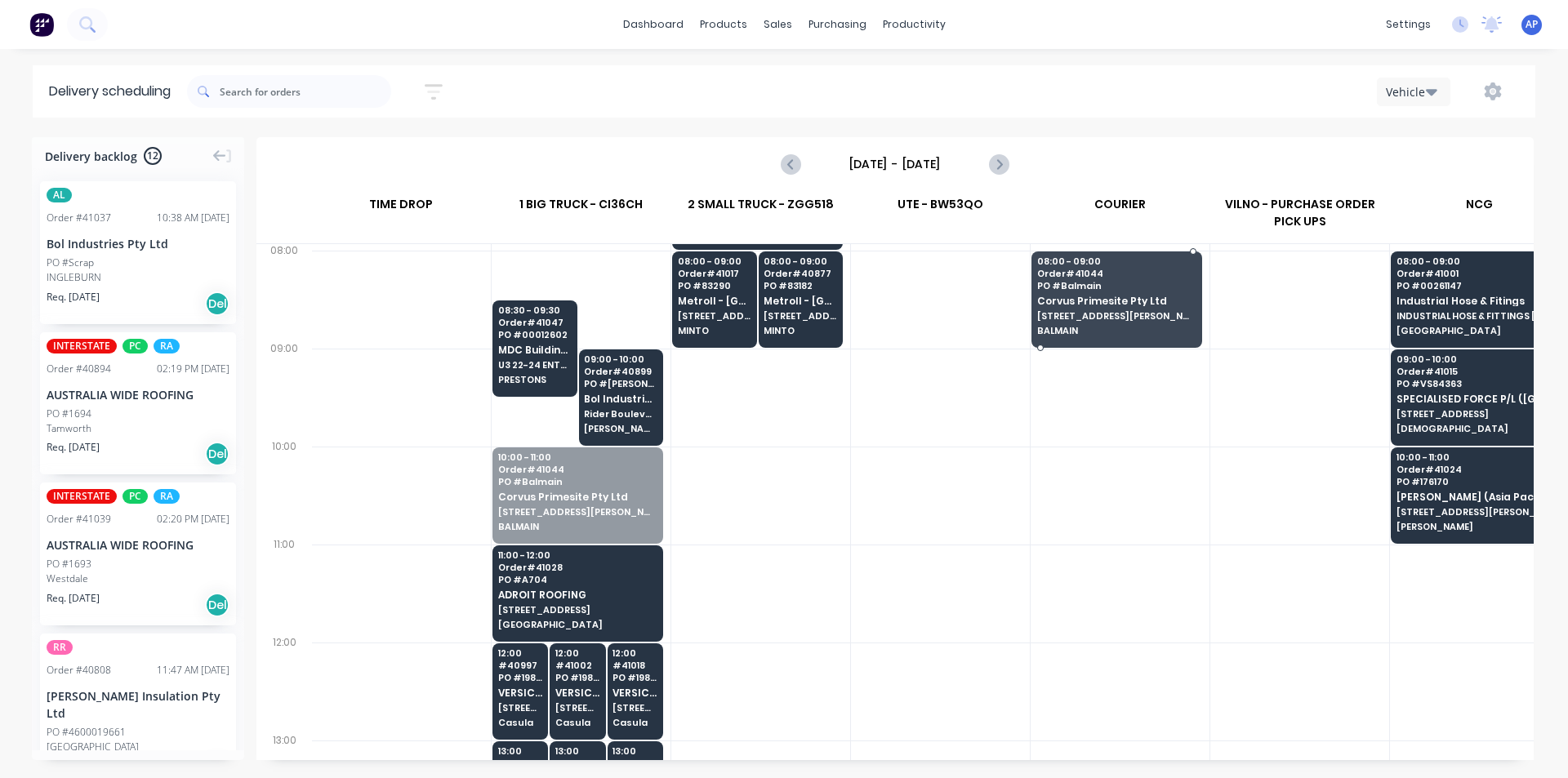
drag, startPoint x: 620, startPoint y: 518, endPoint x: 1126, endPoint y: 327, distance: 540.8
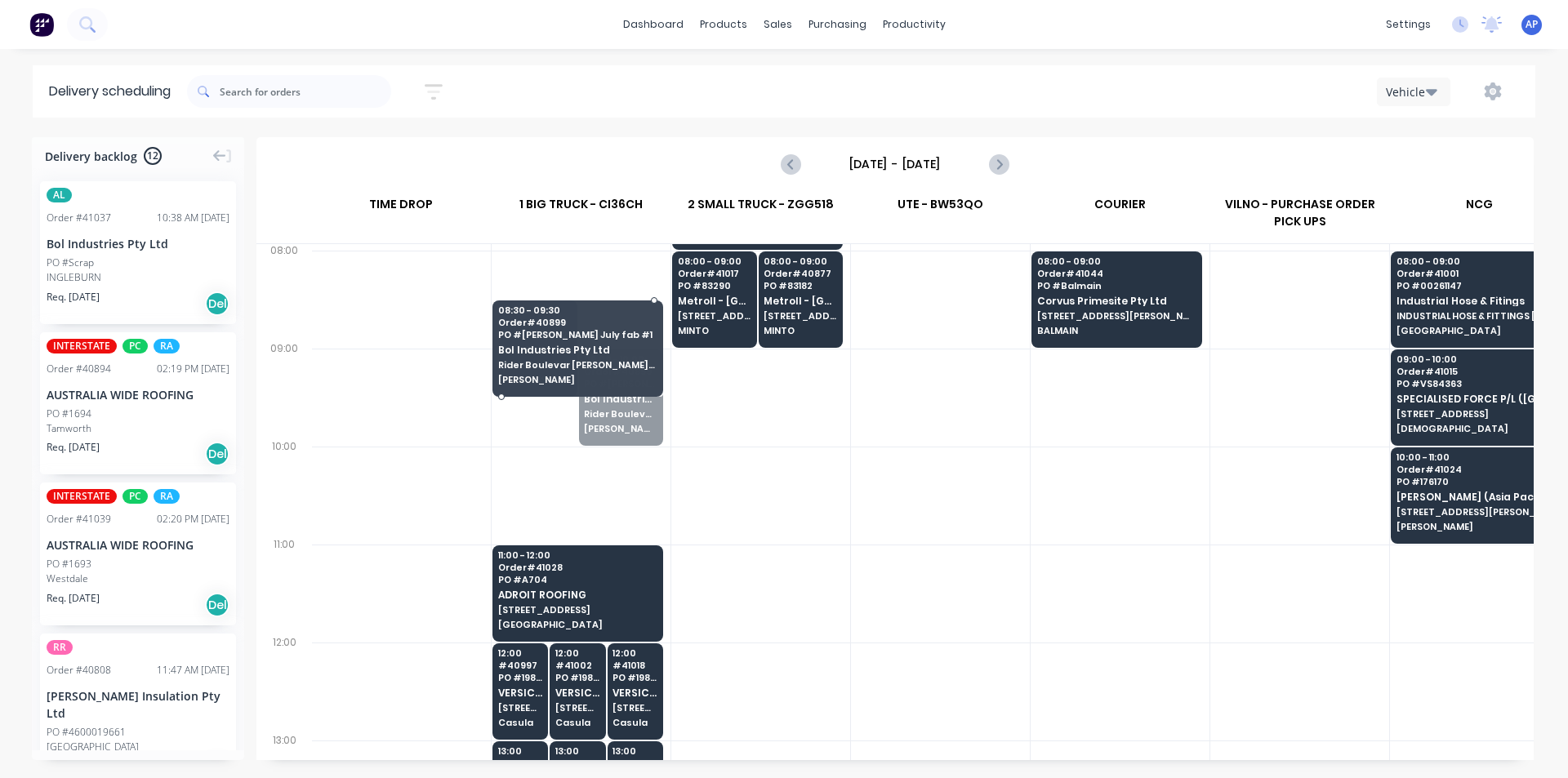
drag, startPoint x: 638, startPoint y: 424, endPoint x: 637, endPoint y: 389, distance: 35.0
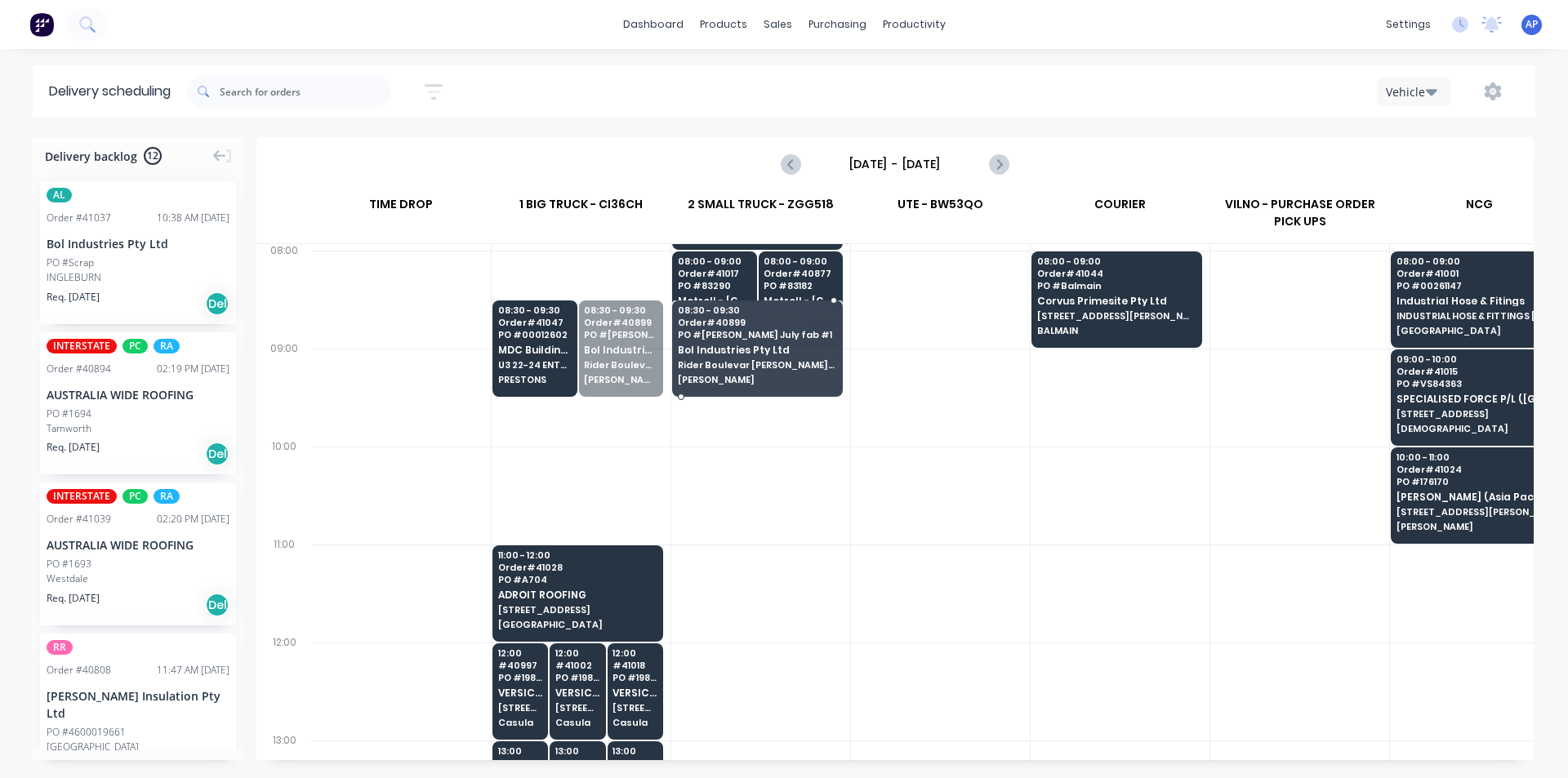
drag, startPoint x: 644, startPoint y: 351, endPoint x: 777, endPoint y: 374, distance: 135.0
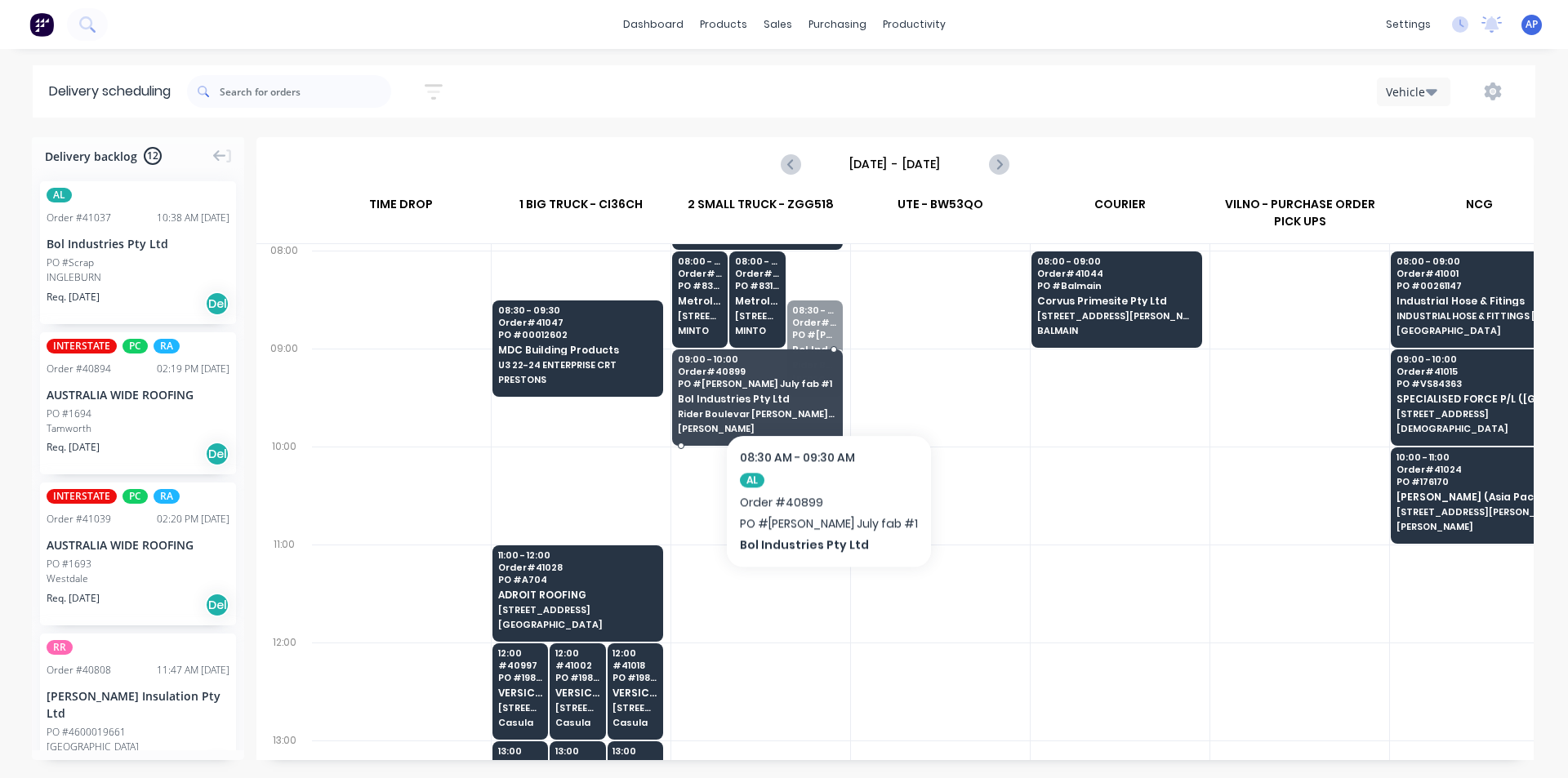
drag, startPoint x: 812, startPoint y: 364, endPoint x: 802, endPoint y: 402, distance: 39.3
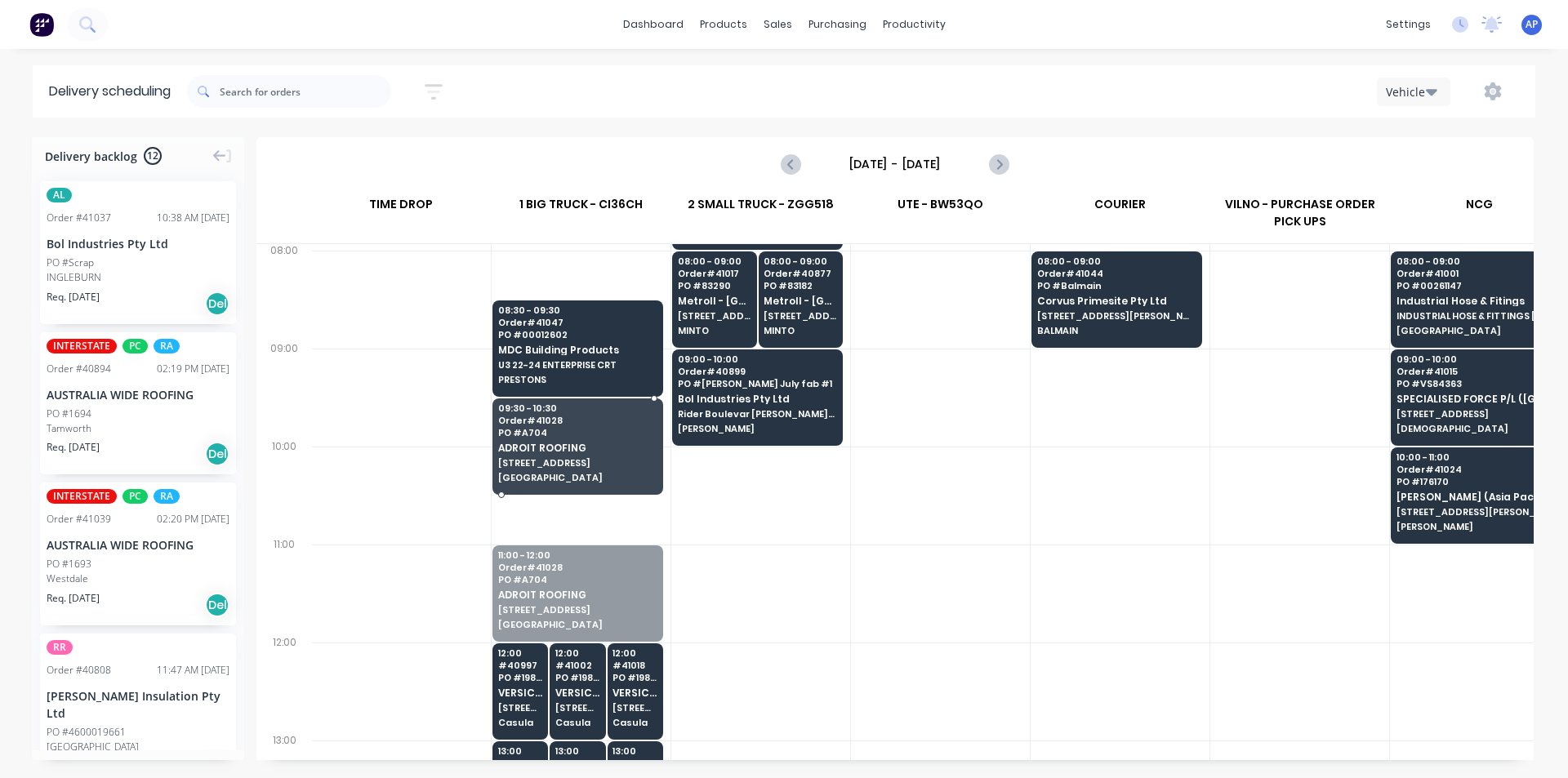
drag, startPoint x: 625, startPoint y: 589, endPoint x: 621, endPoint y: 451, distance: 138.1
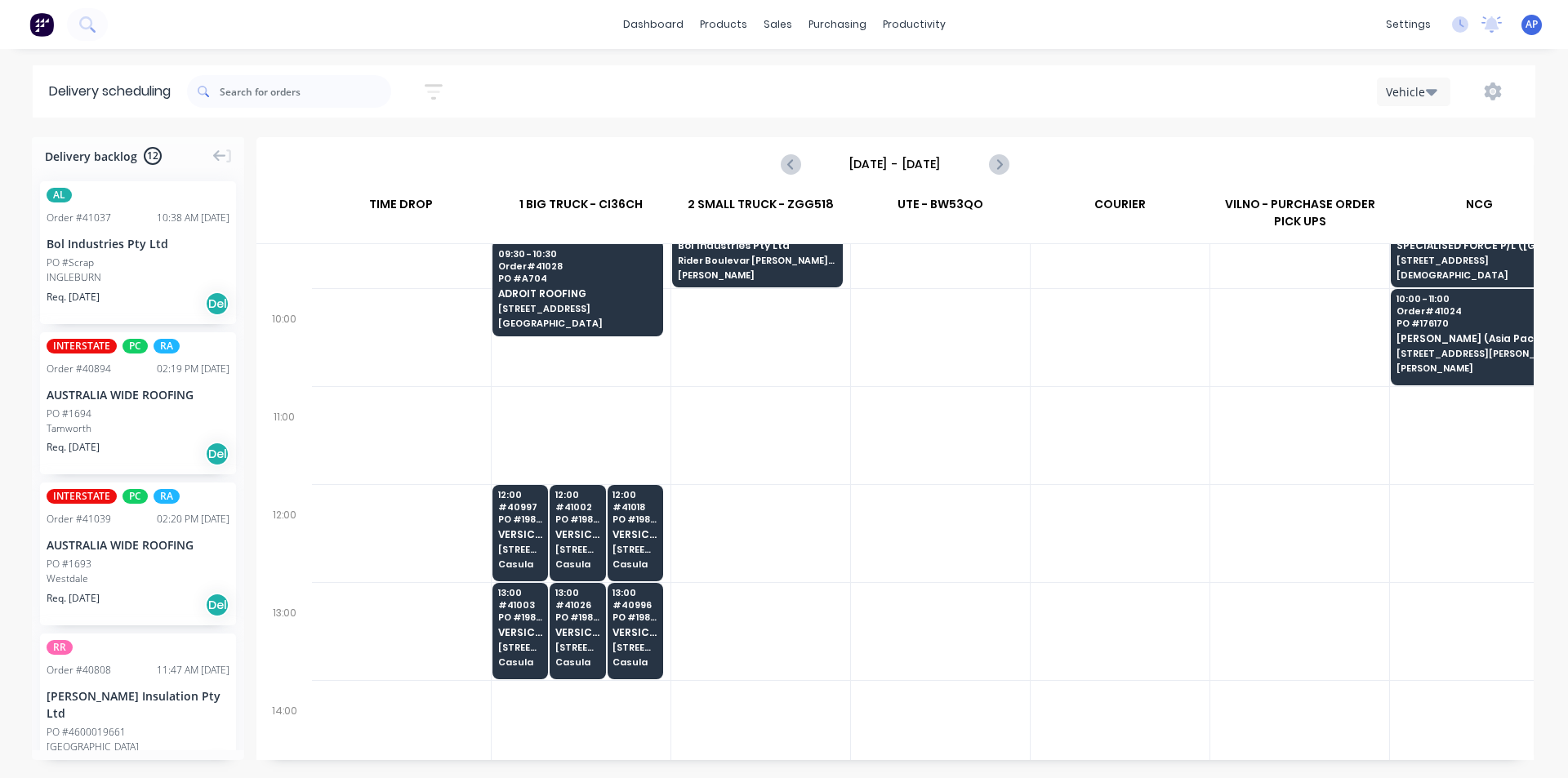
scroll to position [408, 1]
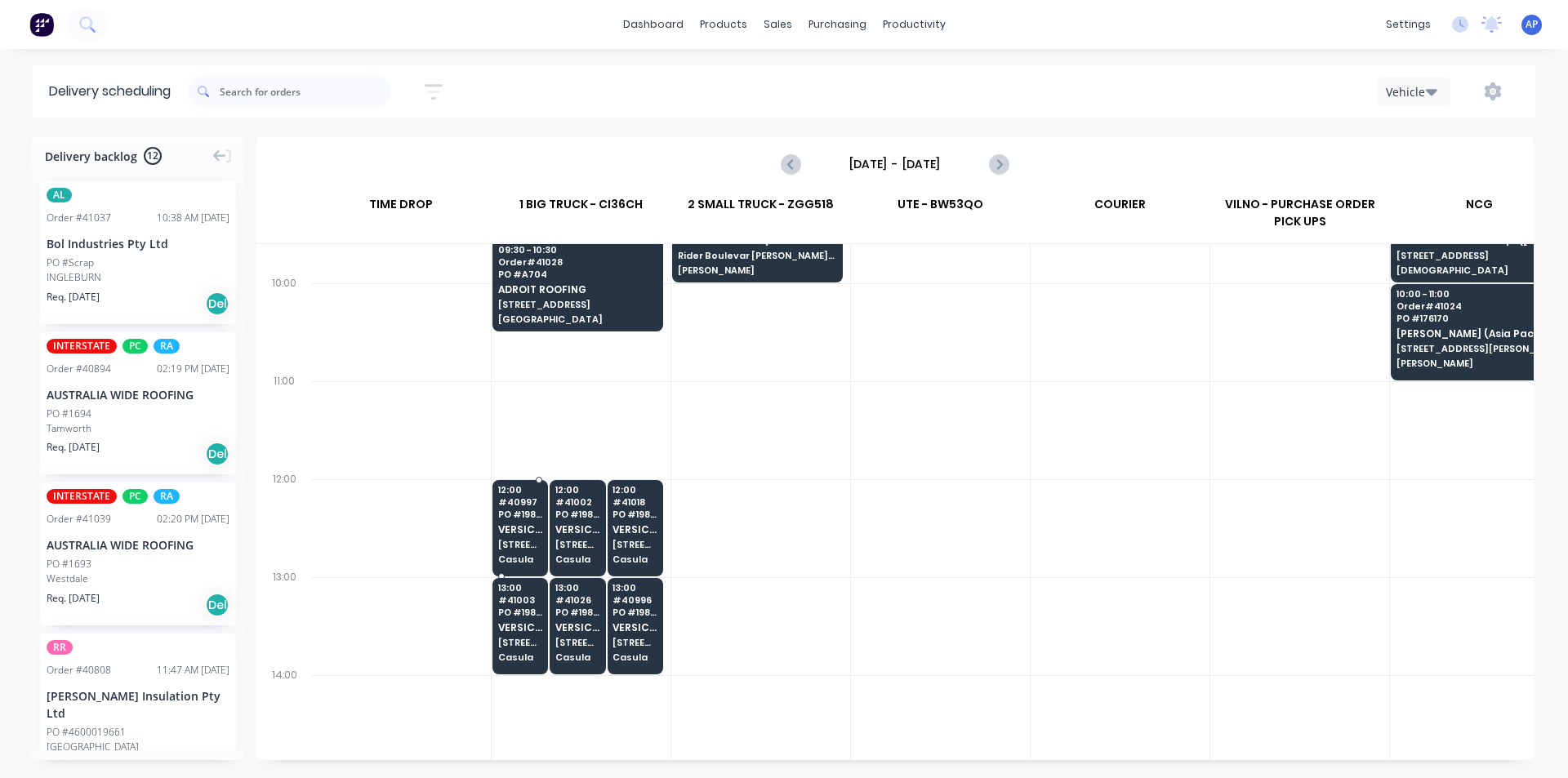
click at [522, 521] on div "12:00 # 40997 PO # 19816 VERSICLAD PTY LTD 3 Berriwerri Place Casula" at bounding box center [520, 525] width 54 height 91
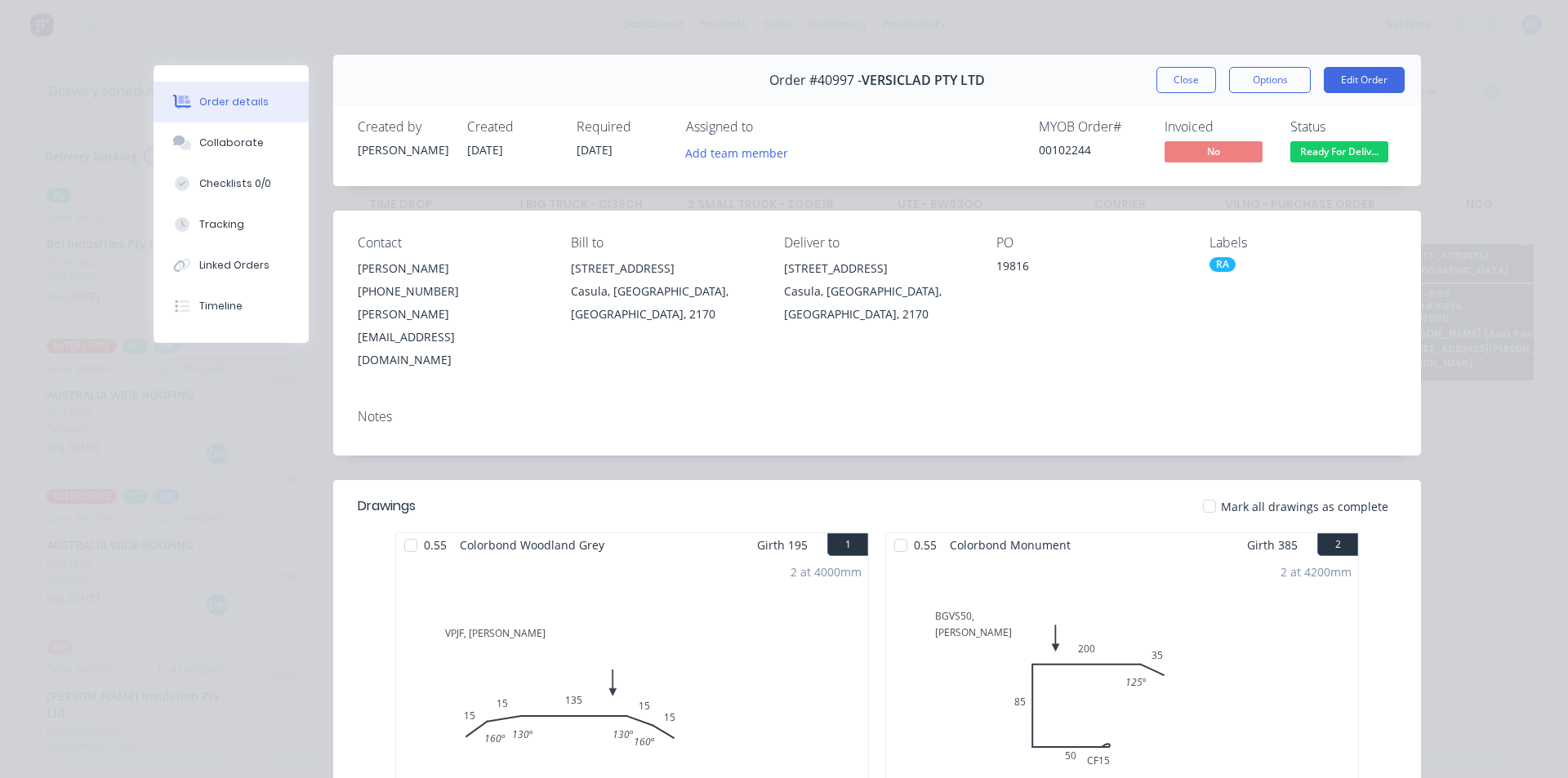
scroll to position [0, 0]
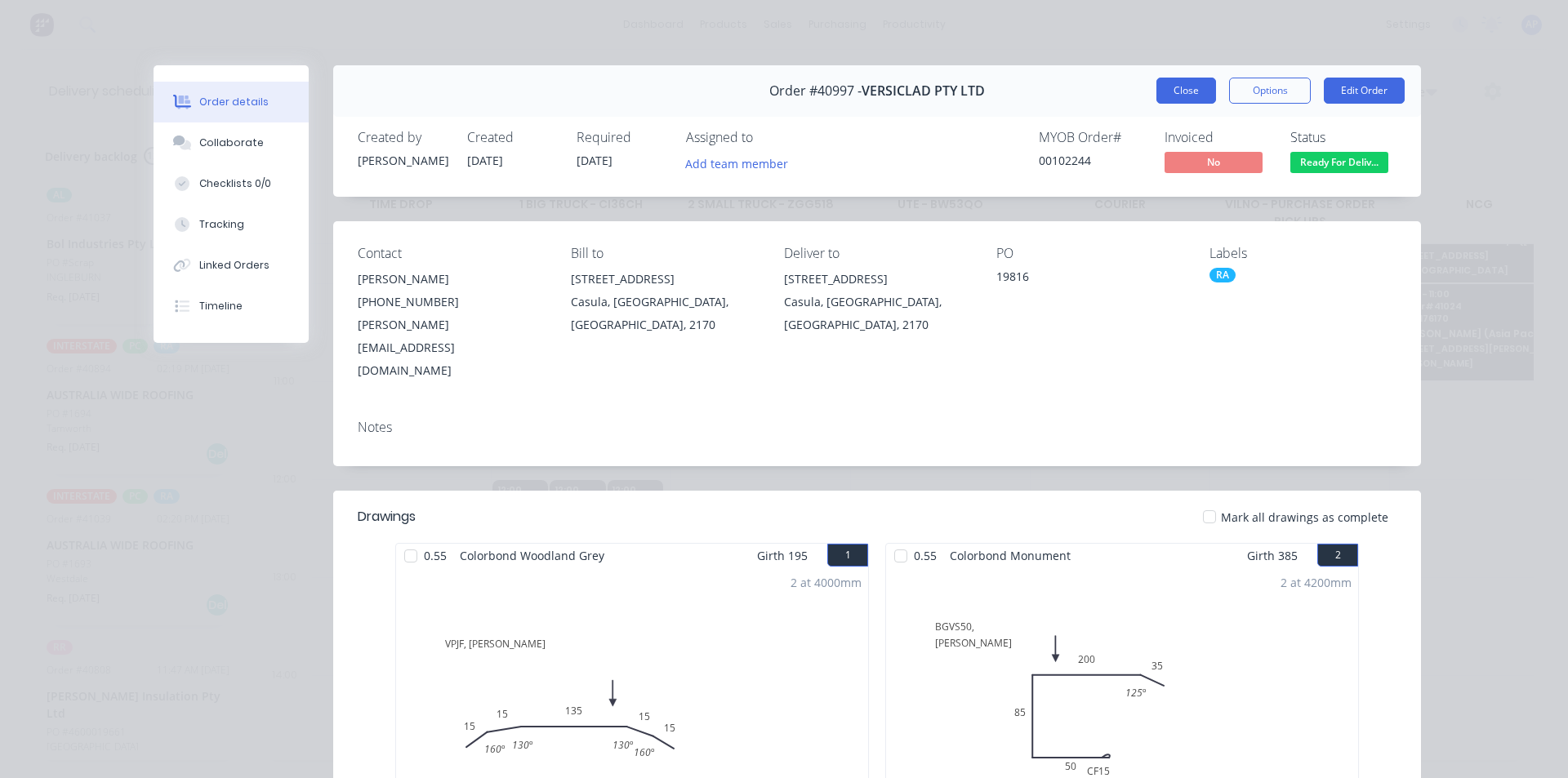
click at [1164, 88] on button "Close" at bounding box center [1186, 91] width 59 height 27
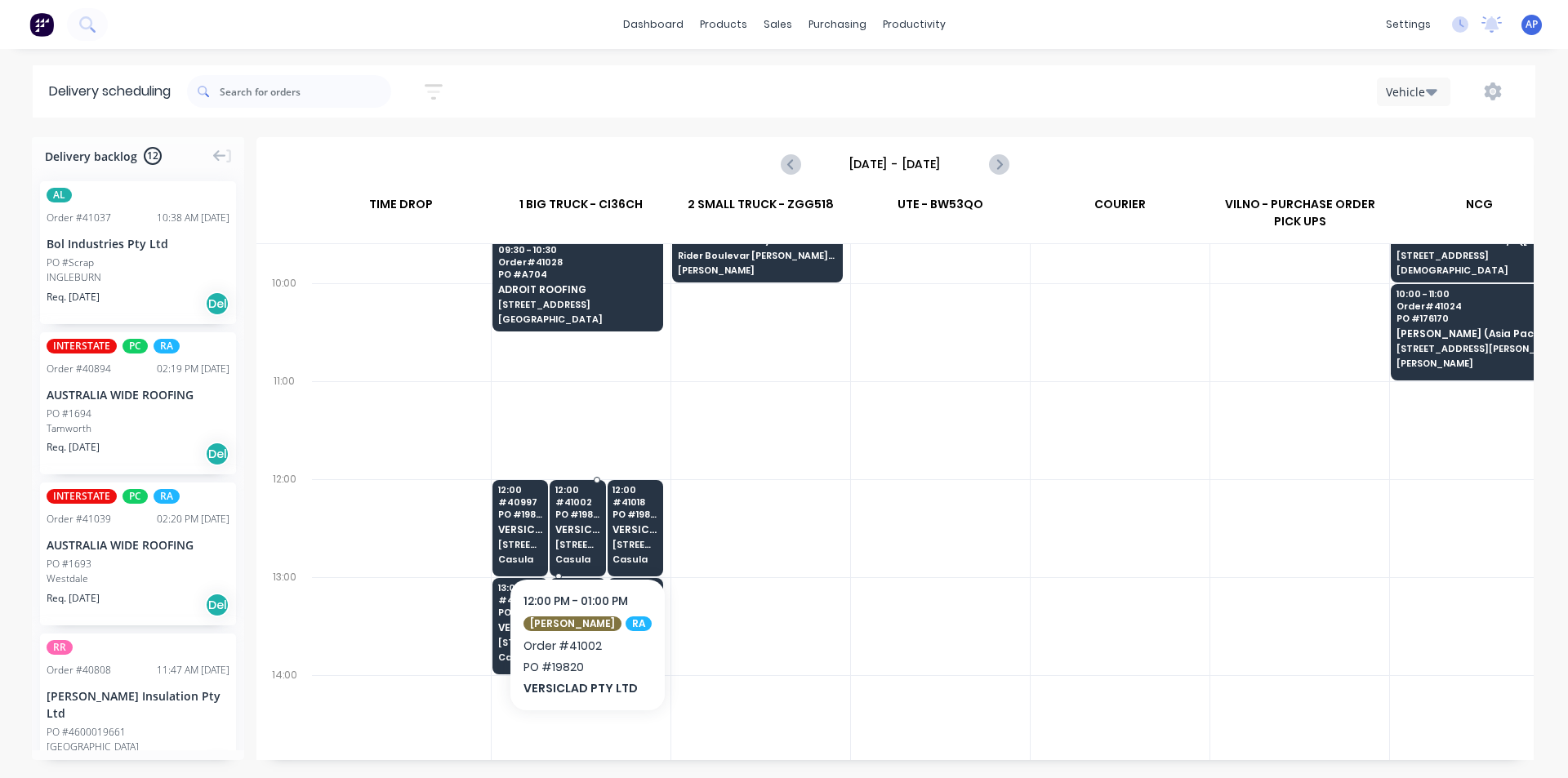
click at [596, 516] on span "PO # 19820" at bounding box center [577, 514] width 45 height 10
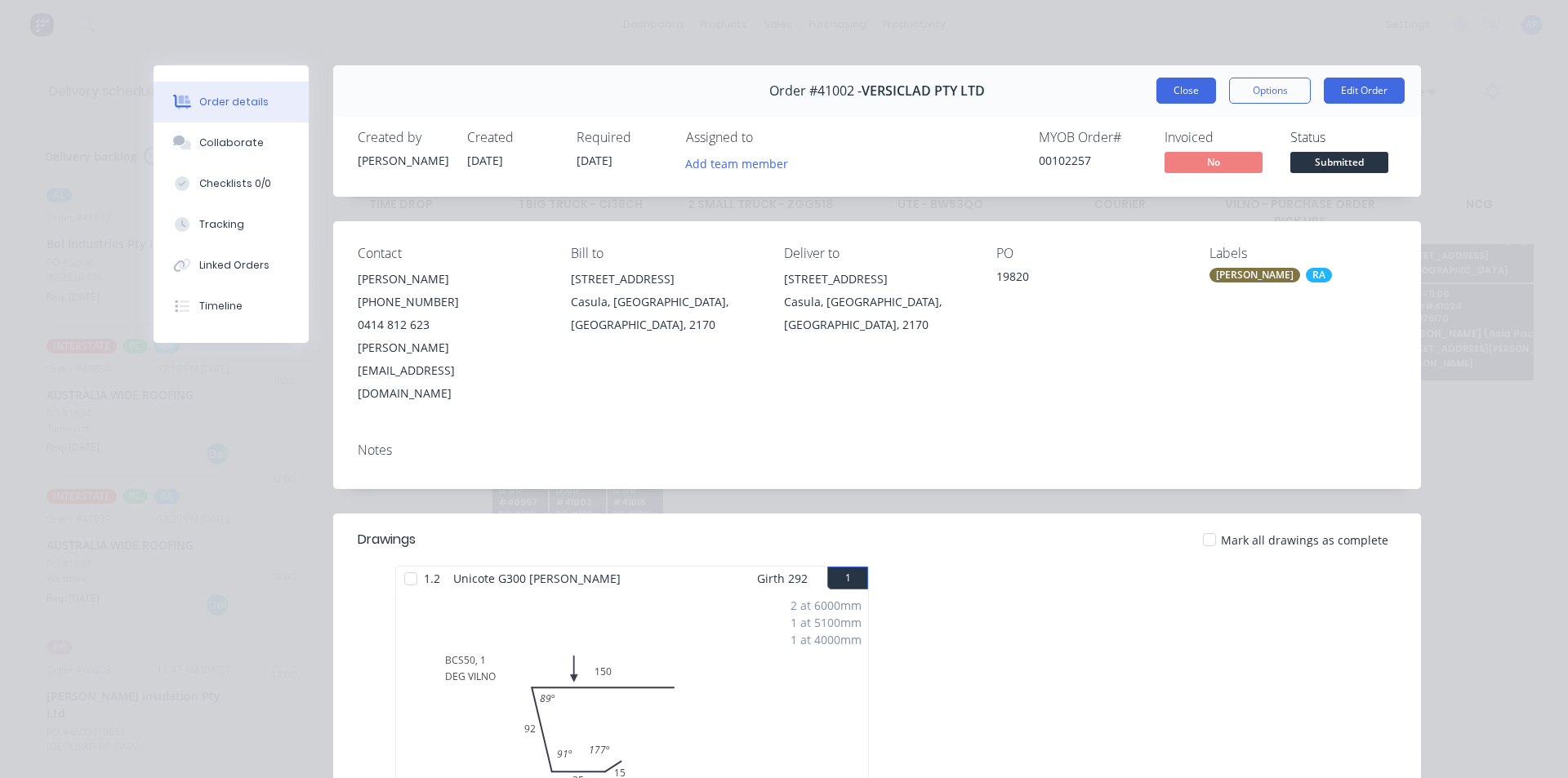
click at [1178, 80] on button "Close" at bounding box center [1186, 91] width 59 height 27
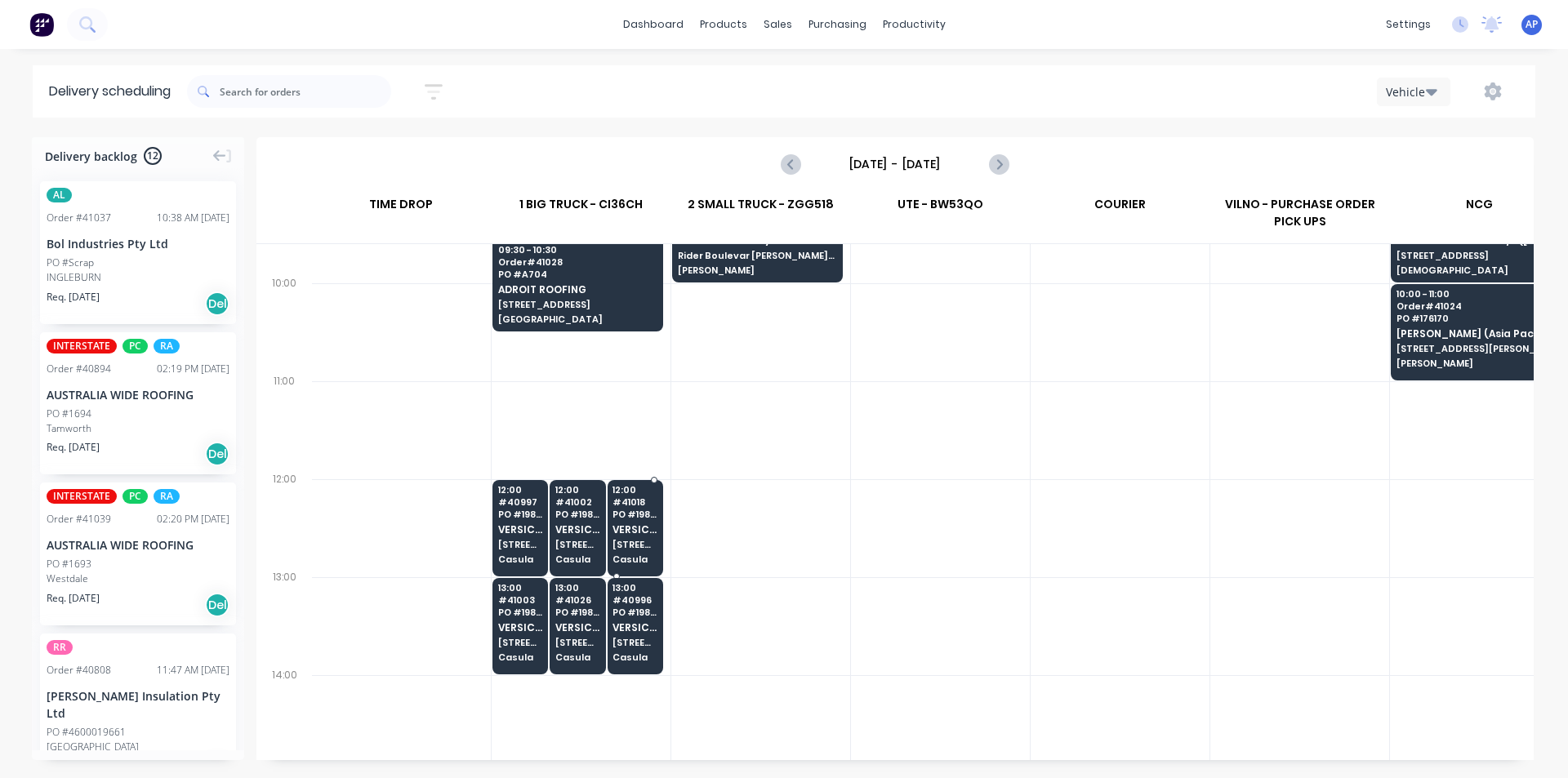
click at [648, 527] on span "VERSICLAD PTY LTD" at bounding box center [635, 529] width 45 height 11
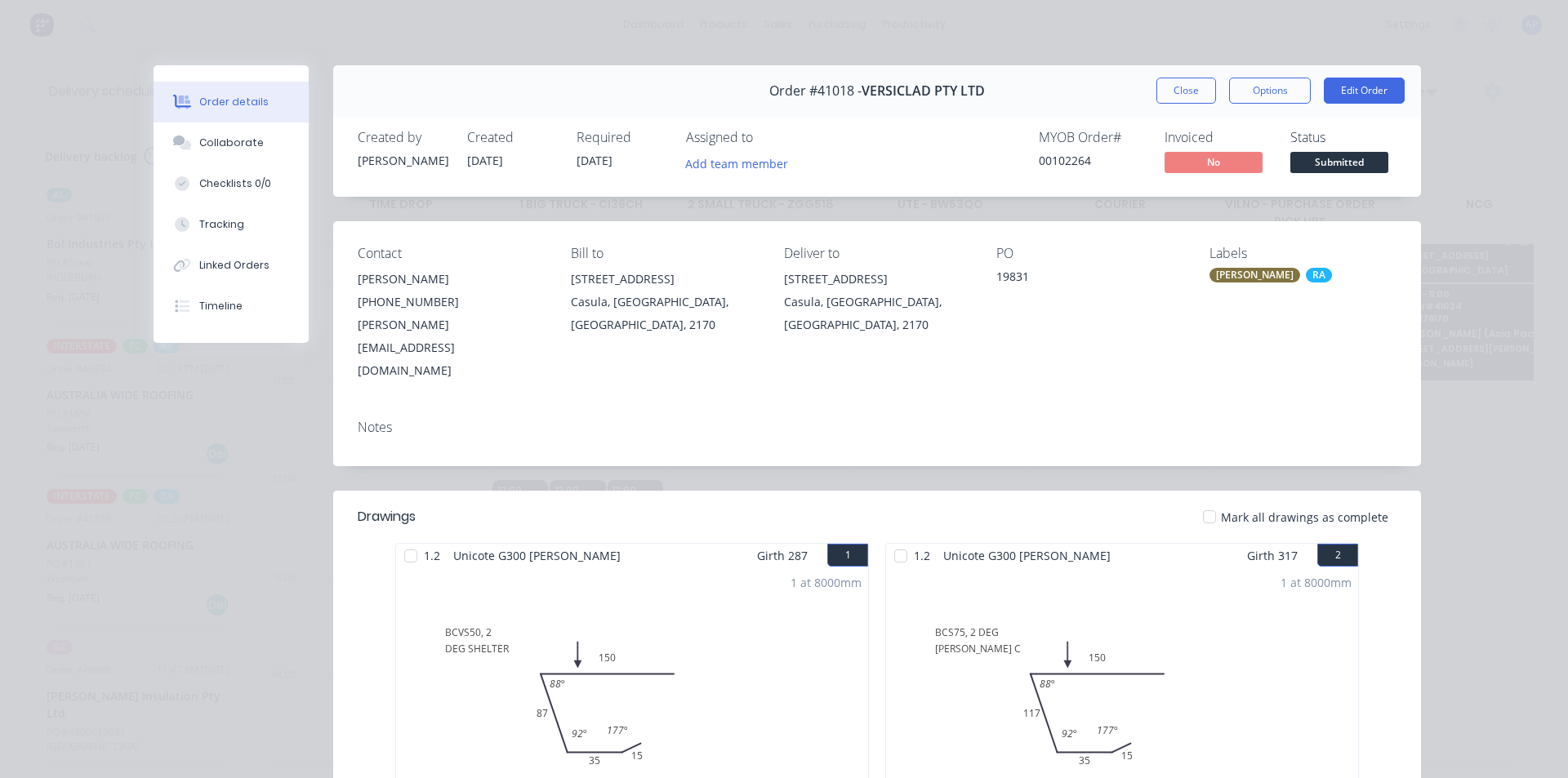
click at [1224, 107] on div "Order #41018 - VERSICLAD PTY LTD Close Options Edit Order" at bounding box center [877, 91] width 1088 height 51
click at [1174, 95] on button "Close" at bounding box center [1186, 91] width 59 height 27
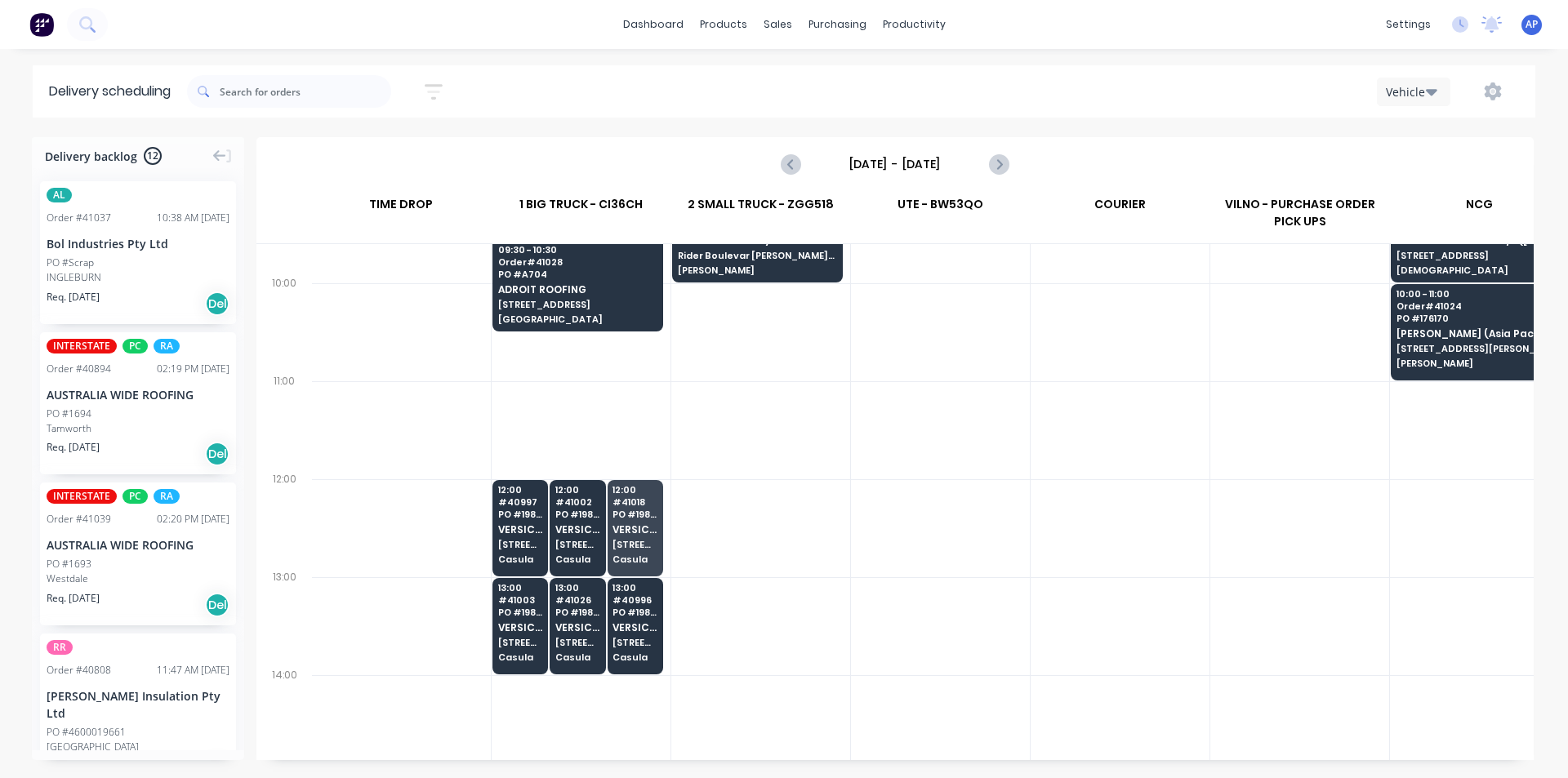
click at [1165, 527] on div at bounding box center [1120, 528] width 179 height 98
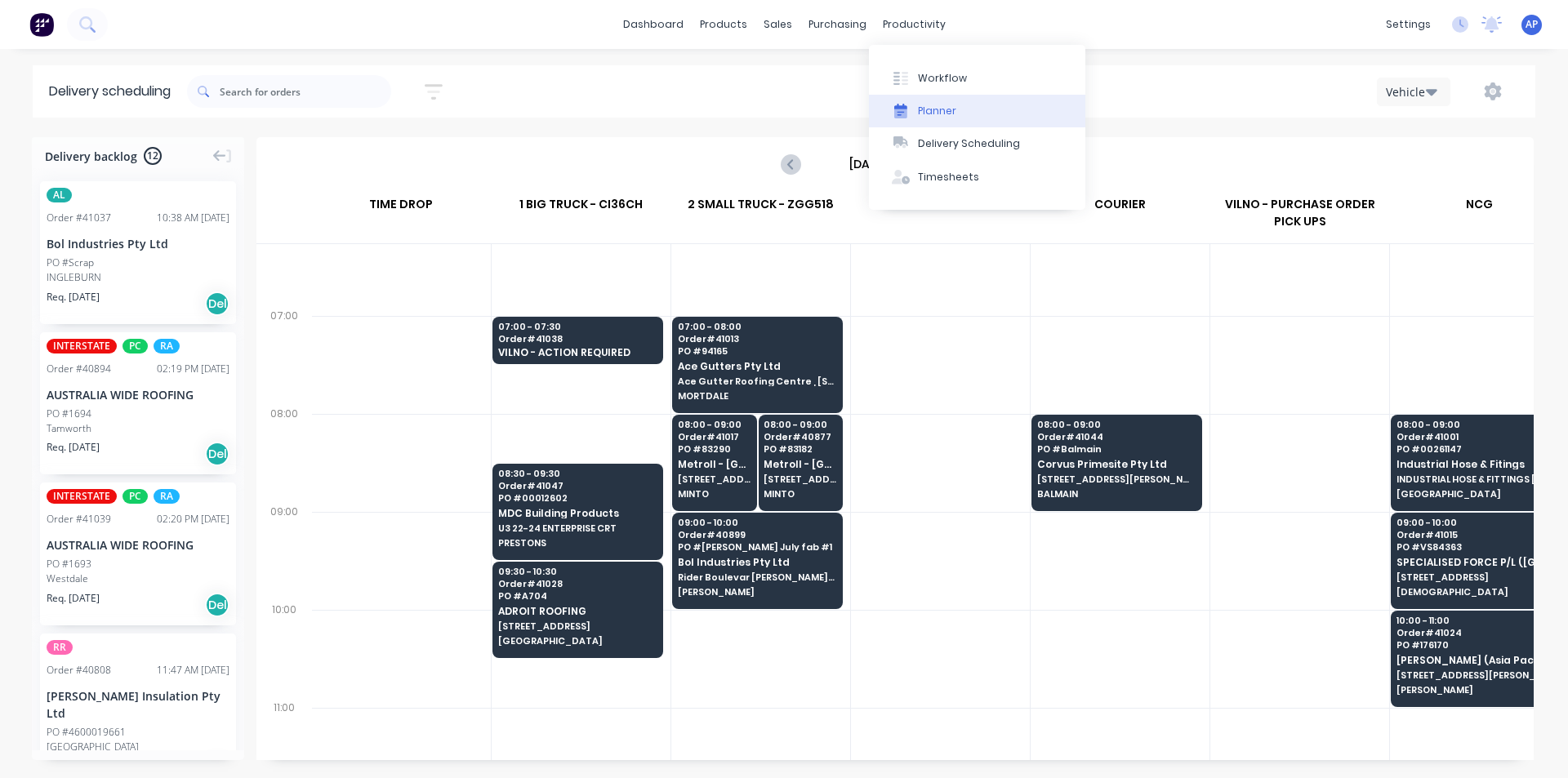
click at [923, 105] on div "Planner" at bounding box center [937, 111] width 38 height 15
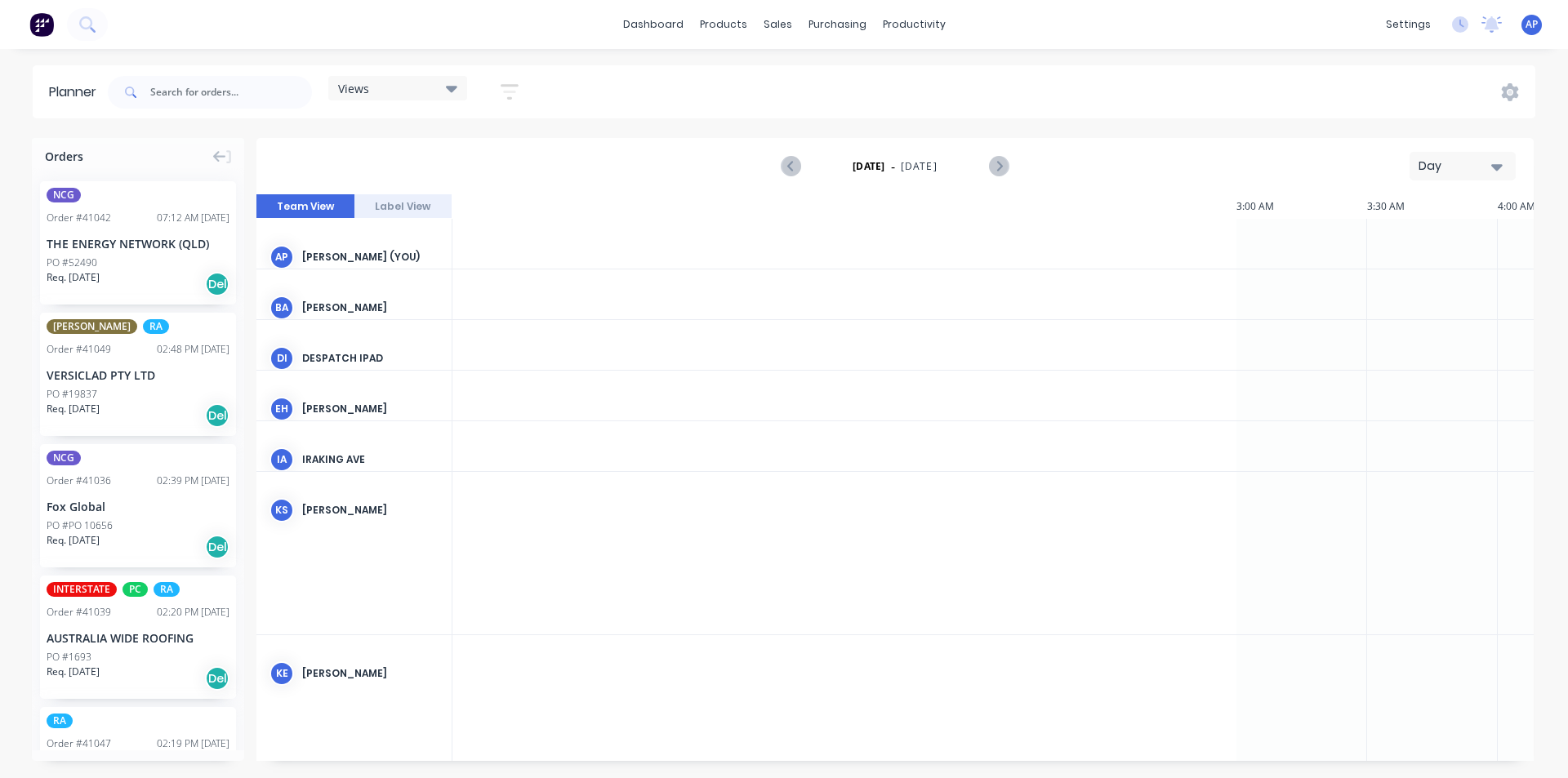
scroll to position [0, 1830]
click at [433, 96] on div "Views" at bounding box center [398, 89] width 139 height 25
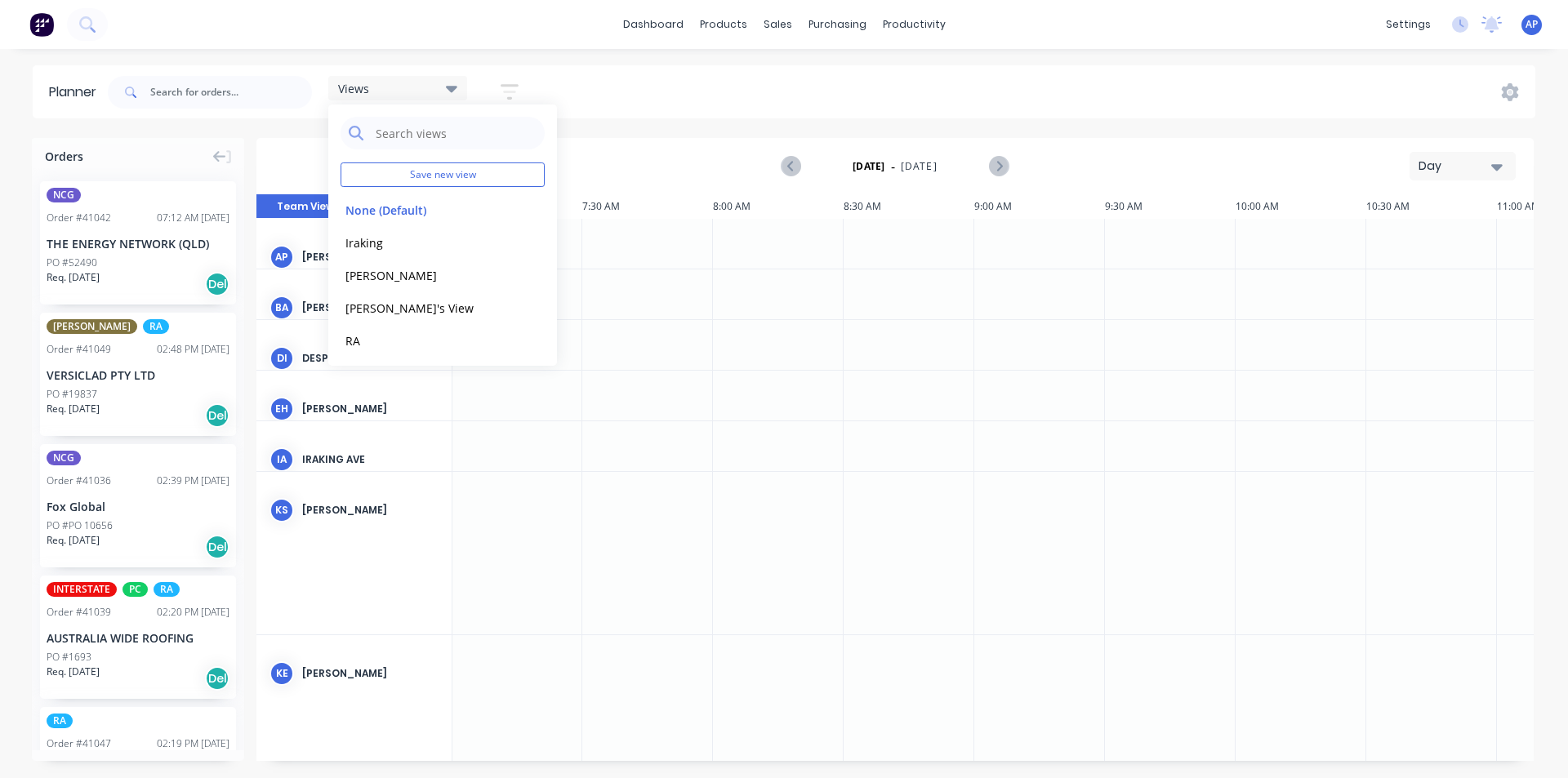
click at [498, 89] on button "button" at bounding box center [509, 92] width 52 height 32
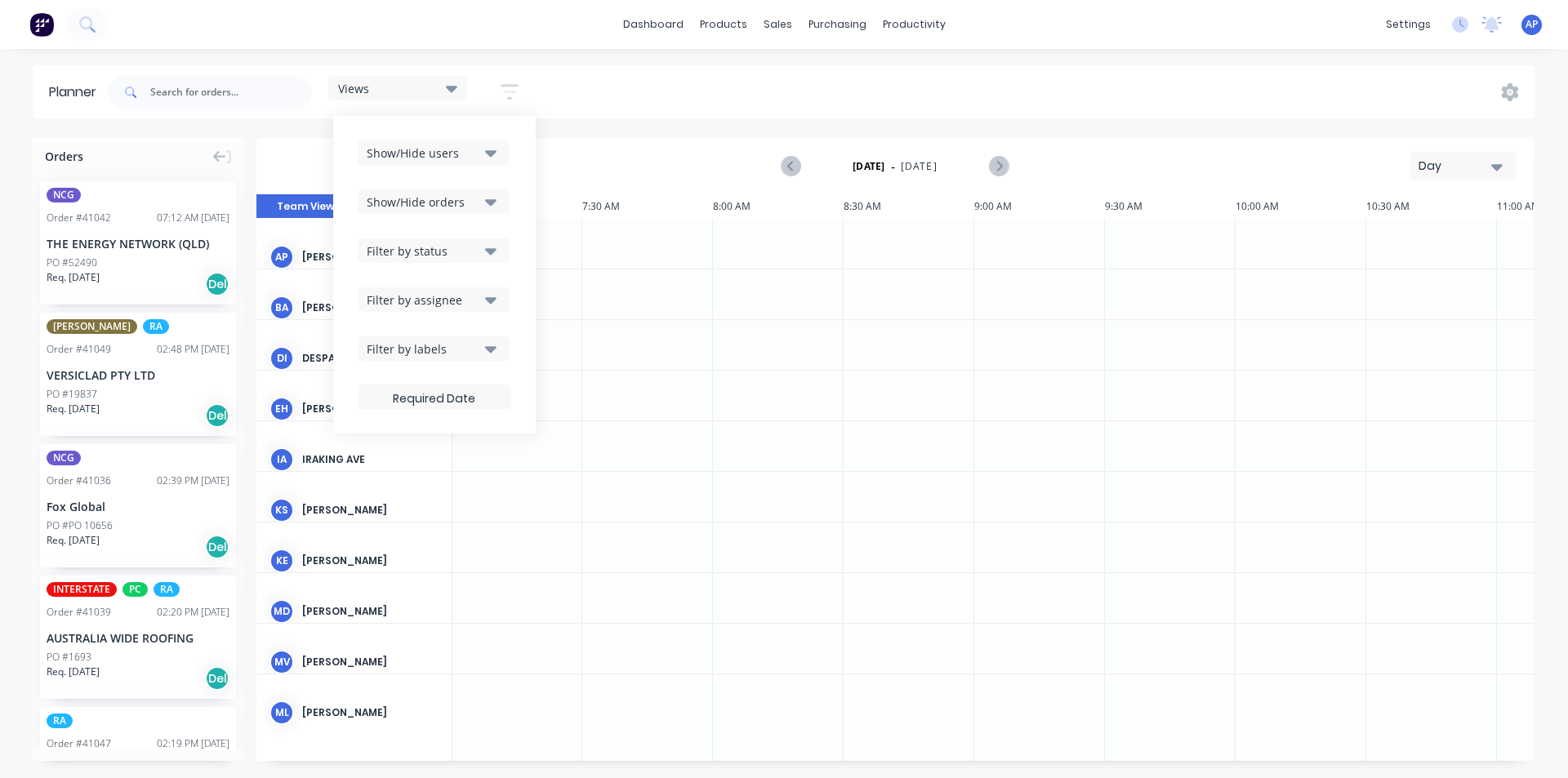
click at [486, 143] on button "Show/Hide users" at bounding box center [434, 153] width 152 height 25
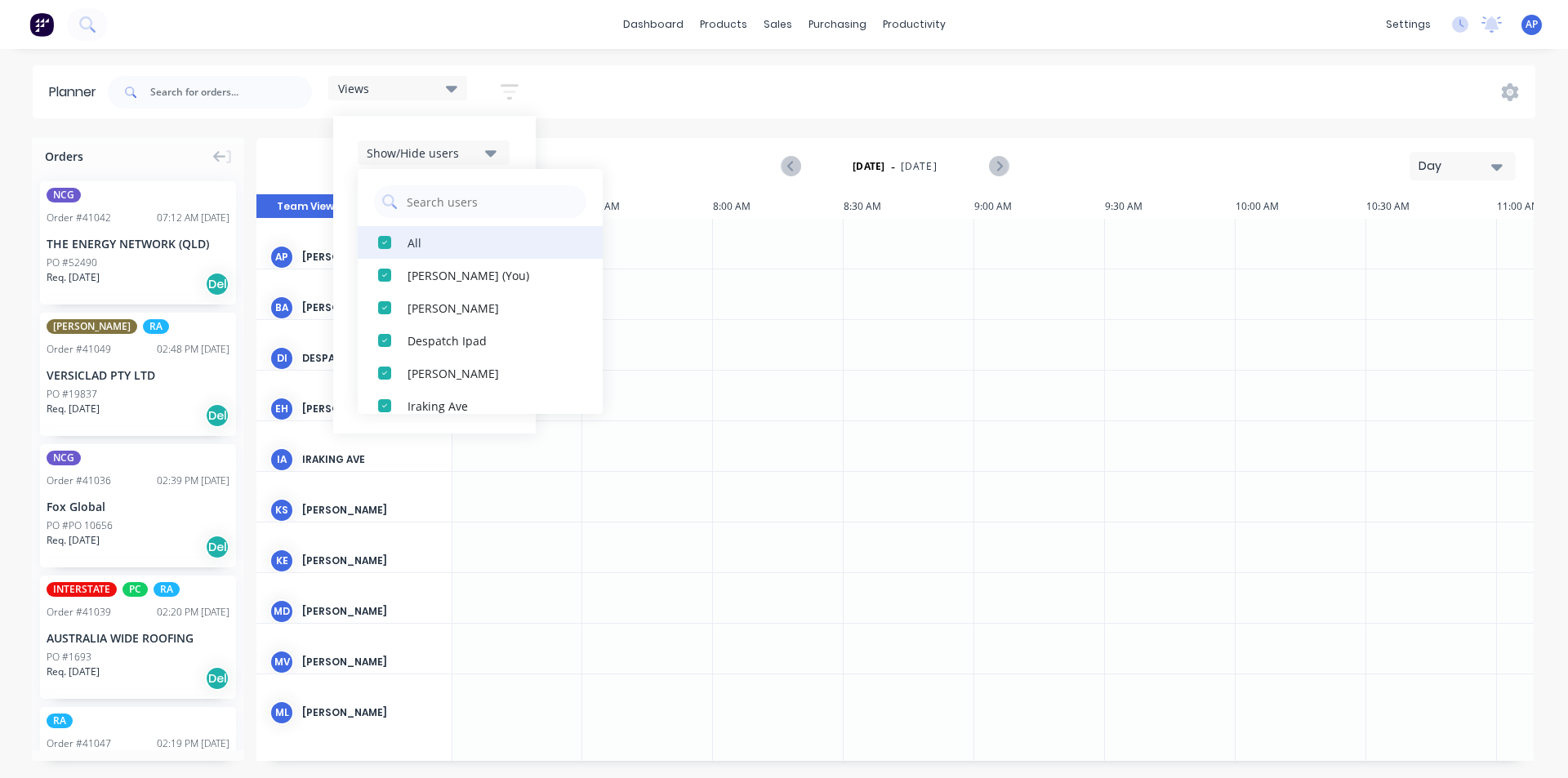
click at [480, 232] on button "All" at bounding box center [480, 243] width 245 height 33
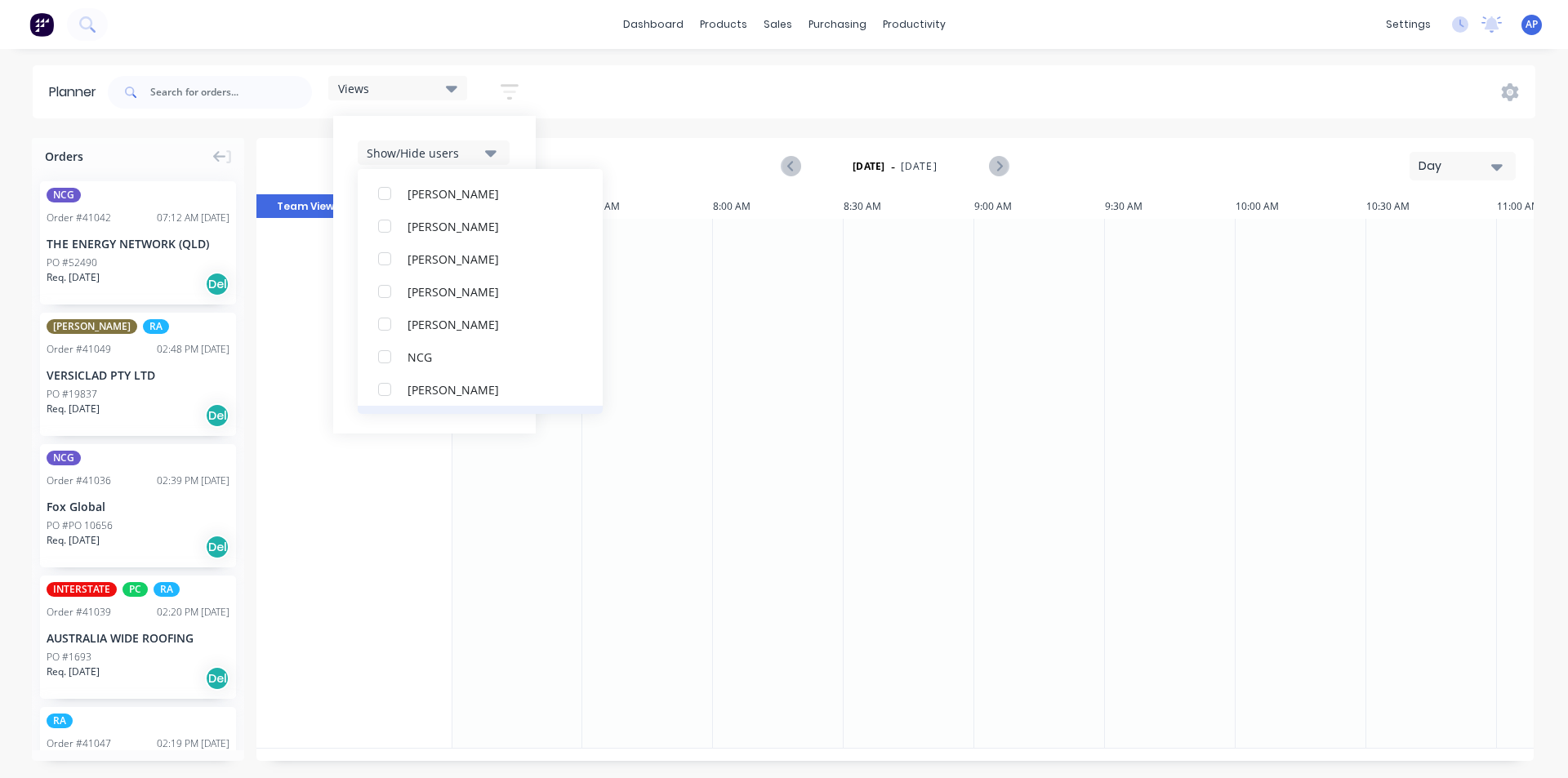
scroll to position [408, 0]
click at [494, 349] on div "Rupesh Karki" at bounding box center [489, 356] width 164 height 17
click at [519, 148] on div "Show/Hide users All Rupesh Karki Angela Perez (You) Byron Aird Despatch Ipad Et…" at bounding box center [434, 274] width 203 height 318
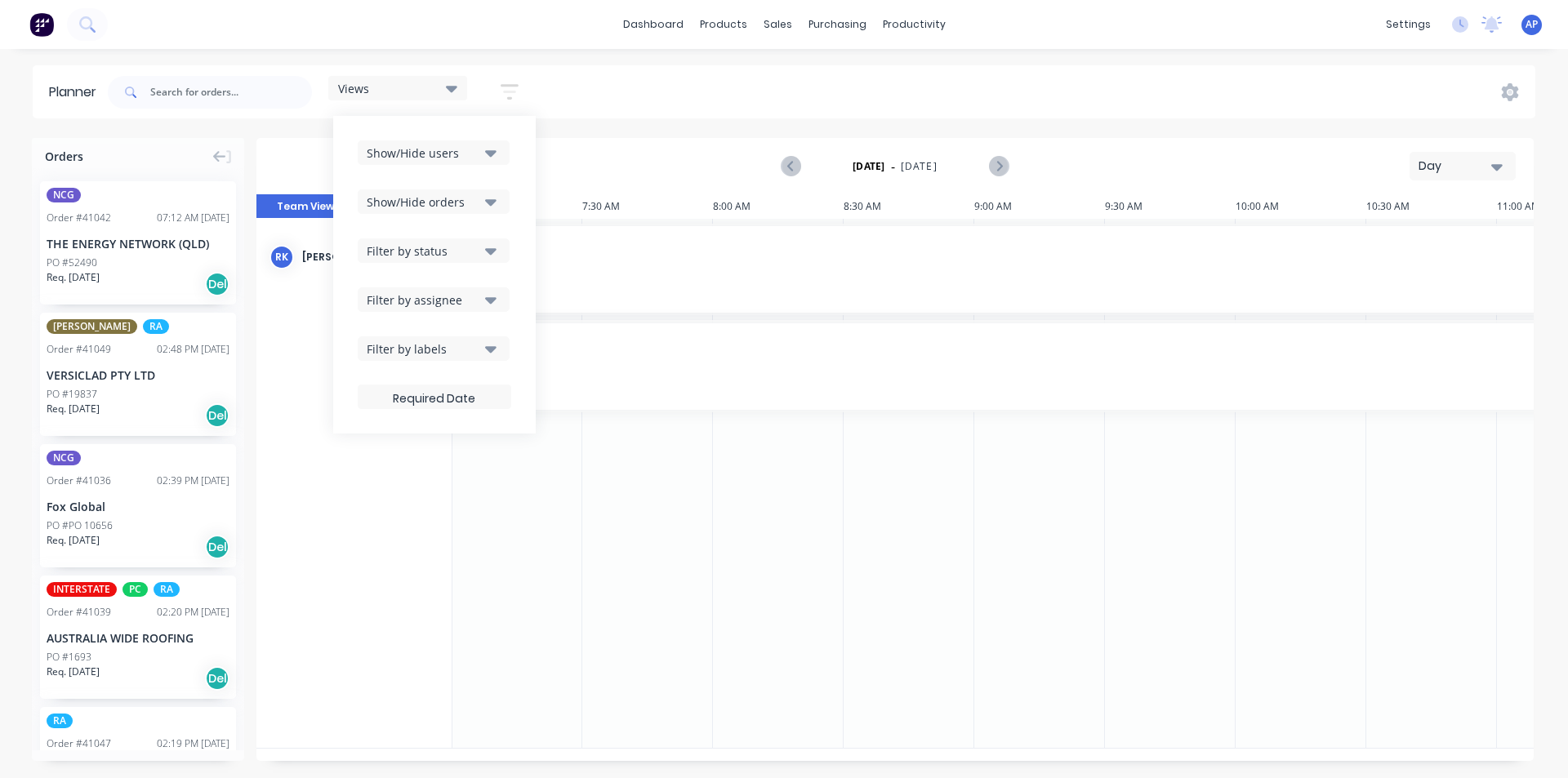
click at [491, 200] on icon "button" at bounding box center [490, 202] width 12 height 18
click at [469, 248] on div "All" at bounding box center [489, 242] width 164 height 17
click at [490, 315] on div "Unscheduled" at bounding box center [489, 307] width 164 height 17
click at [519, 165] on div "Show/Hide users Show/Hide orders All Scheduled Unscheduled Filter by status Fil…" at bounding box center [434, 274] width 203 height 318
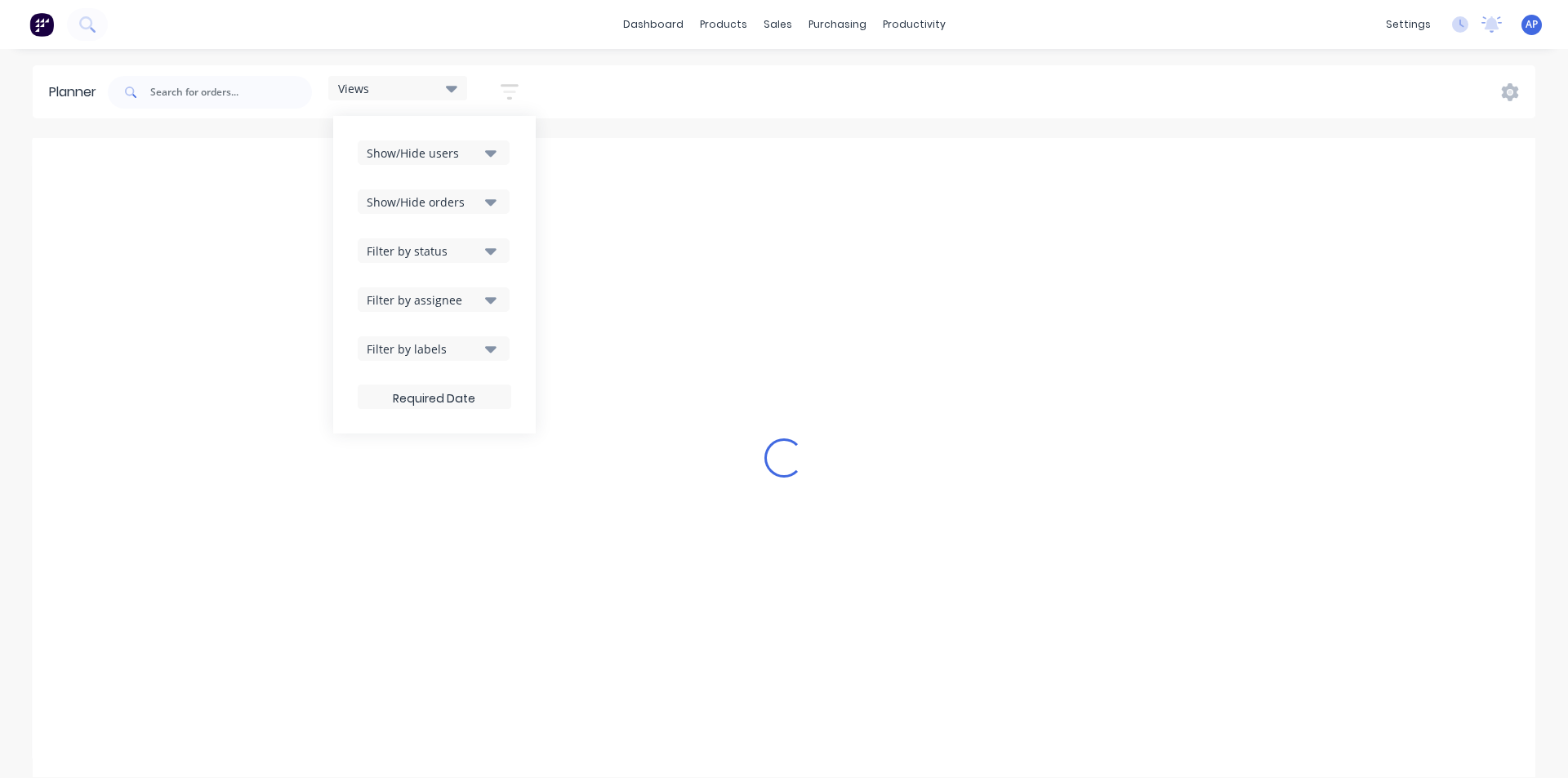
click at [486, 258] on button "Filter by status" at bounding box center [434, 250] width 152 height 25
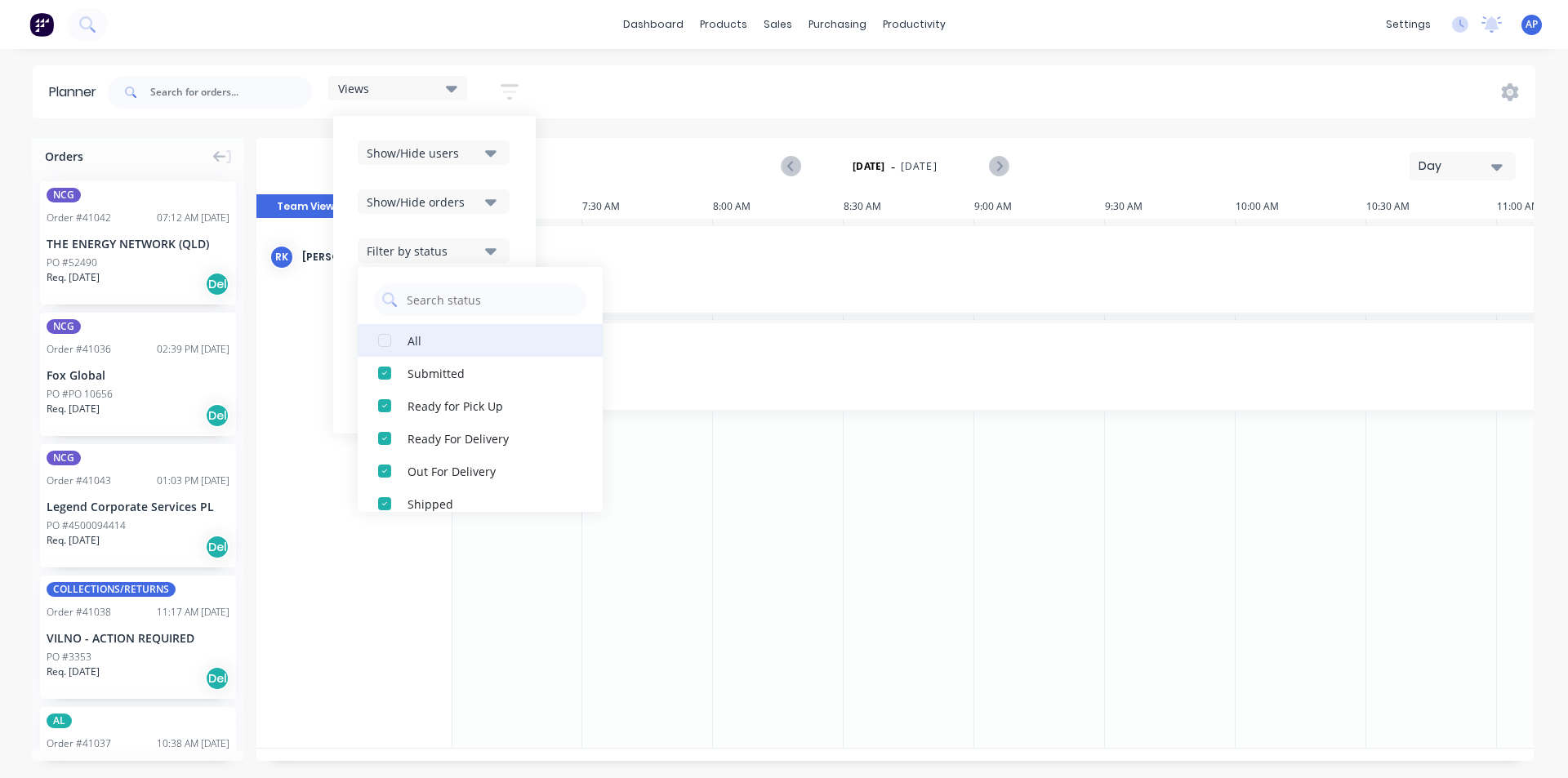
click at [481, 326] on button "All" at bounding box center [480, 340] width 245 height 33
click at [521, 204] on div "Show/Hide users Show/Hide orders Filter by status All Draft Quote Archived Deli…" at bounding box center [434, 274] width 203 height 318
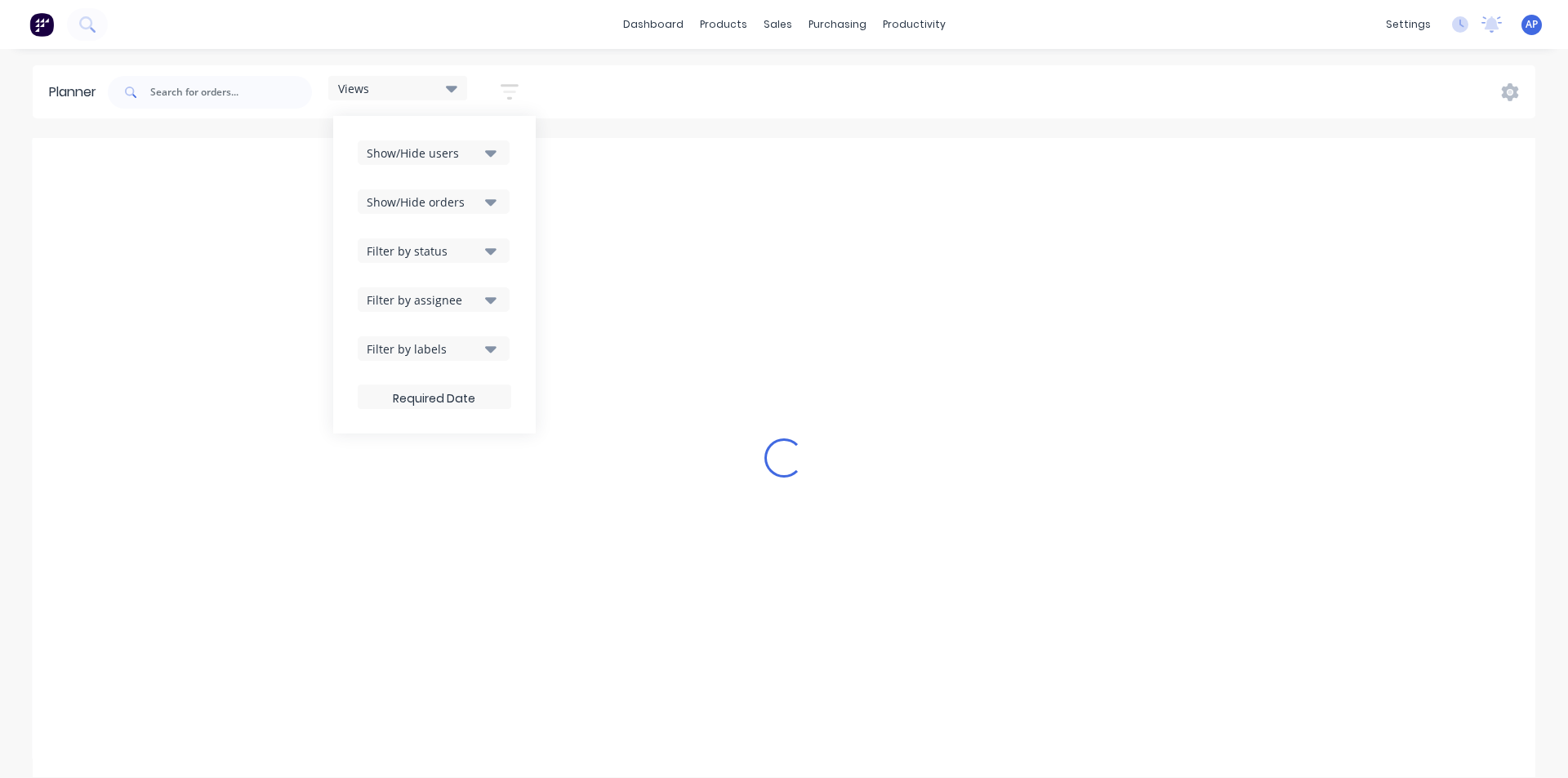
click at [480, 310] on button "Filter by assignee" at bounding box center [434, 300] width 152 height 25
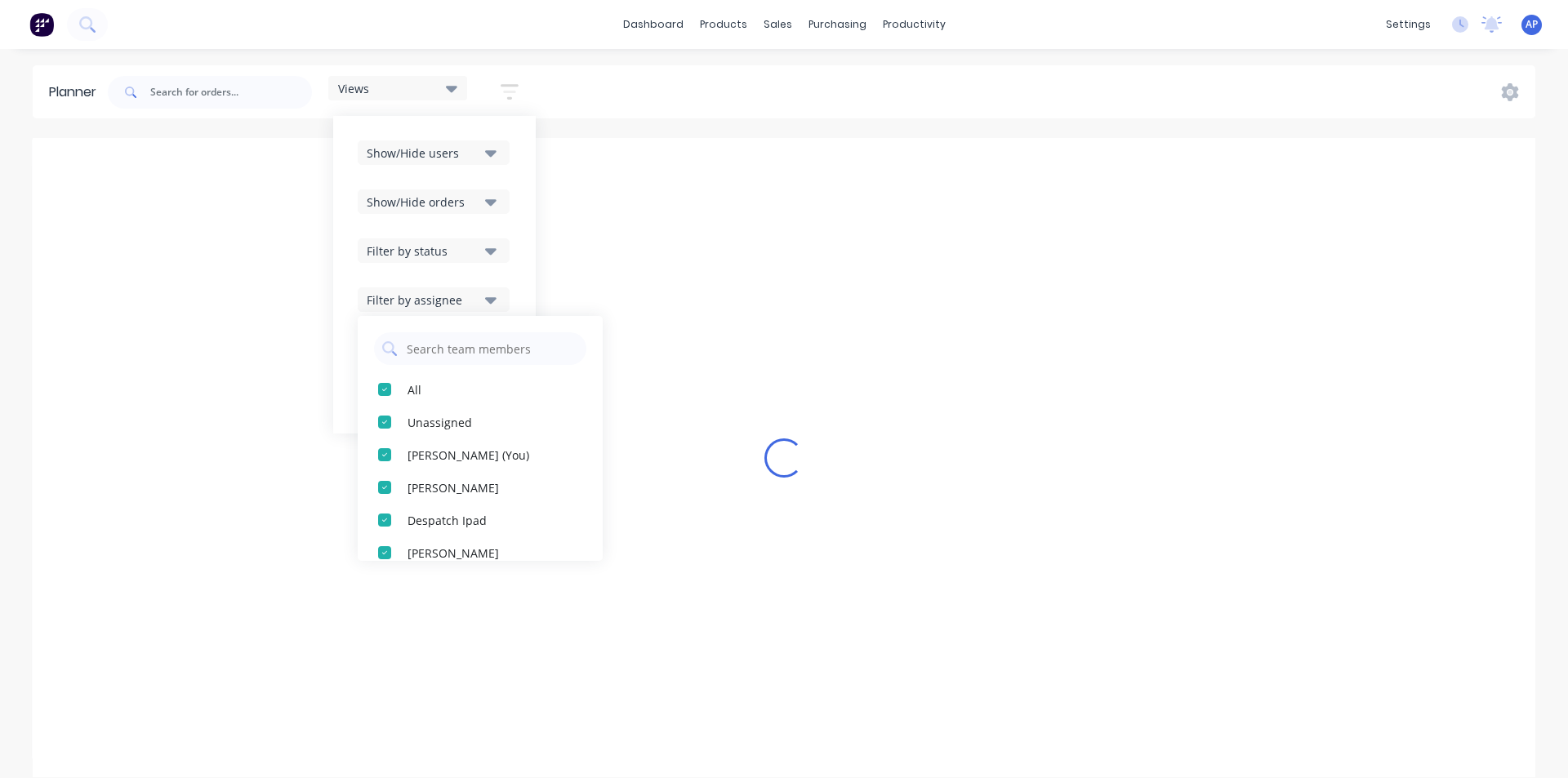
click at [522, 252] on div "Show/Hide users Show/Hide orders Filter by status Filter by assignee All Unassi…" at bounding box center [434, 274] width 203 height 318
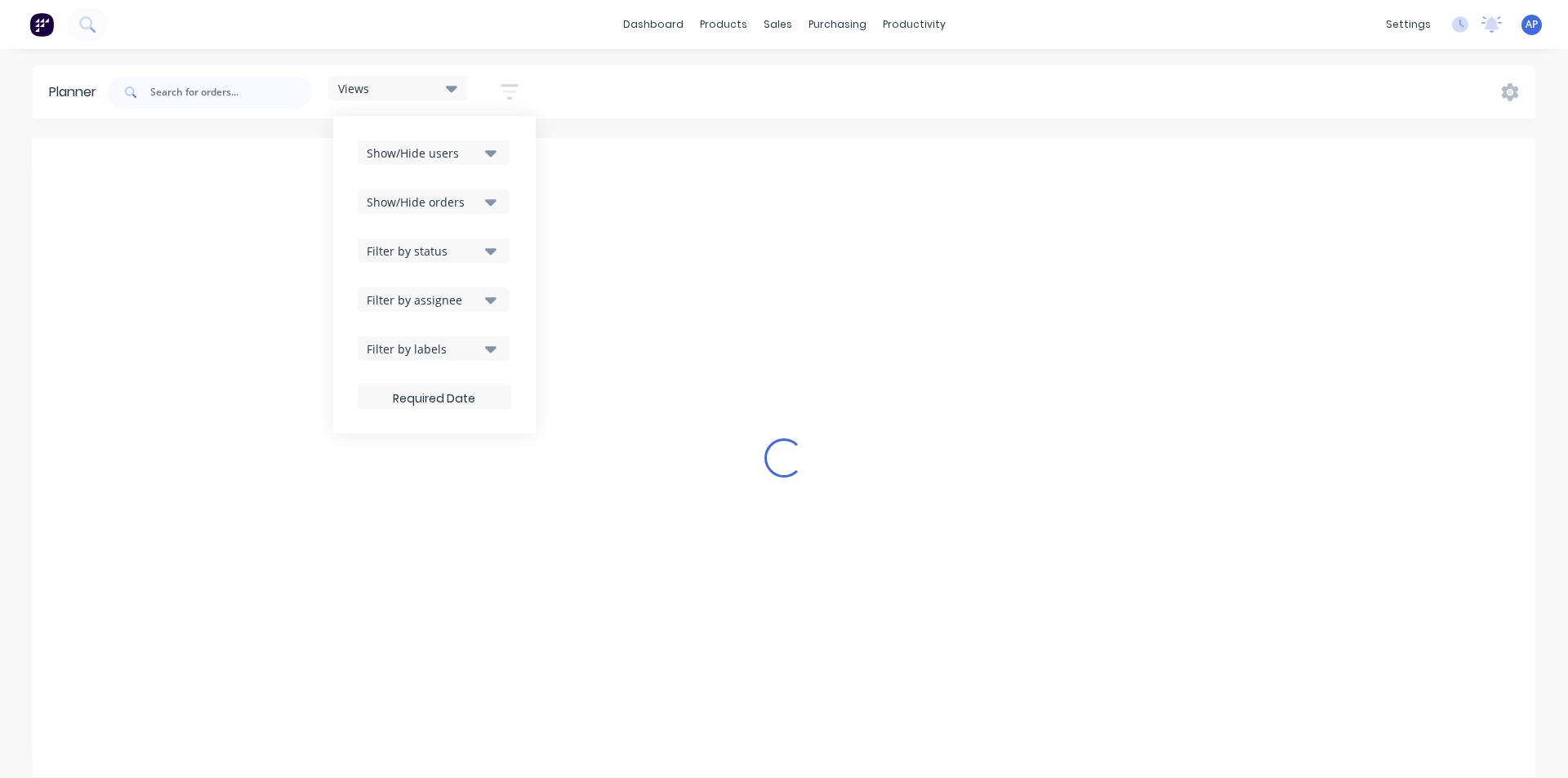
click at [424, 345] on div "Filter by labels" at bounding box center [423, 349] width 113 height 17
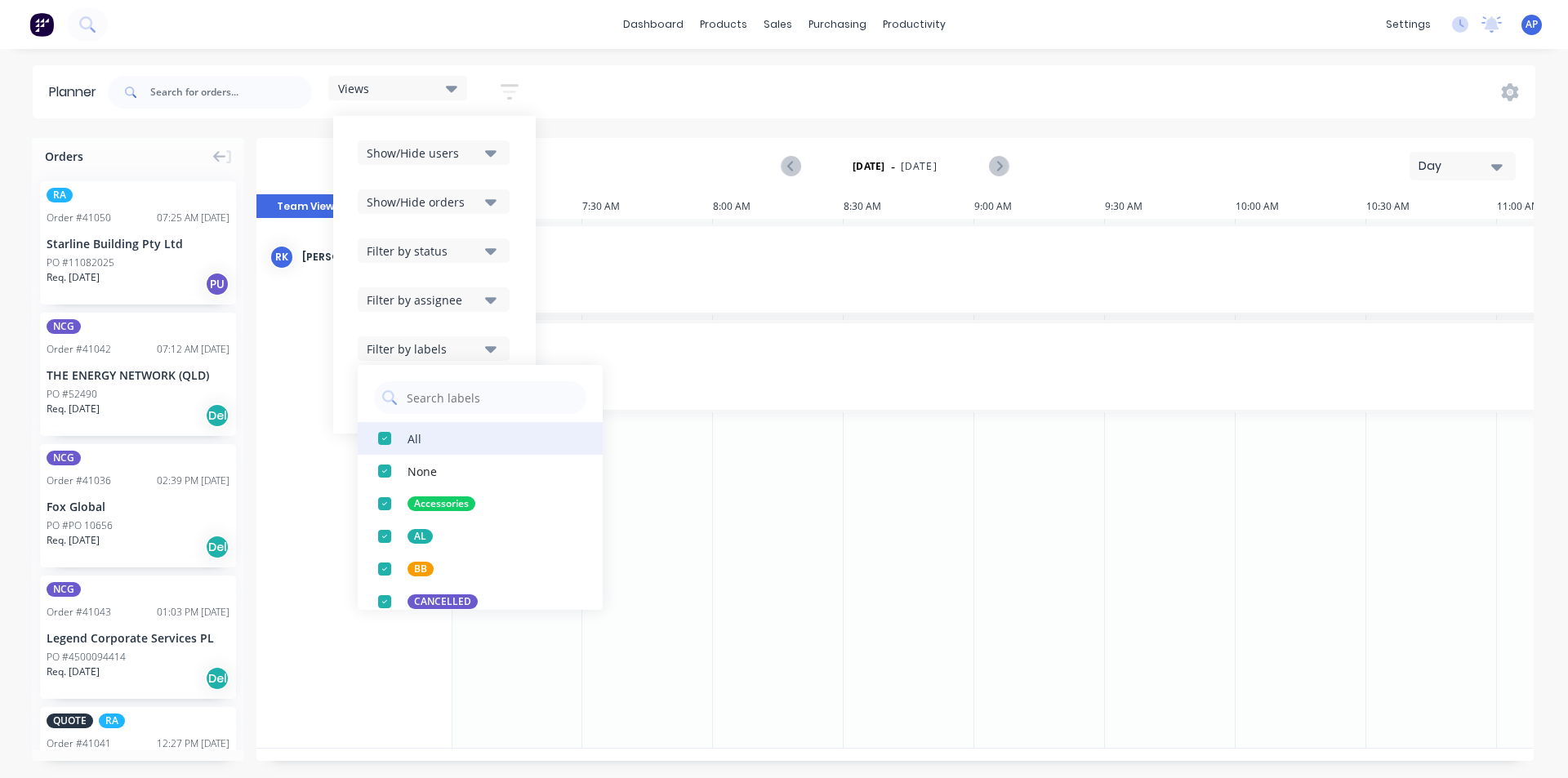
click at [428, 428] on button "All" at bounding box center [480, 438] width 245 height 33
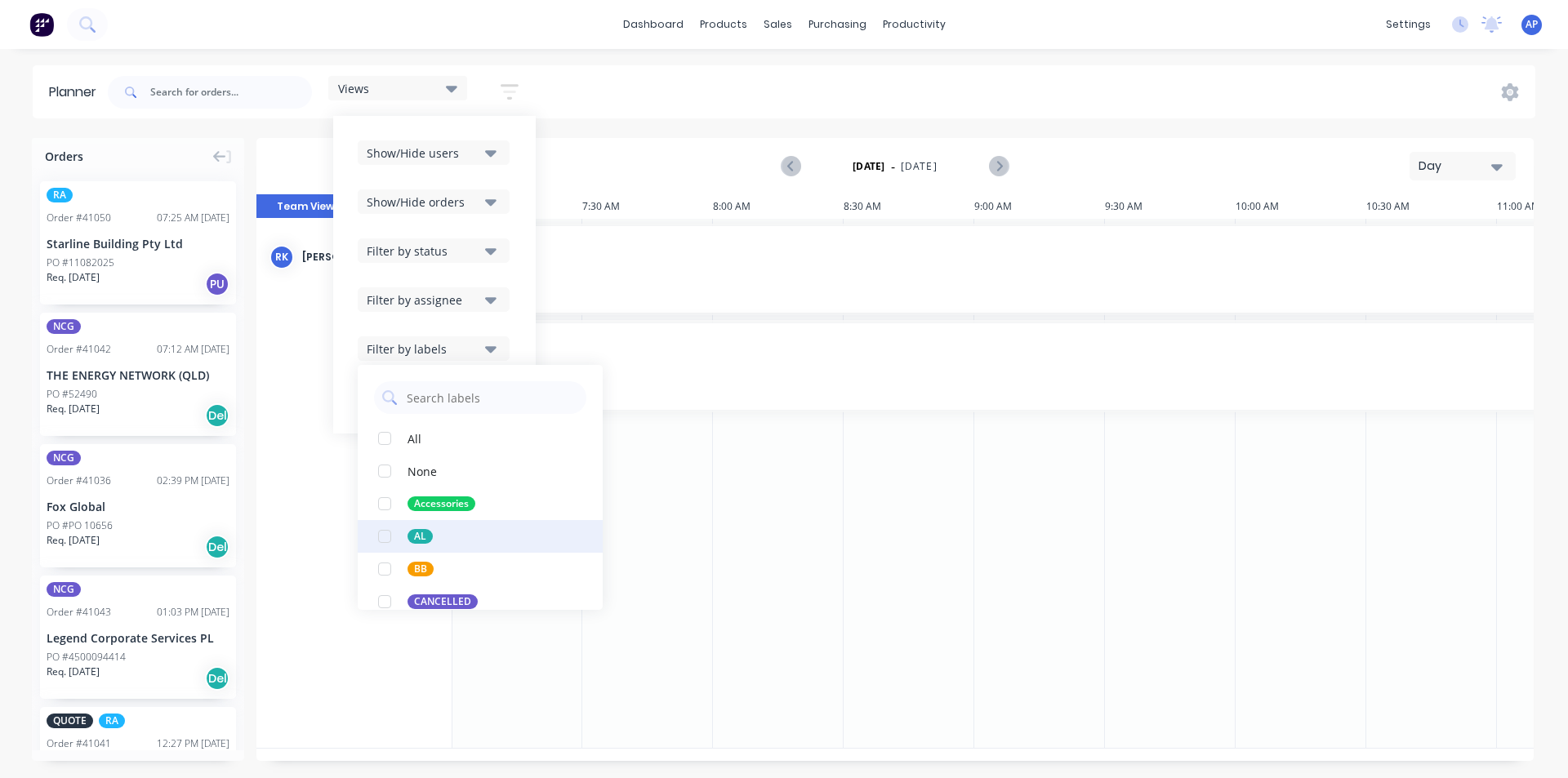
click at [444, 521] on button "AL" at bounding box center [480, 536] width 245 height 33
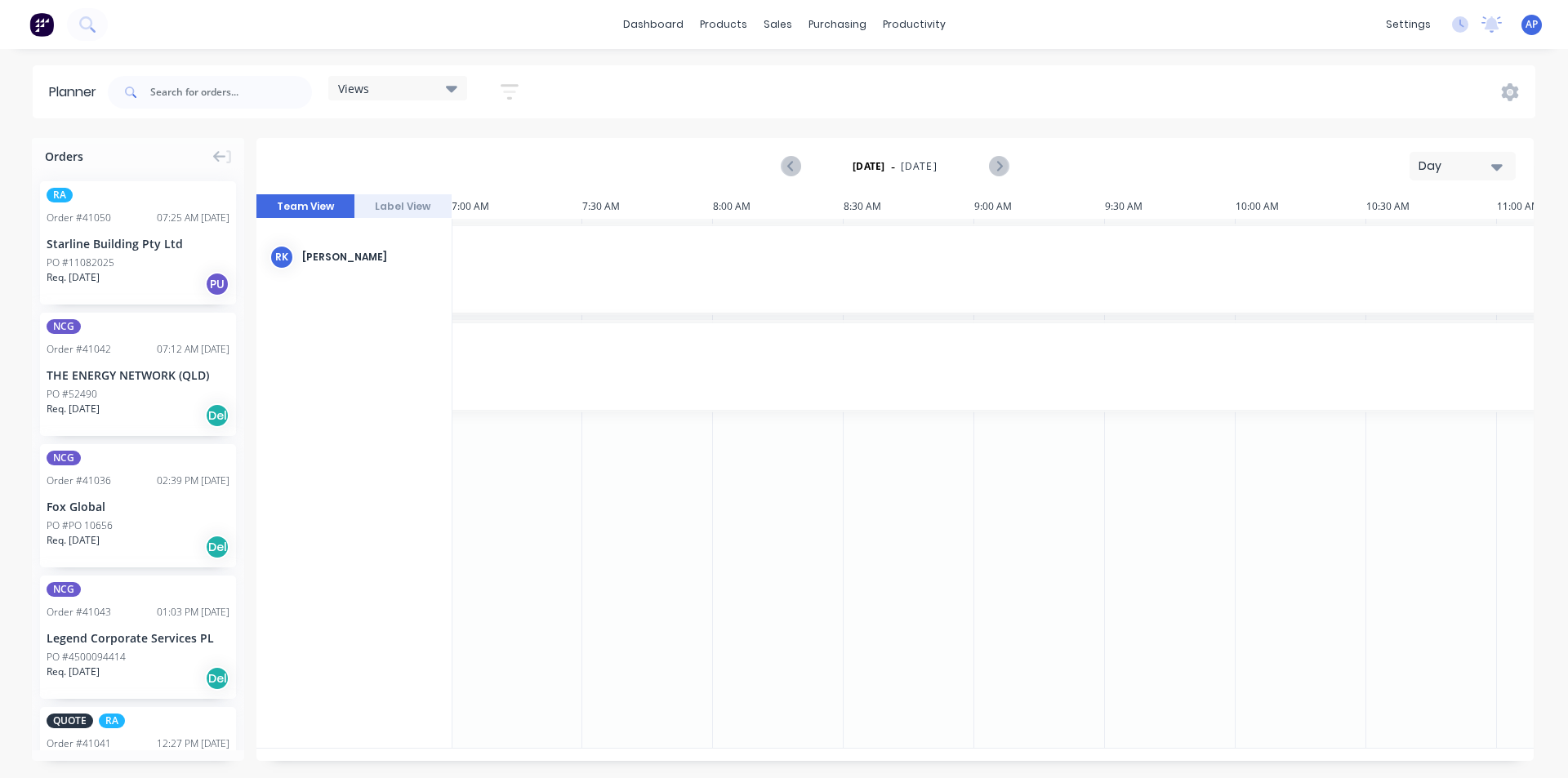
click at [1186, 148] on div "Monday - 11/08/25 Day" at bounding box center [895, 166] width 1274 height 53
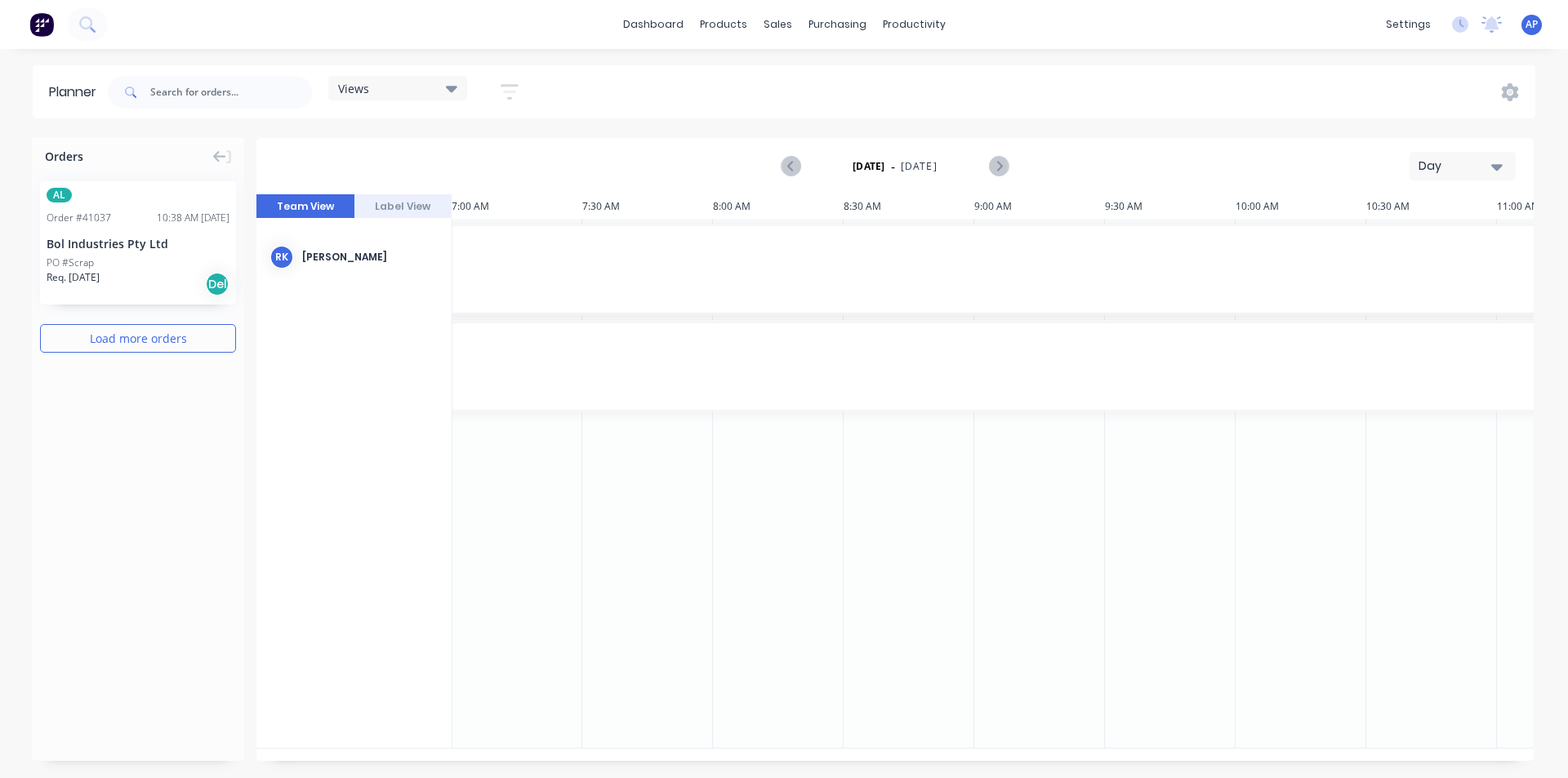
click at [1481, 152] on button "Day" at bounding box center [1463, 166] width 106 height 28
click at [1449, 247] on div "Week" at bounding box center [1433, 243] width 162 height 33
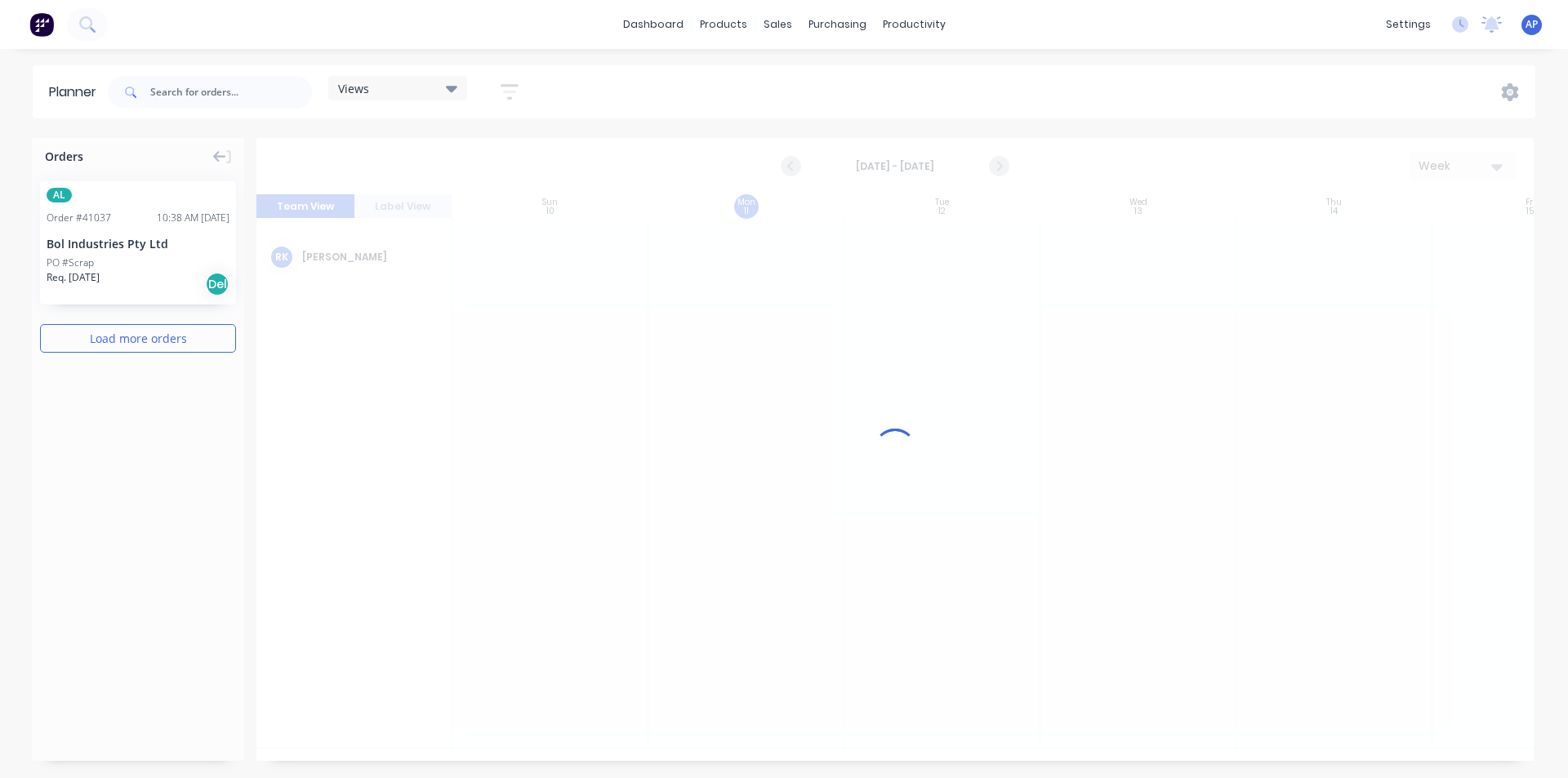
scroll to position [0, 1]
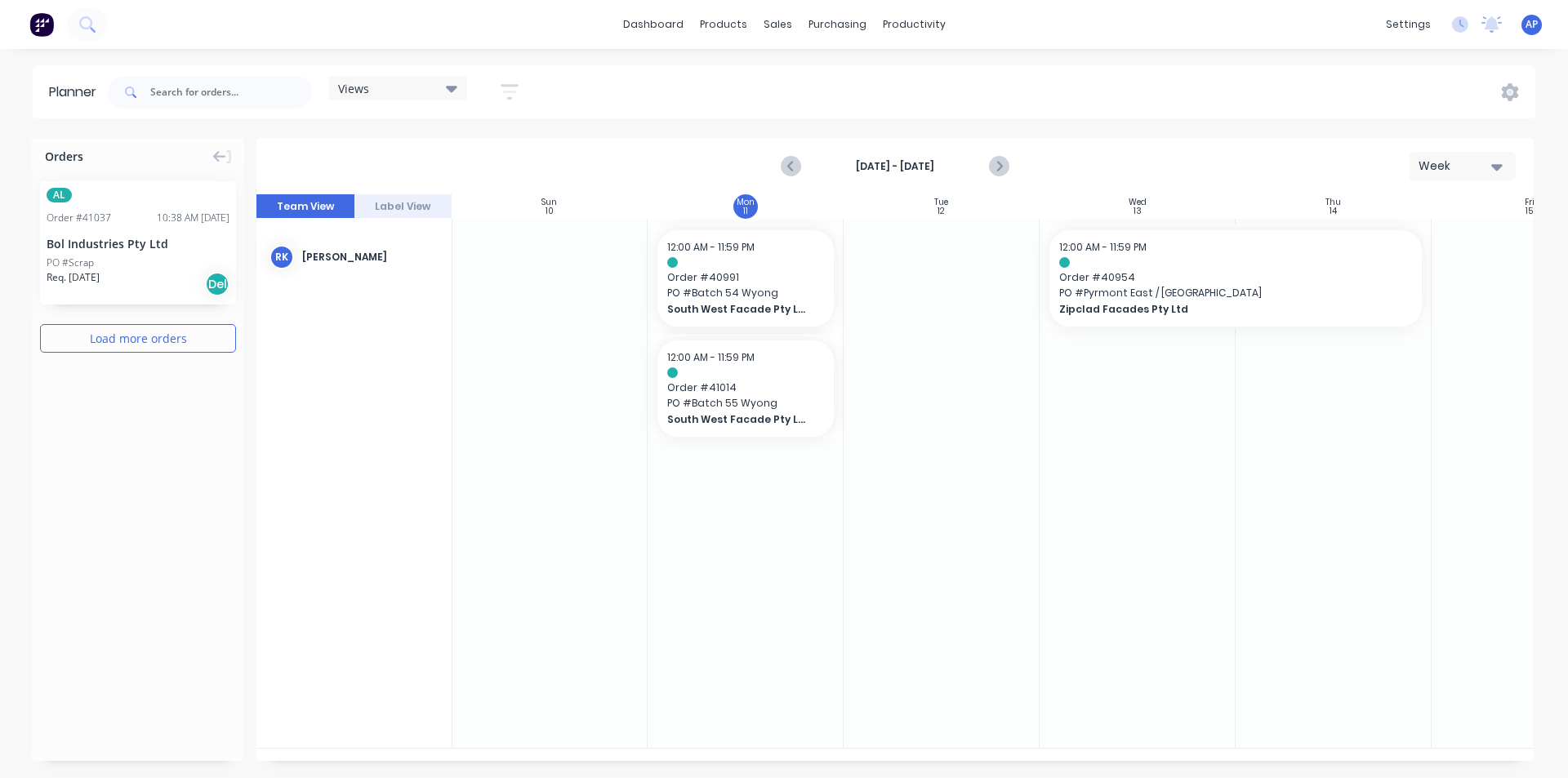
click at [1114, 742] on div "12:00 AM - 11:59 PM Order # 40991 PO # Batch 54 Wyong South West Facade Pty Ltd…" at bounding box center [1138, 483] width 1372 height 530
click at [785, 172] on icon "Previous page" at bounding box center [792, 166] width 19 height 19
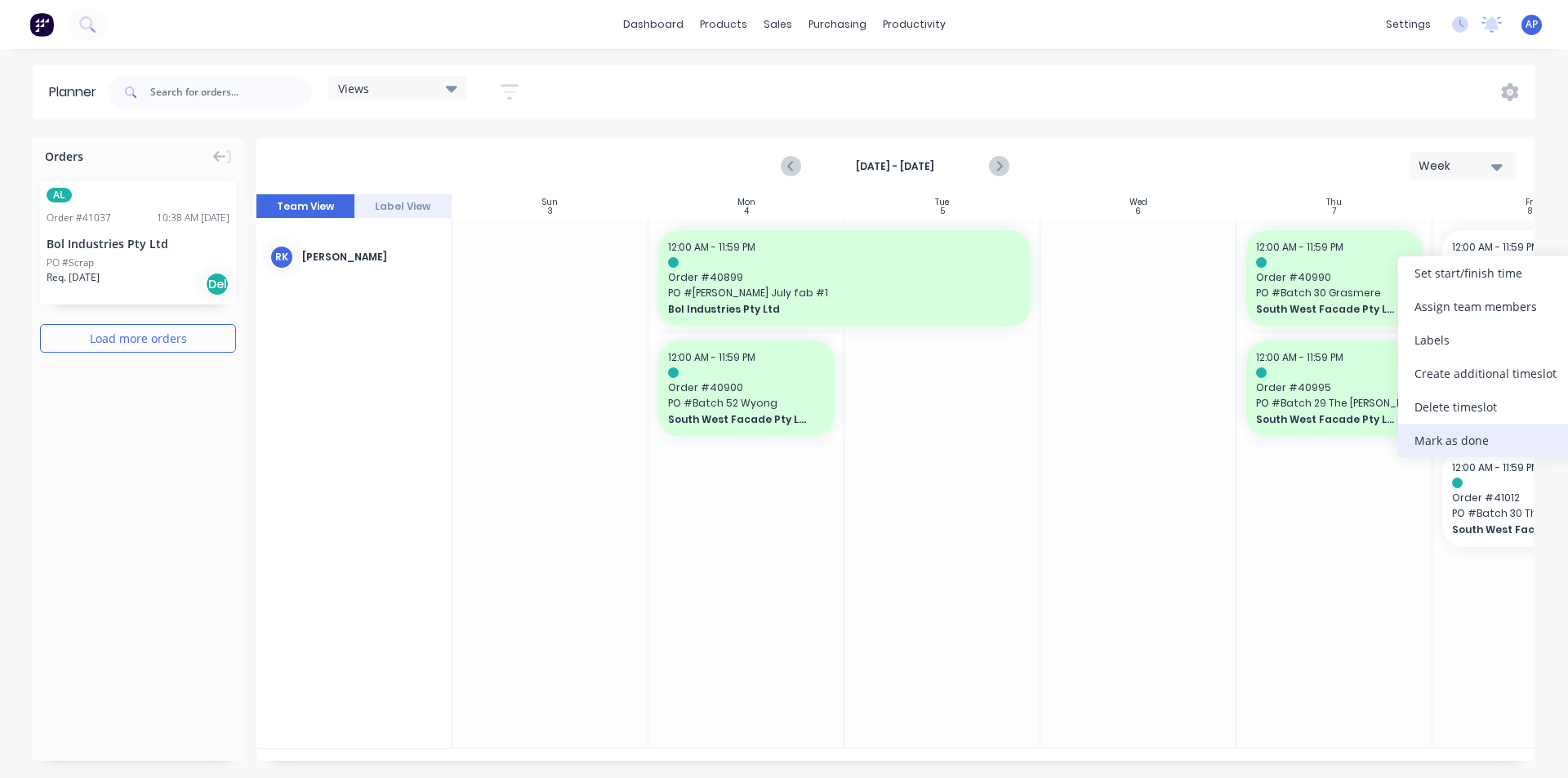
click at [1488, 431] on div "Mark as done" at bounding box center [1485, 441] width 174 height 34
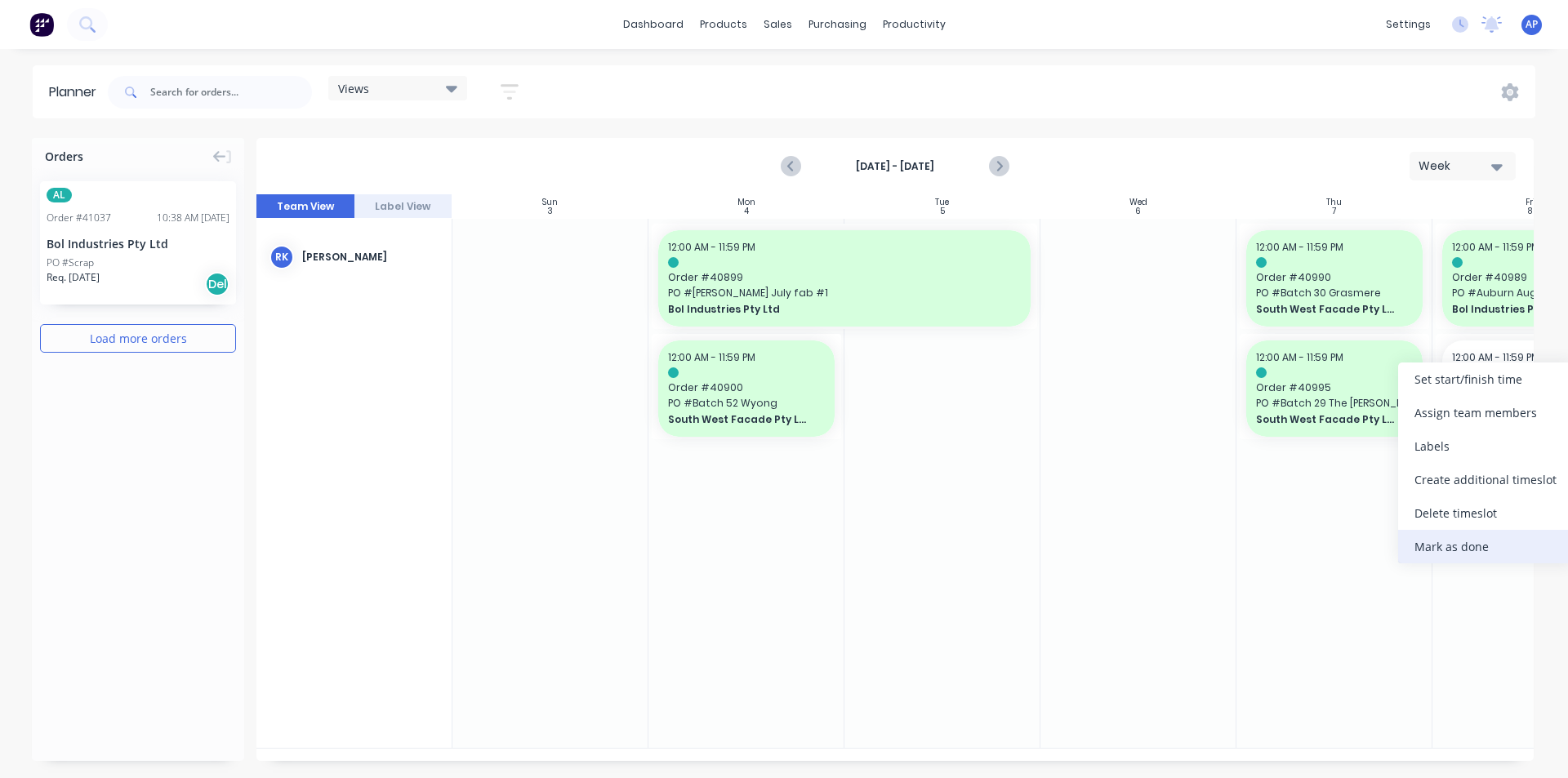
click at [1501, 538] on div "Mark as done" at bounding box center [1485, 547] width 174 height 34
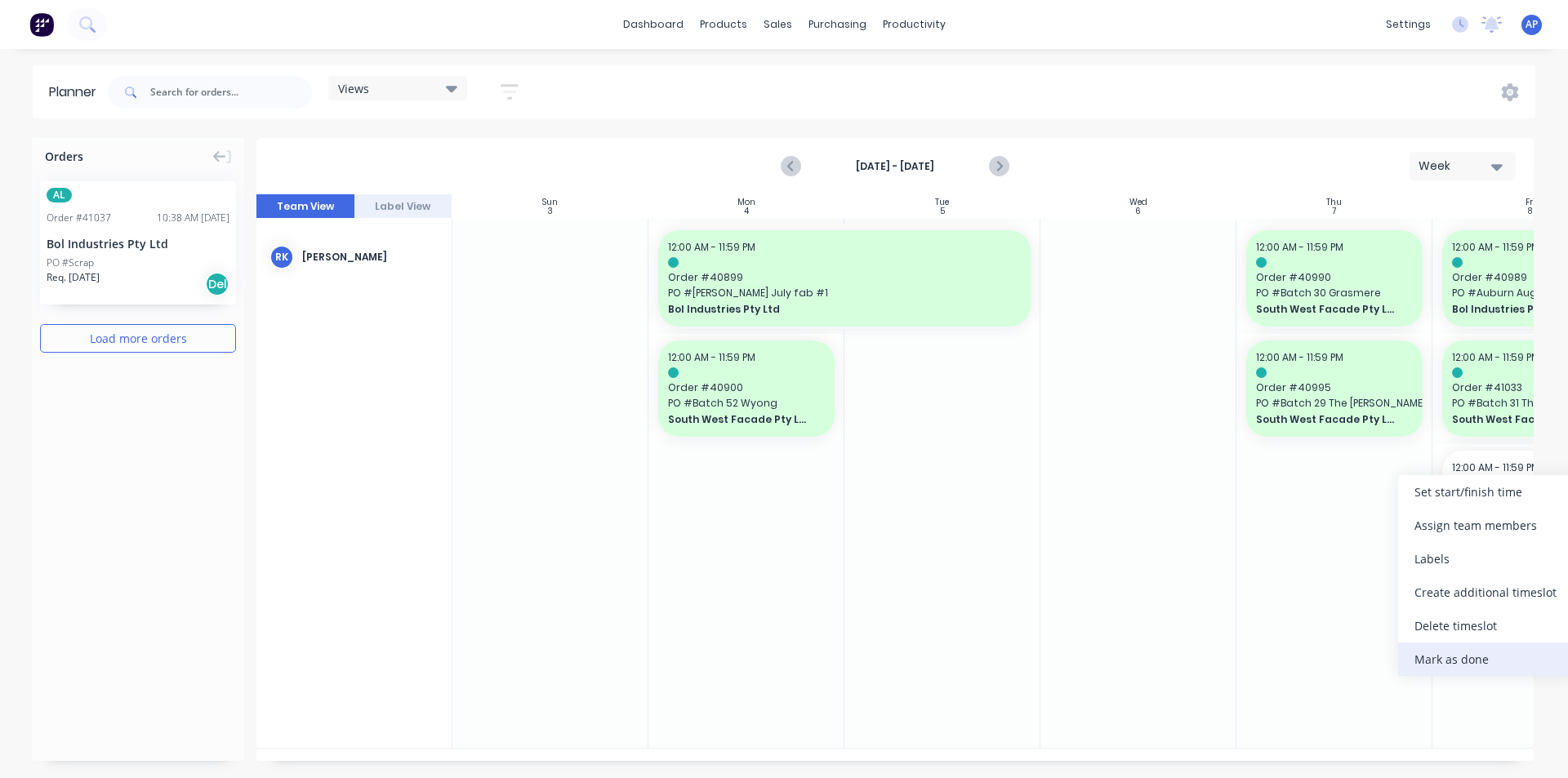
click at [1481, 651] on div "Mark as done" at bounding box center [1485, 659] width 174 height 34
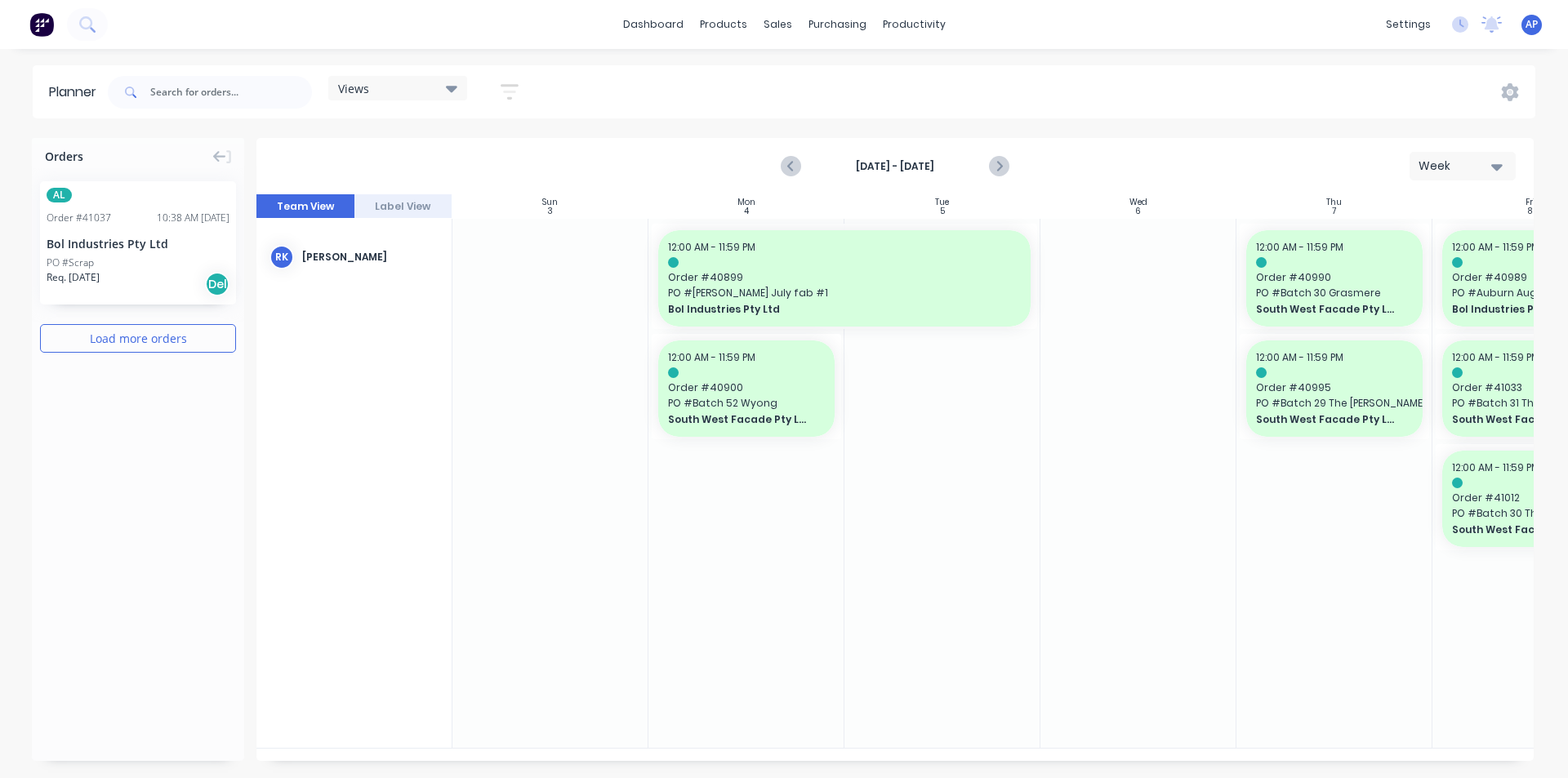
click at [1155, 554] on div at bounding box center [1138, 483] width 196 height 529
click at [989, 180] on button "Next page" at bounding box center [998, 166] width 33 height 33
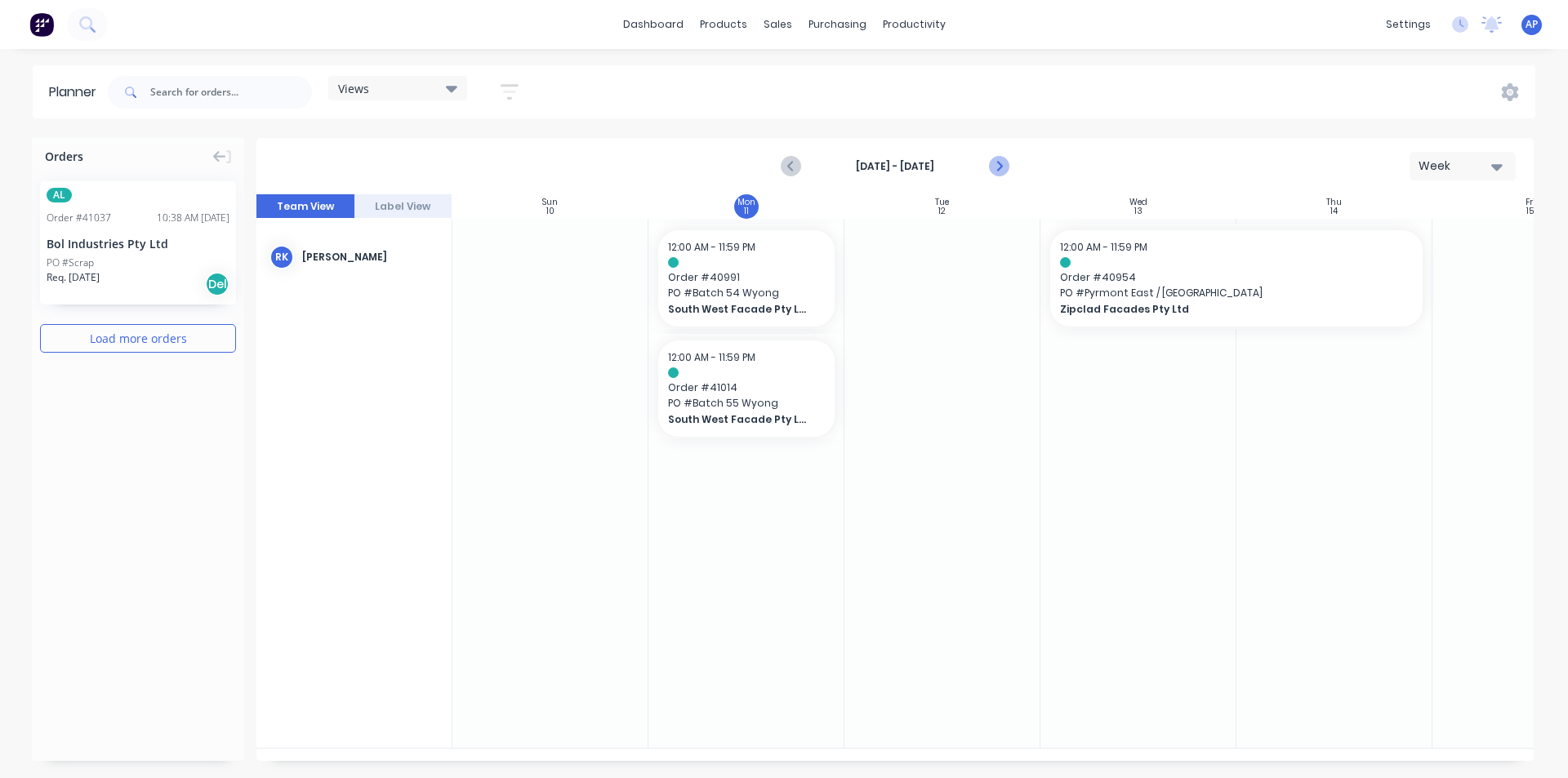
click at [997, 164] on icon "Next page" at bounding box center [998, 166] width 19 height 19
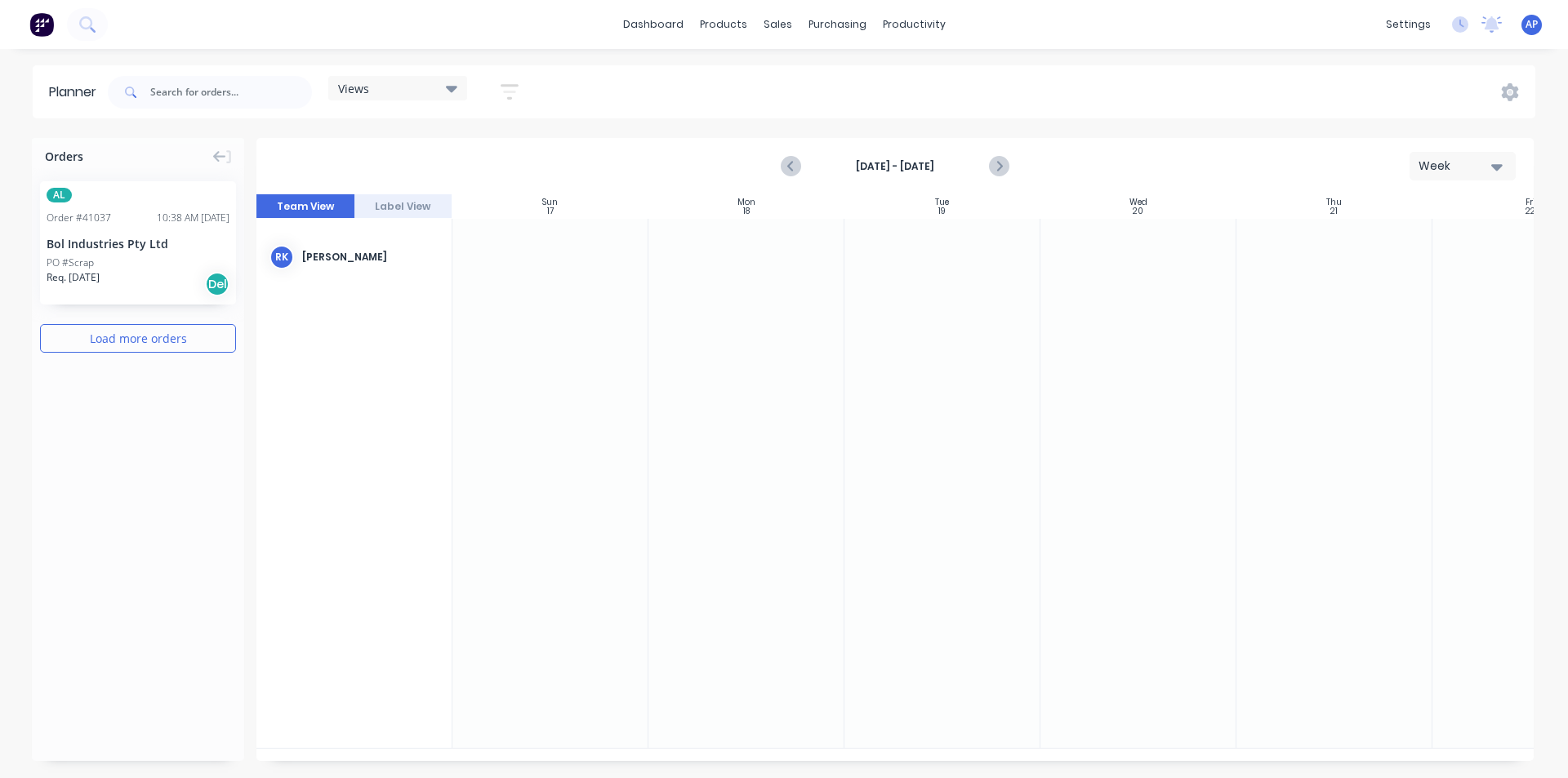
click at [769, 173] on div "Aug 17th - Aug 23rd Week" at bounding box center [895, 166] width 1274 height 53
click at [800, 166] on icon "Previous page" at bounding box center [792, 166] width 19 height 19
